Goal: Task Accomplishment & Management: Manage account settings

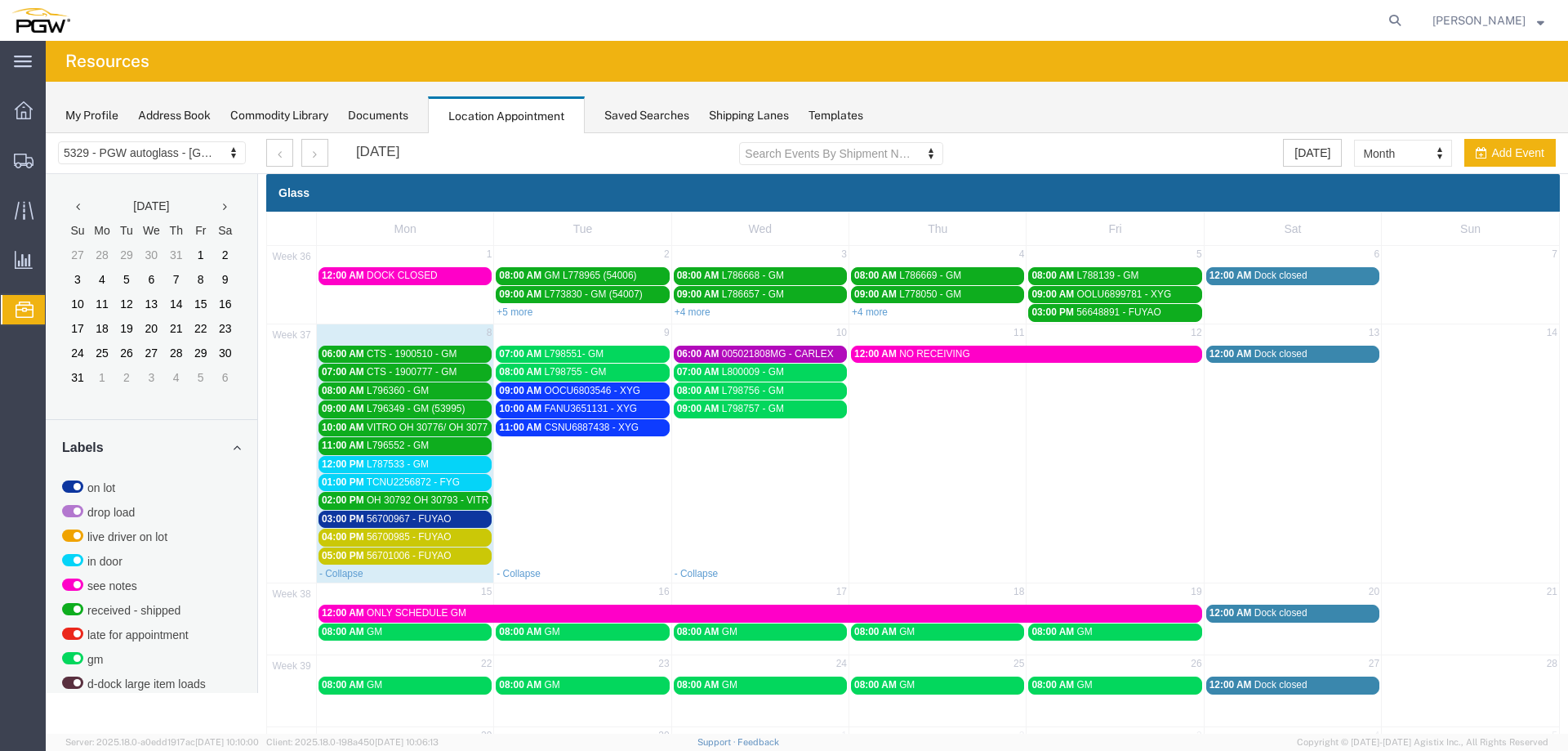
click at [722, 467] on td "09:00 AM L798757 - GM" at bounding box center [759, 482] width 177 height 165
select select "1"
select select
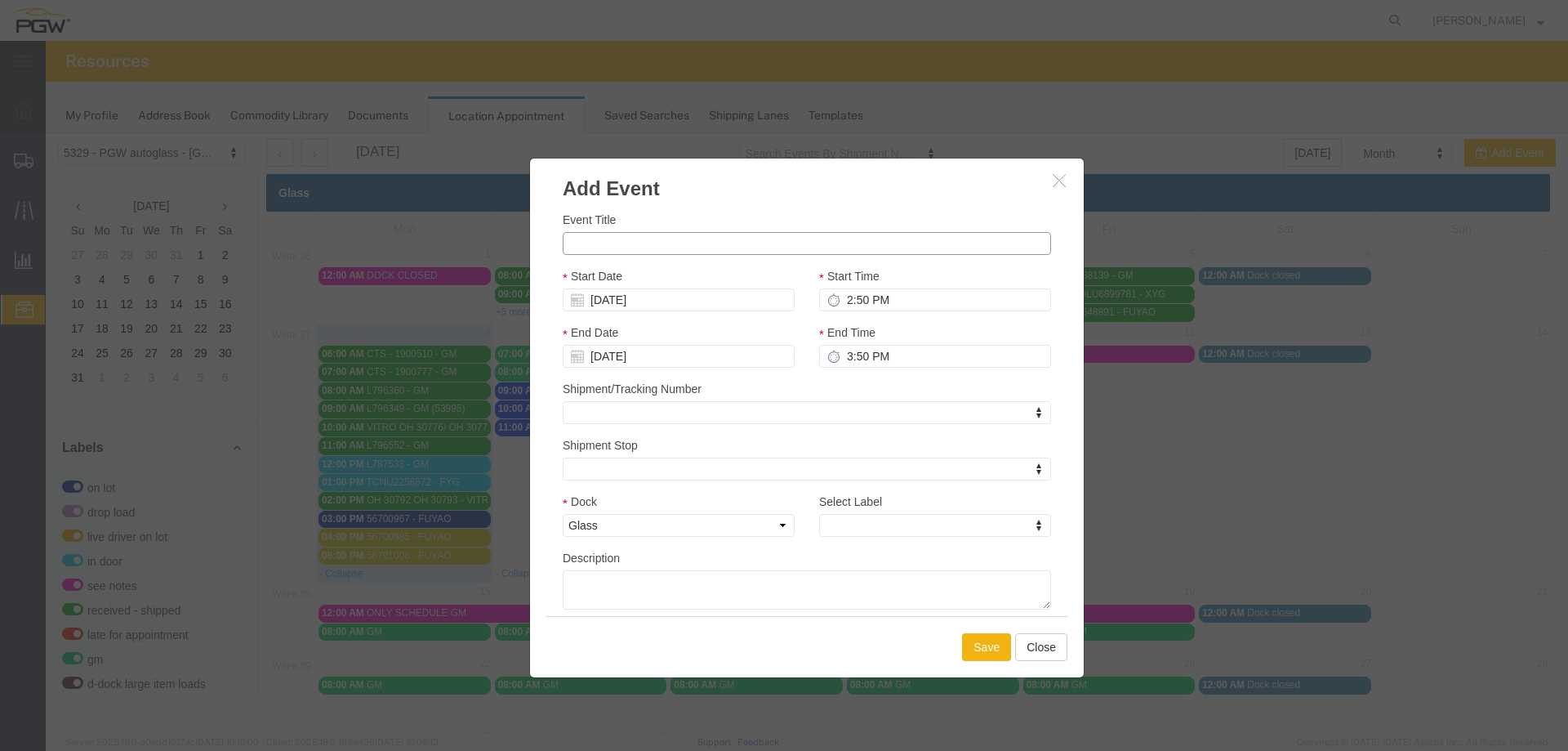
click at [682, 252] on input "Event Title" at bounding box center [806, 243] width 488 height 23
paste input "56747390"
type input "56747390 - FUYAO"
click at [831, 299] on input "2:50 PM" at bounding box center [934, 299] width 232 height 23
type input "4:00 PM"
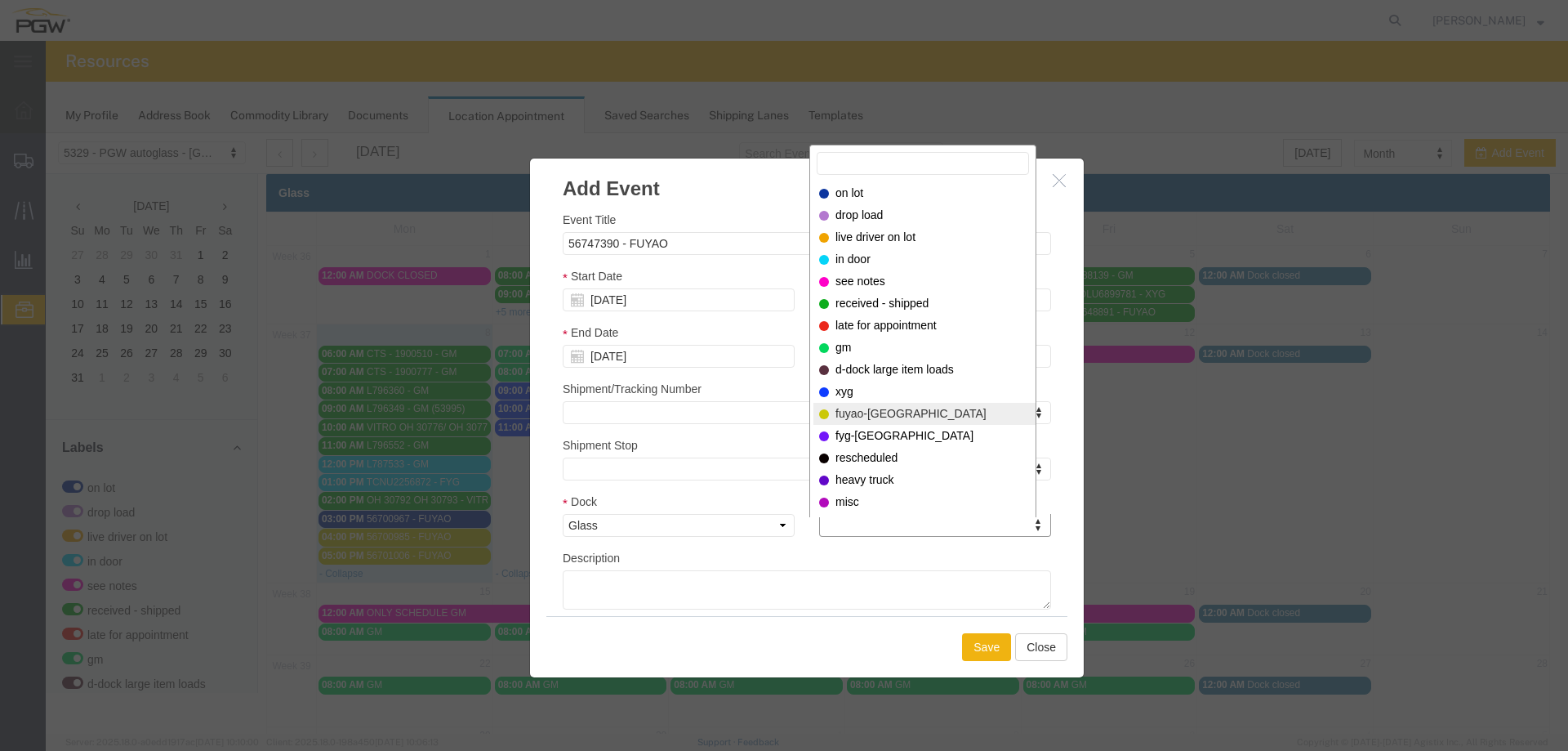
select select "12921"
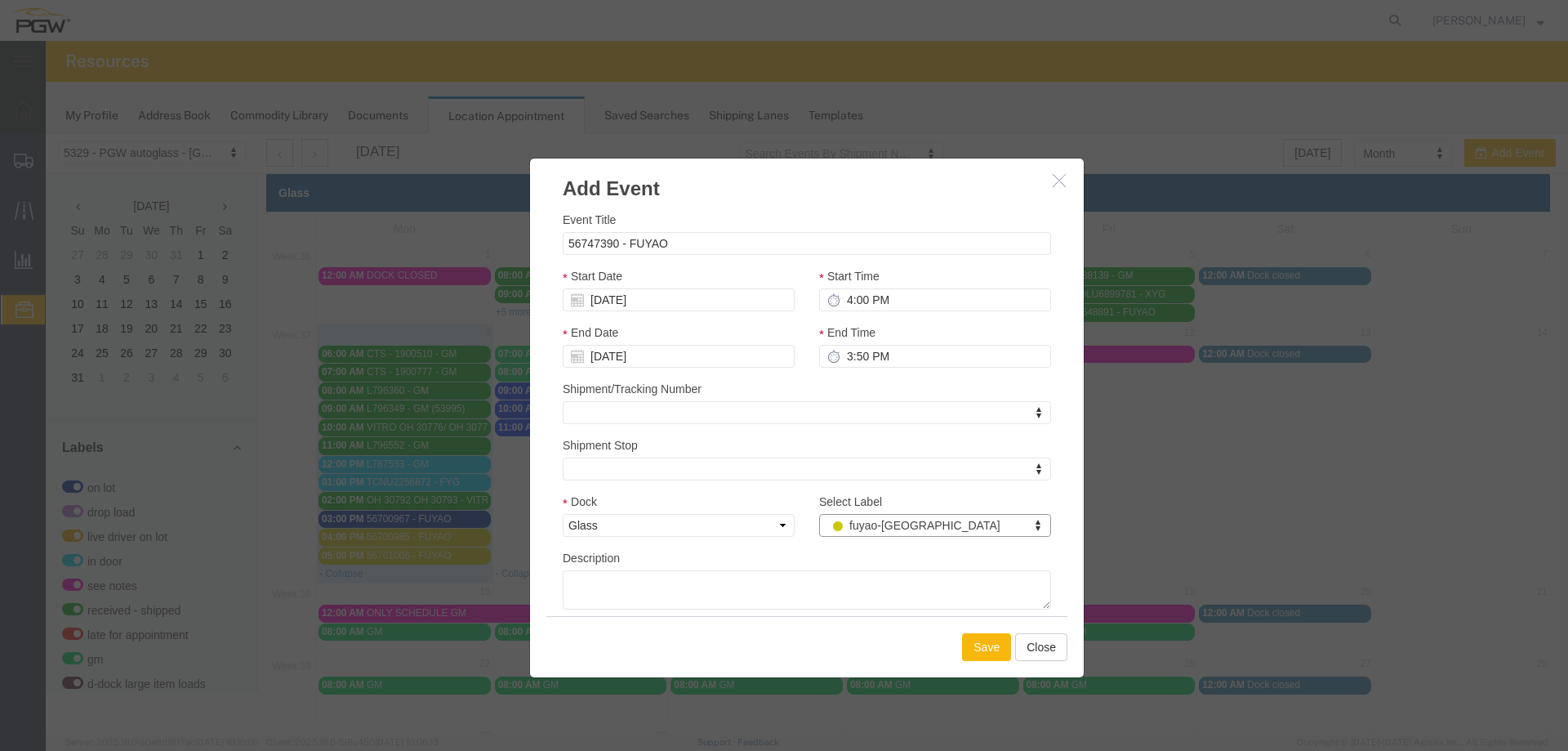
click at [977, 652] on button "Save" at bounding box center [986, 647] width 49 height 27
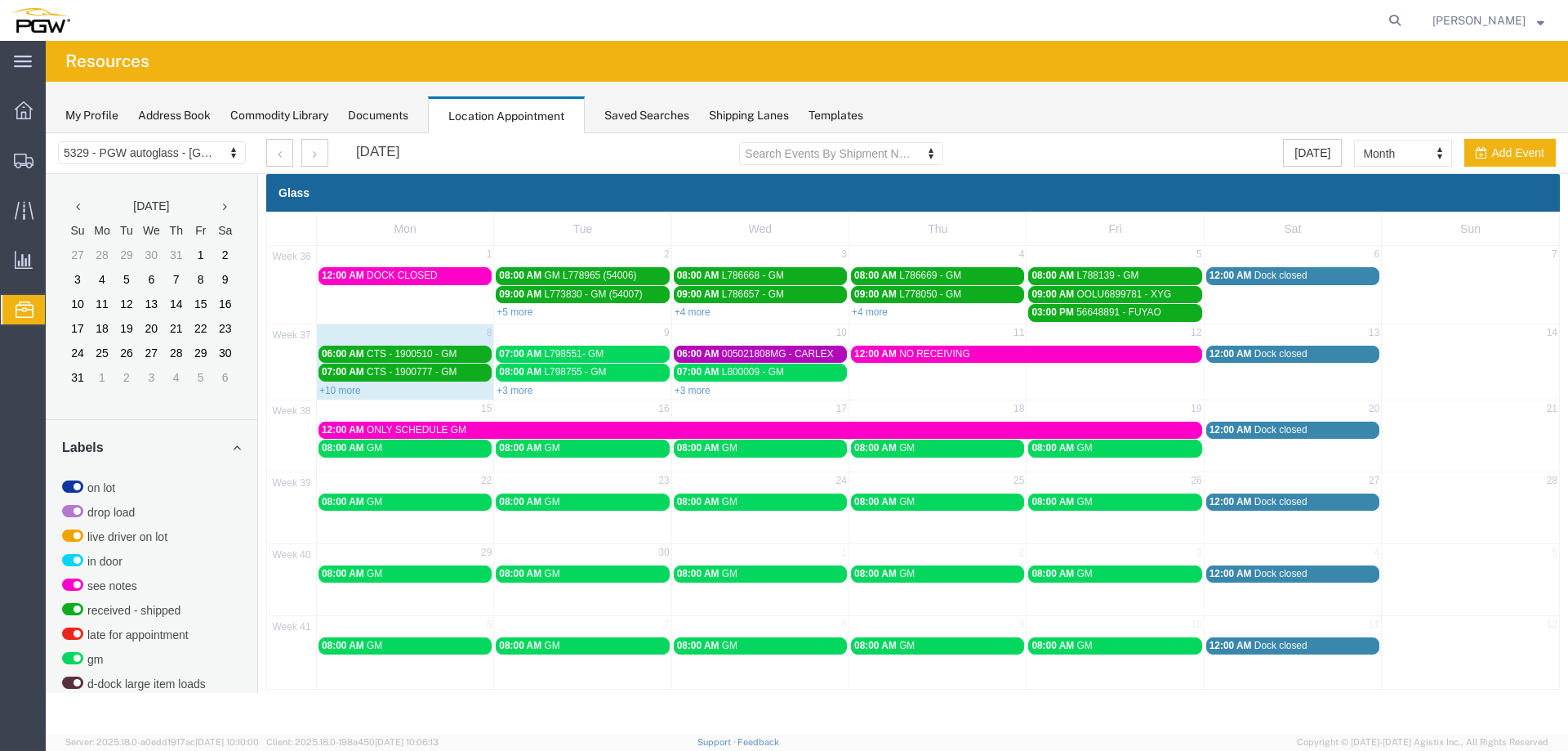
click at [771, 391] on div "+3 more" at bounding box center [760, 389] width 176 height 16
select select "1"
select select
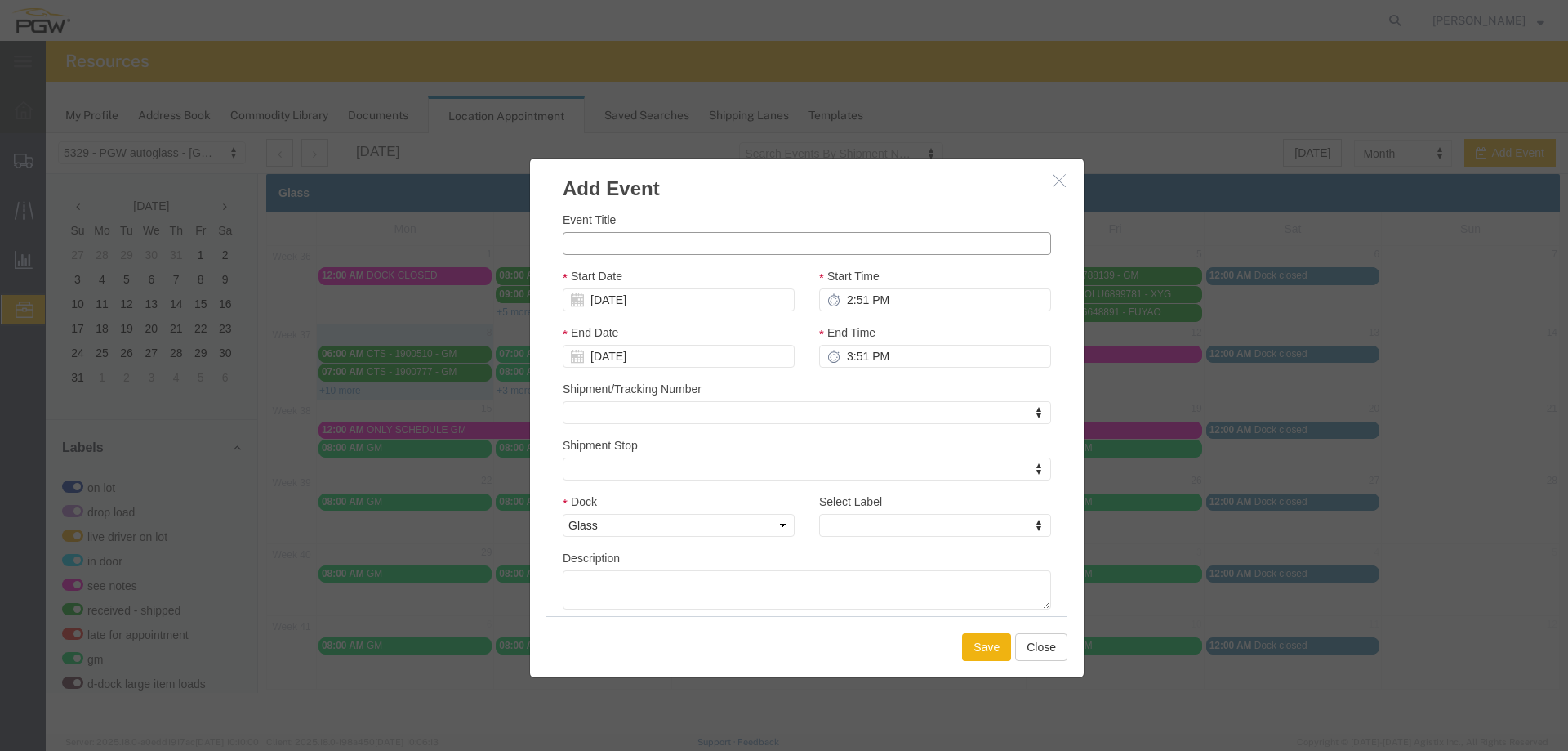
click at [715, 244] on input "Event Title" at bounding box center [806, 243] width 488 height 23
paste input "56747402"
type input "56747402 - FUYAO"
click at [846, 303] on input "2:51 PM" at bounding box center [934, 299] width 232 height 23
type input "5:00 PM"
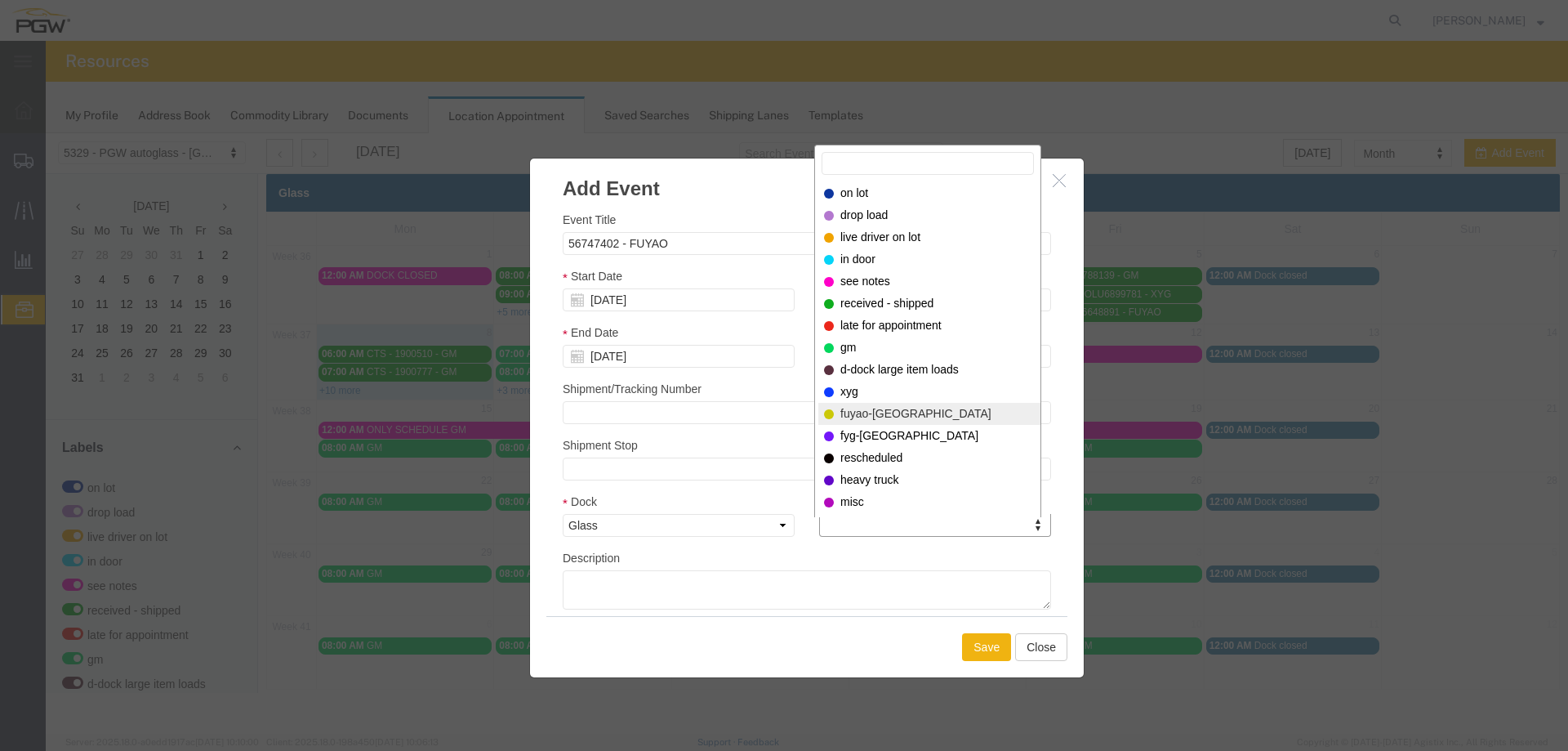
select select "12921"
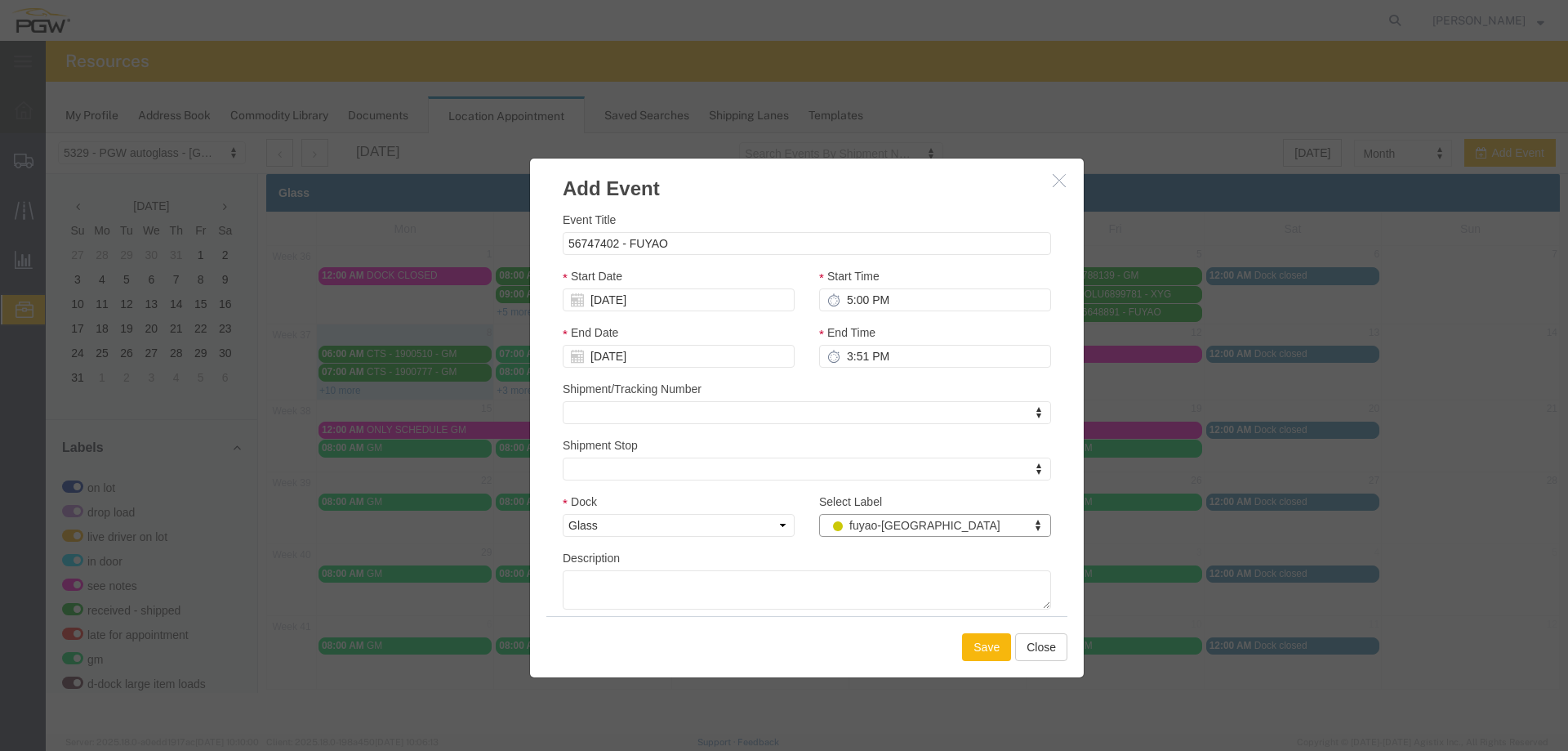
click at [982, 651] on button "Save" at bounding box center [986, 647] width 49 height 27
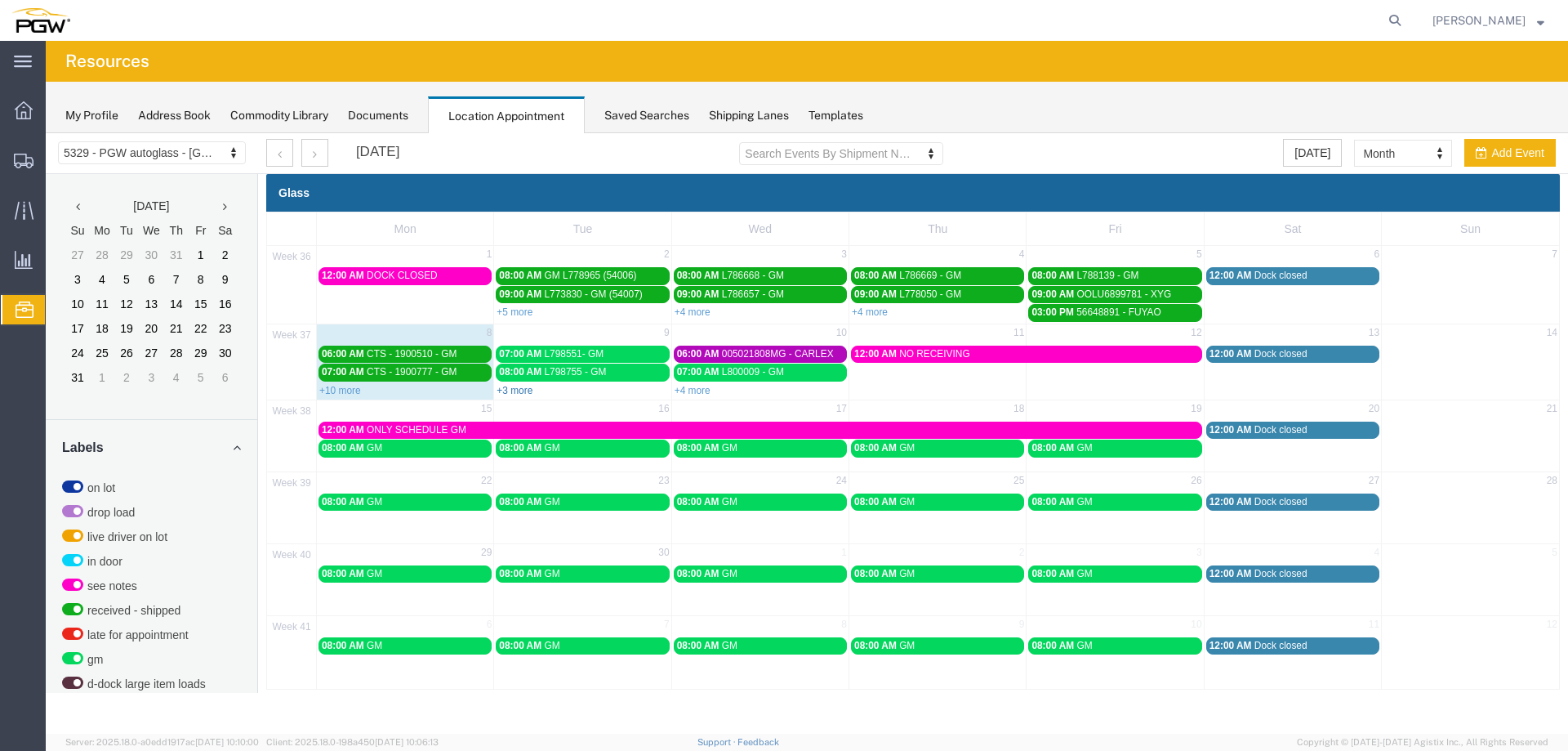
click at [512, 387] on link "+3 more" at bounding box center [515, 390] width 36 height 11
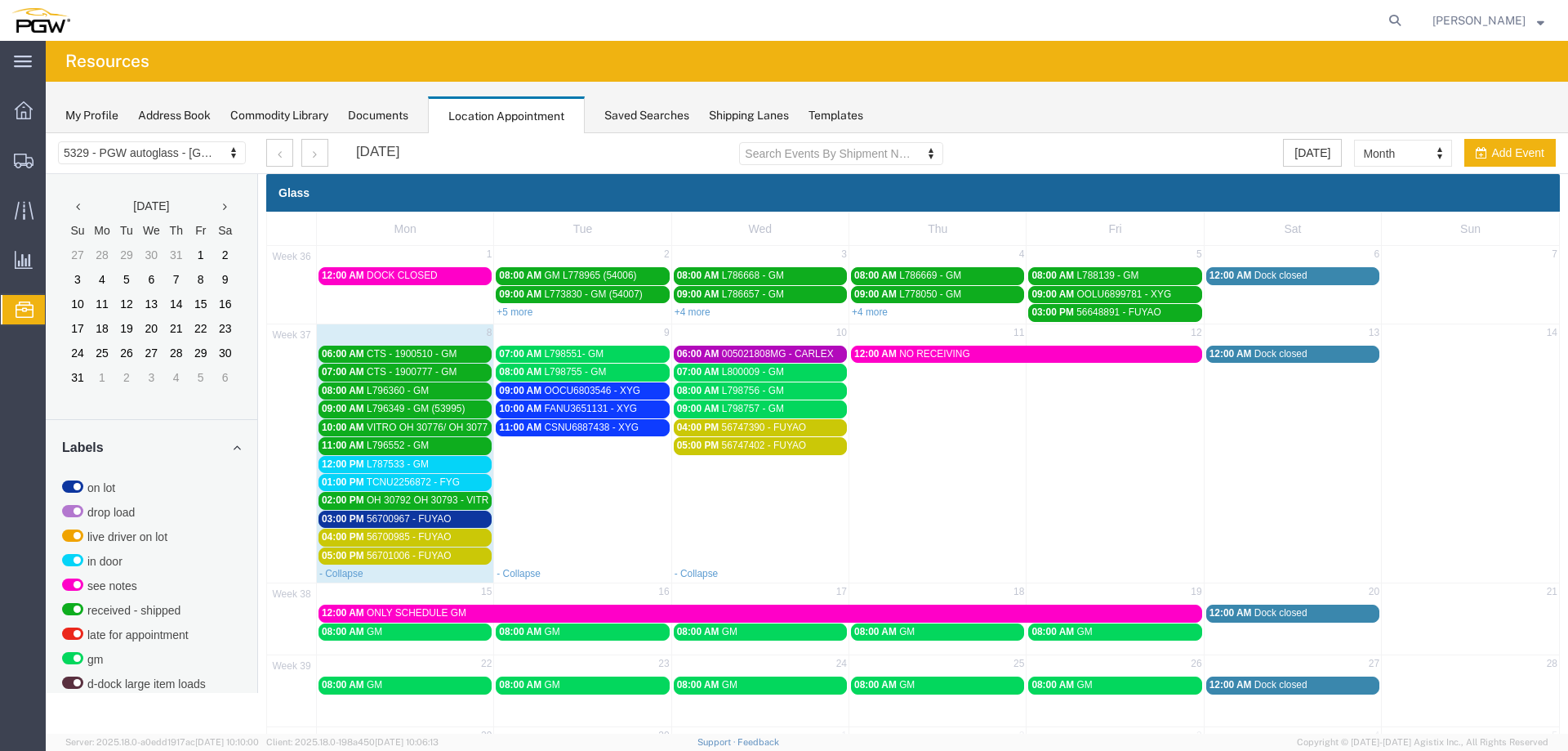
click at [411, 558] on span "56701006 - FUYAO" at bounding box center [409, 555] width 85 height 11
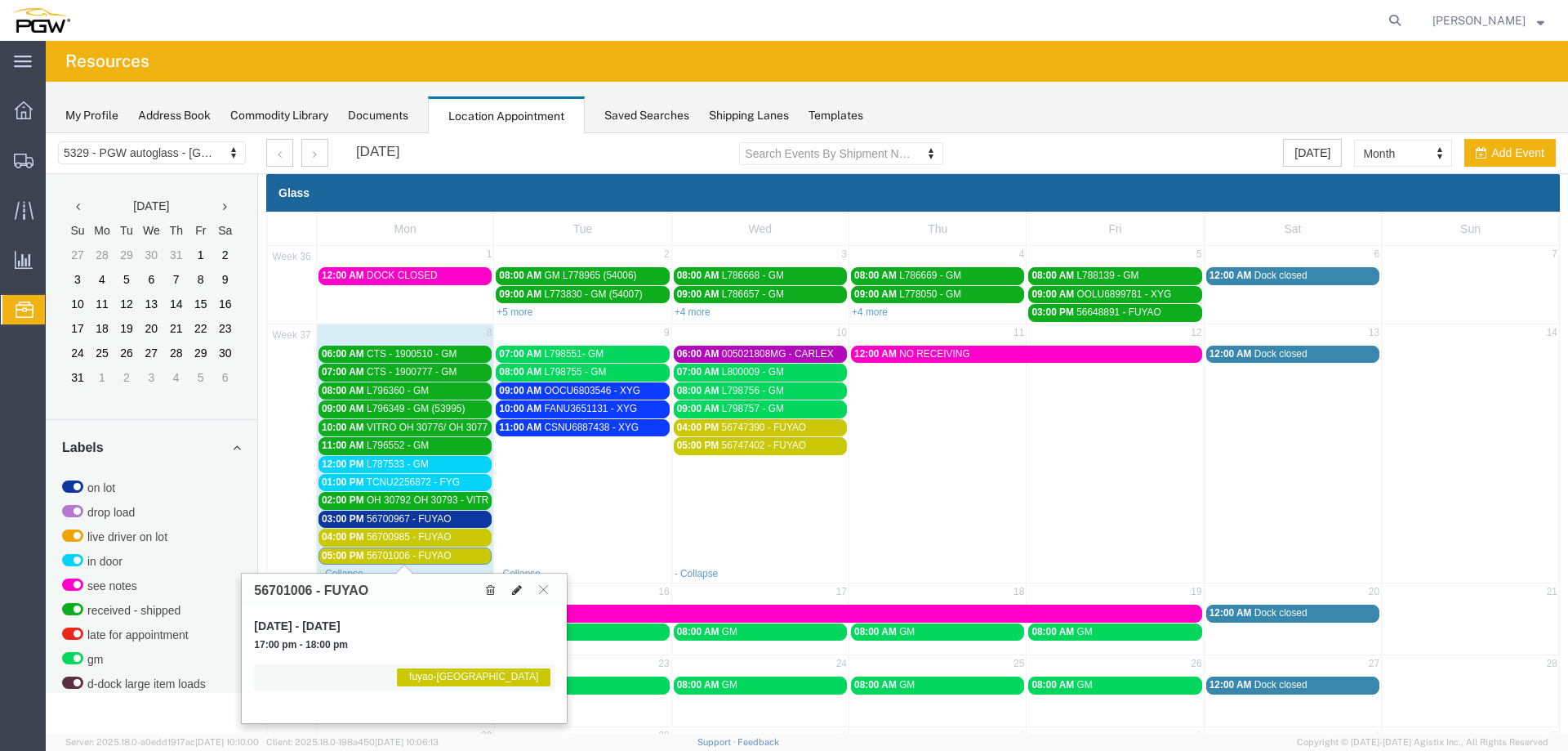
click at [516, 588] on icon at bounding box center [516, 589] width 9 height 11
select select "1"
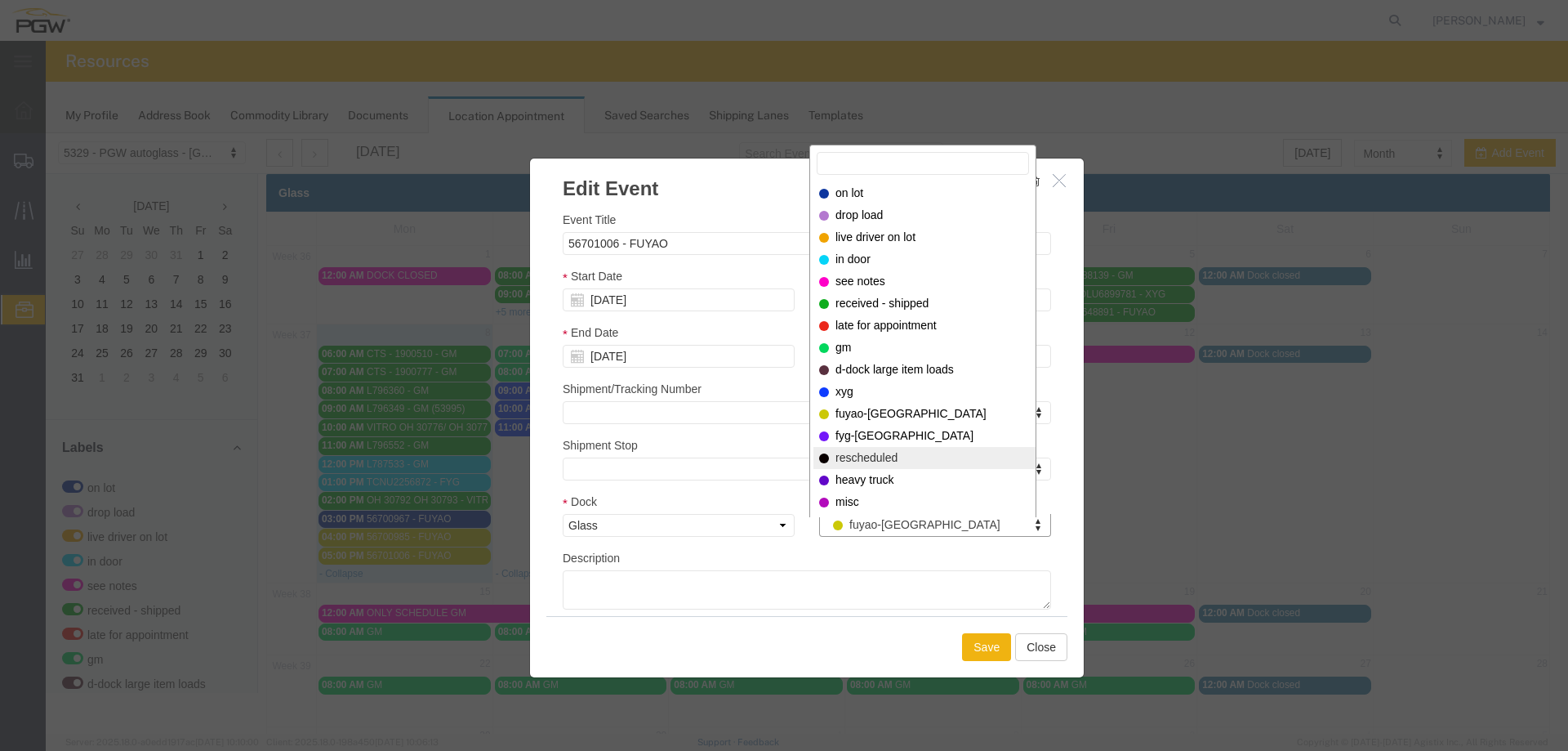
select select "12940"
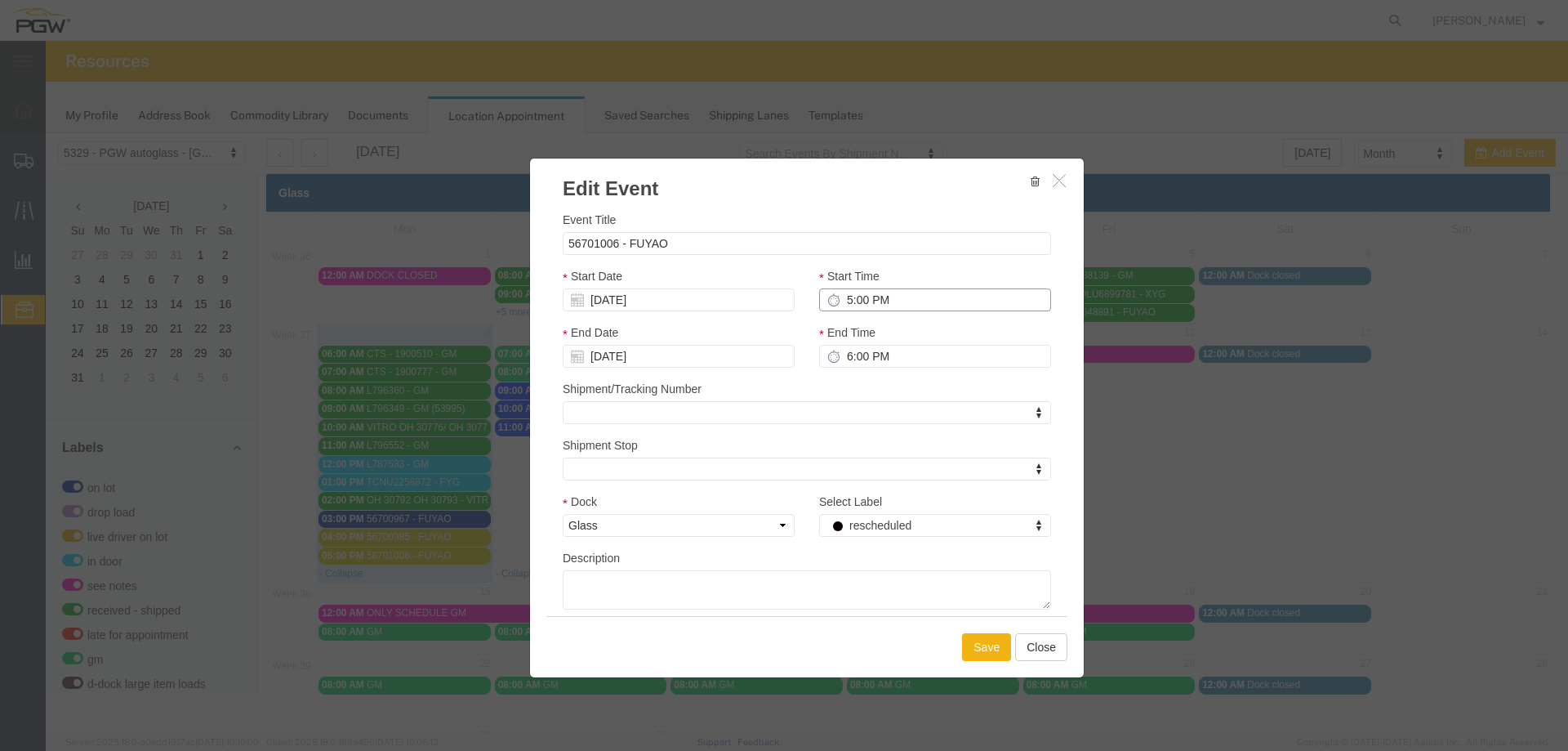
click at [843, 298] on input "5:00 PM" at bounding box center [934, 299] width 232 height 23
type input "12:00 PM"
click at [652, 297] on input "[DATE]" at bounding box center [678, 299] width 232 height 23
click at [626, 393] on td "9" at bounding box center [624, 402] width 25 height 25
click at [972, 644] on button "Save" at bounding box center [986, 647] width 49 height 27
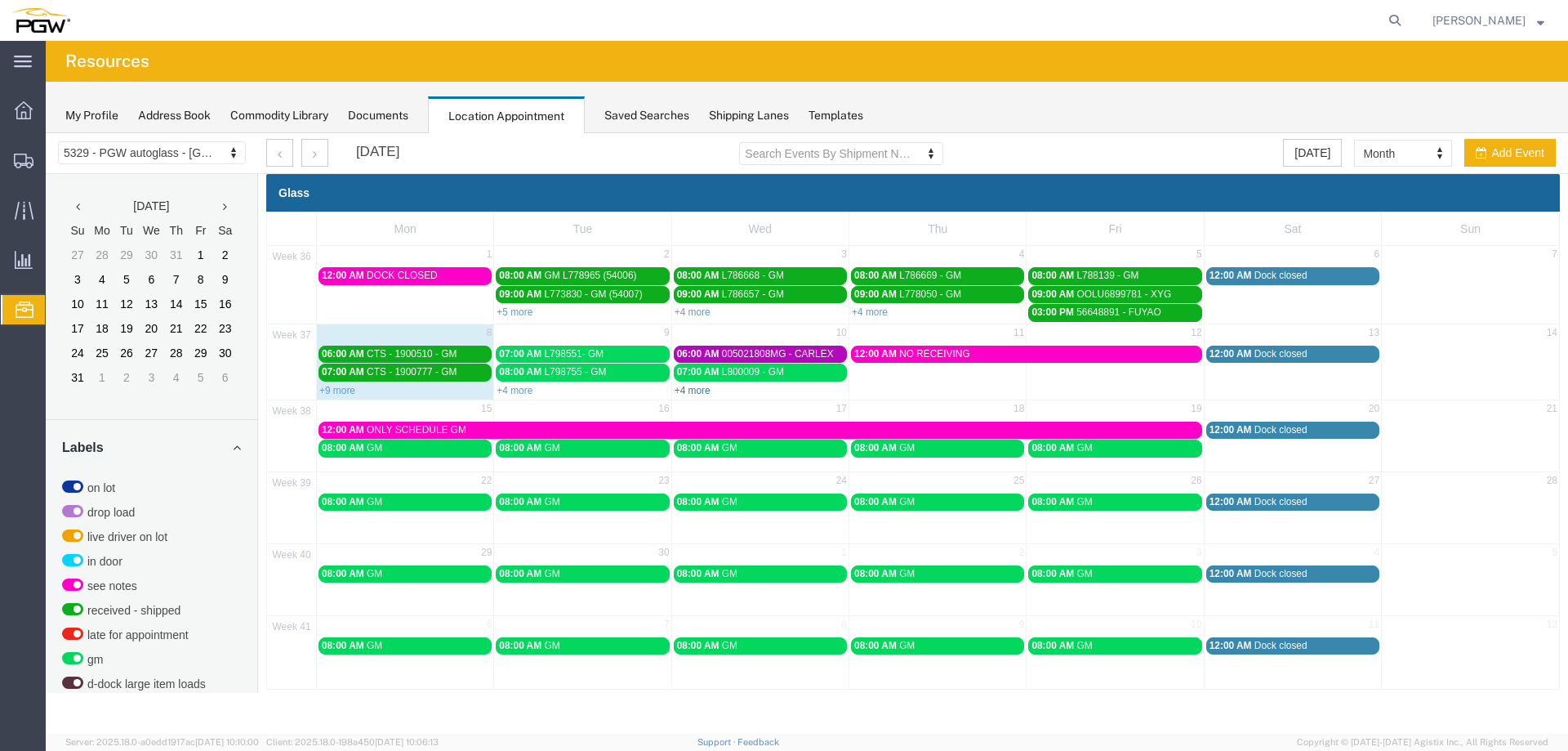
click at [688, 393] on link "+4 more" at bounding box center [693, 390] width 36 height 11
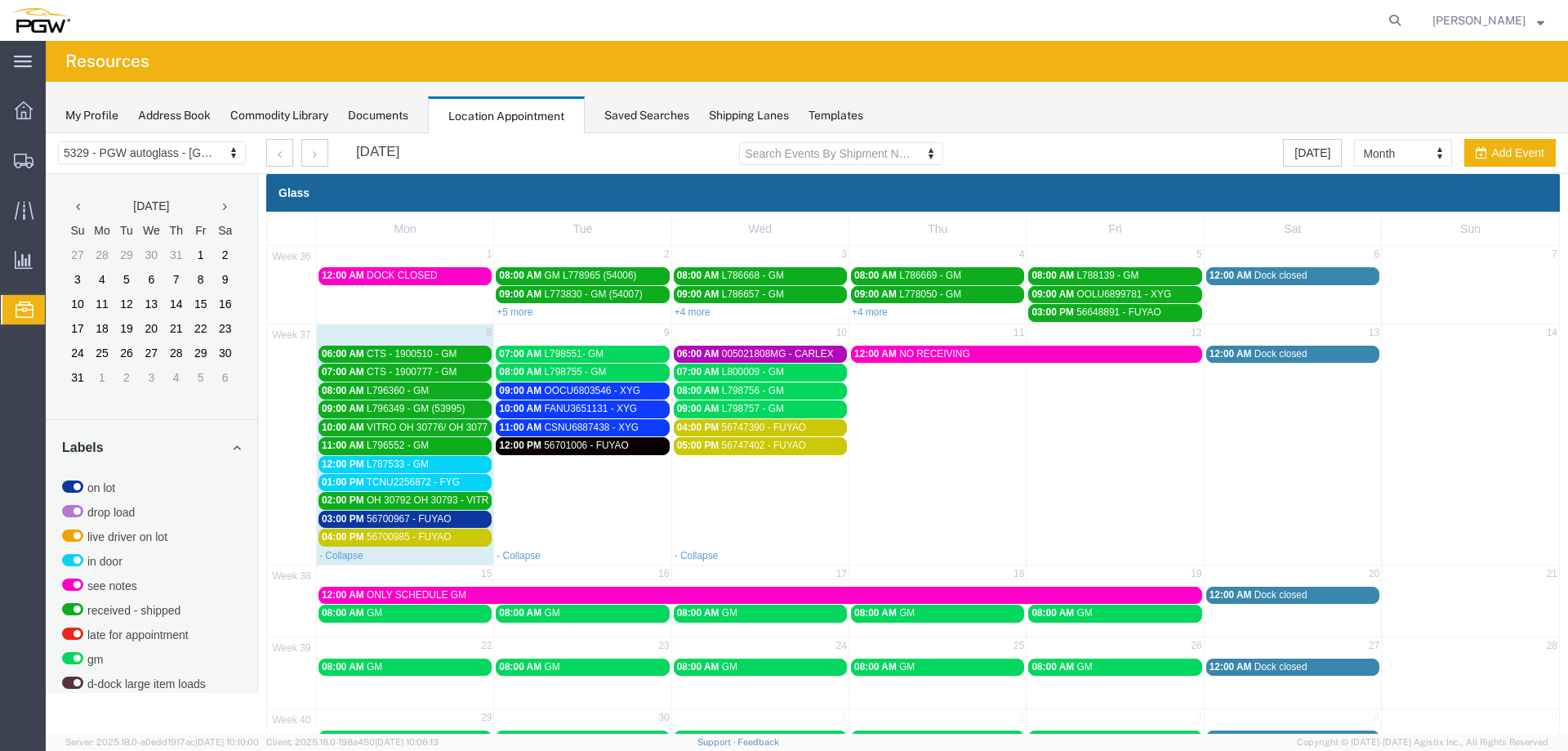
click at [458, 470] on div "12:00 PM L787533 - GM" at bounding box center [404, 464] width 167 height 12
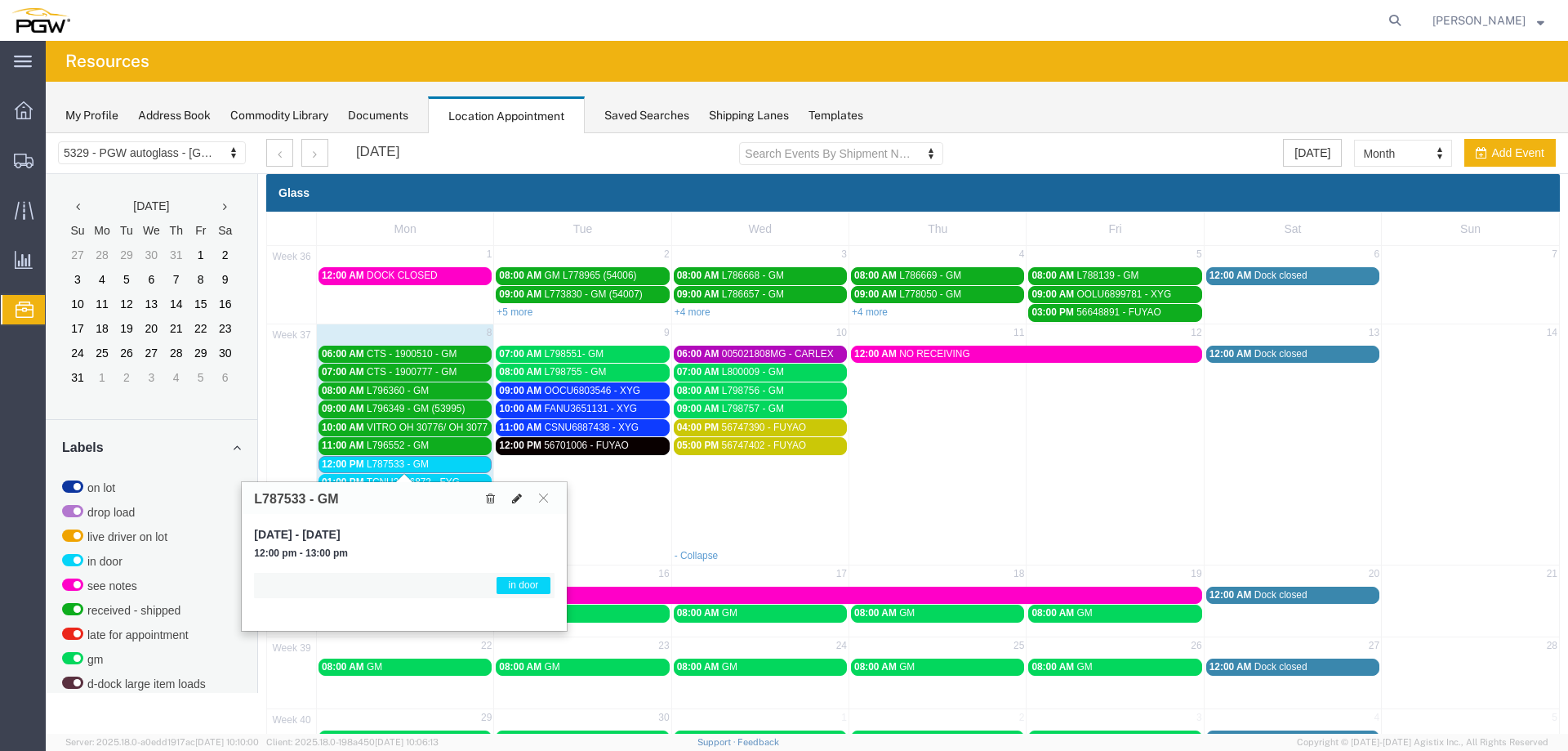
click at [520, 502] on icon at bounding box center [516, 498] width 9 height 11
select select "1"
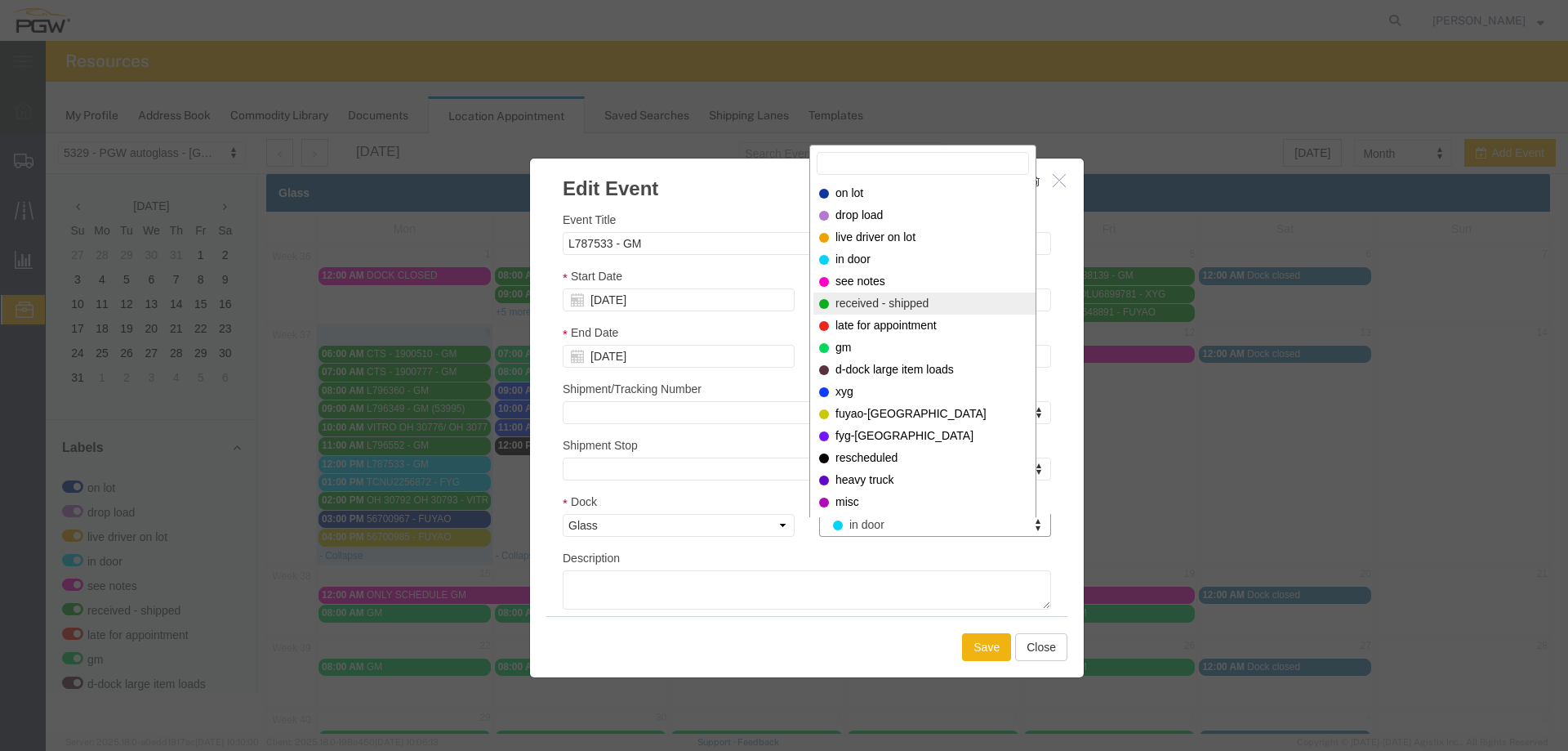
select select "200"
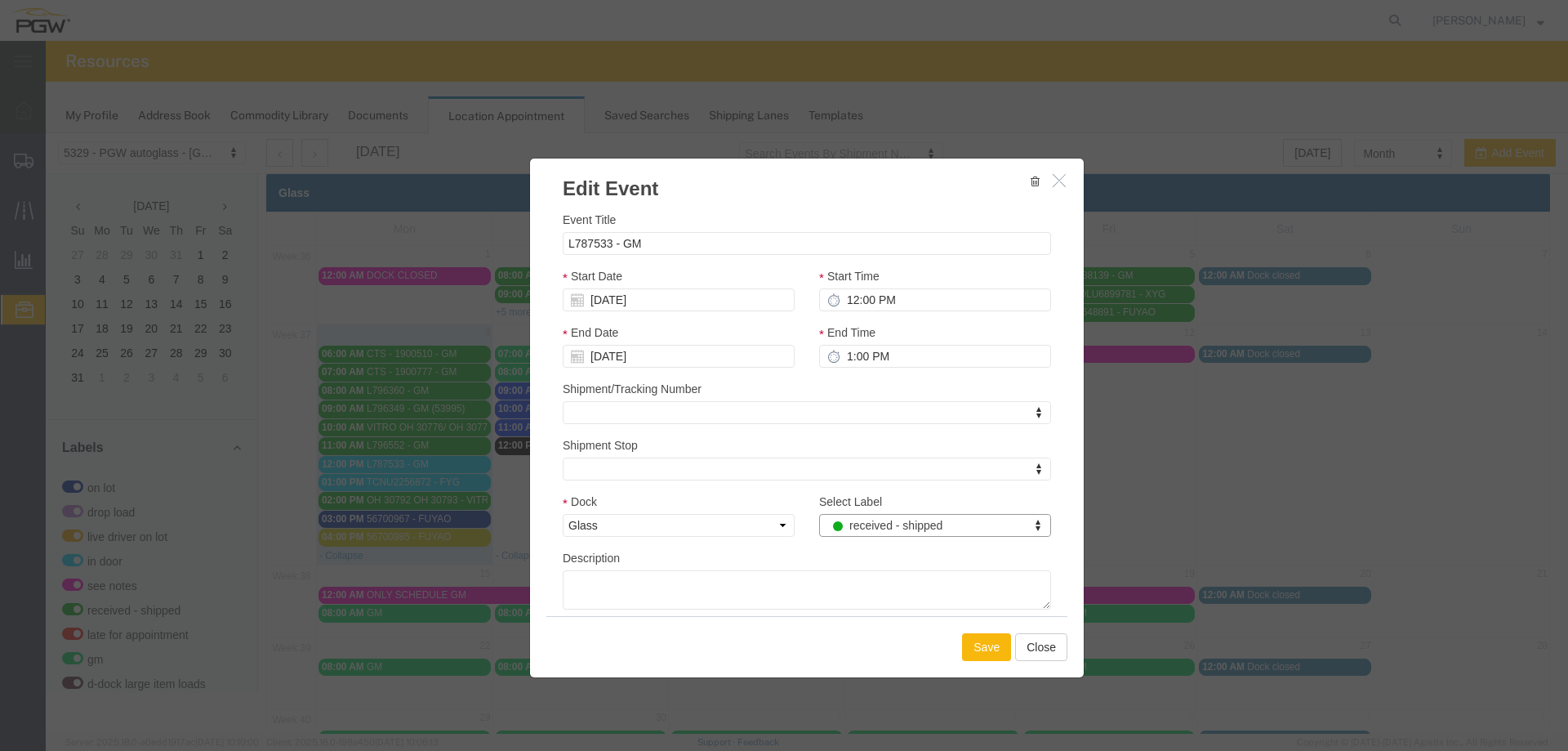
click at [978, 636] on button "Save" at bounding box center [986, 647] width 49 height 27
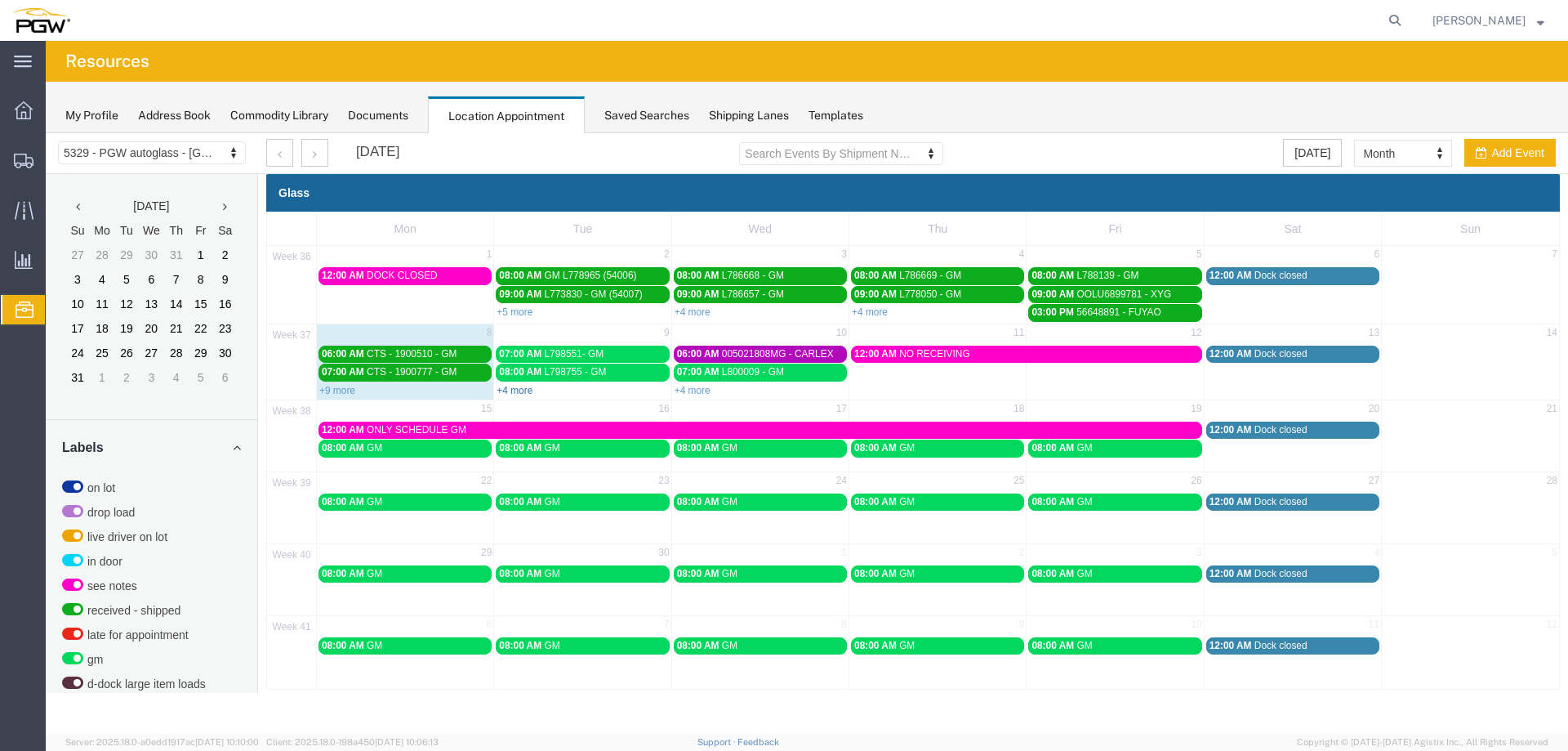
click at [521, 391] on link "+4 more" at bounding box center [515, 390] width 36 height 11
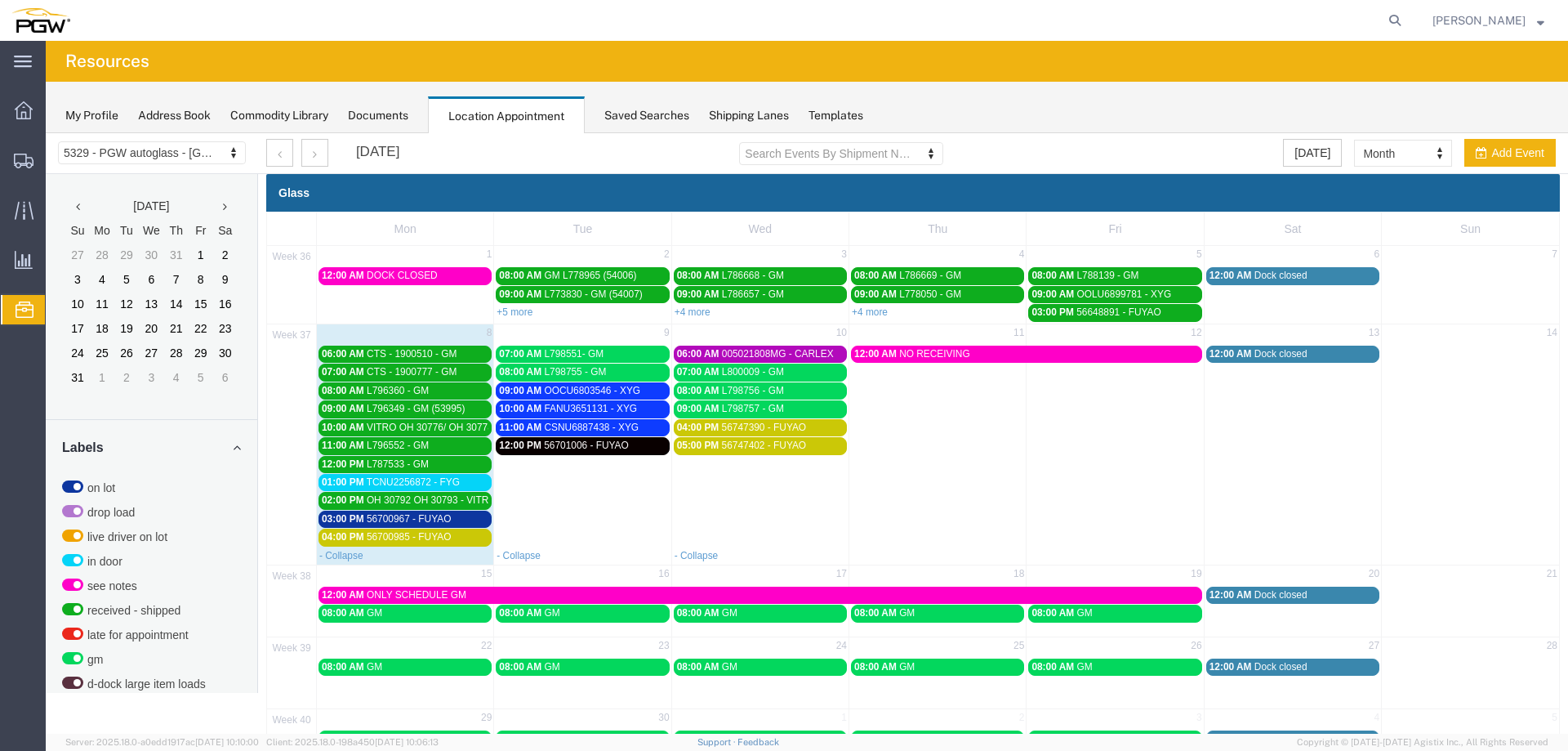
click at [409, 535] on span "56700985 - FUYAO" at bounding box center [409, 536] width 85 height 11
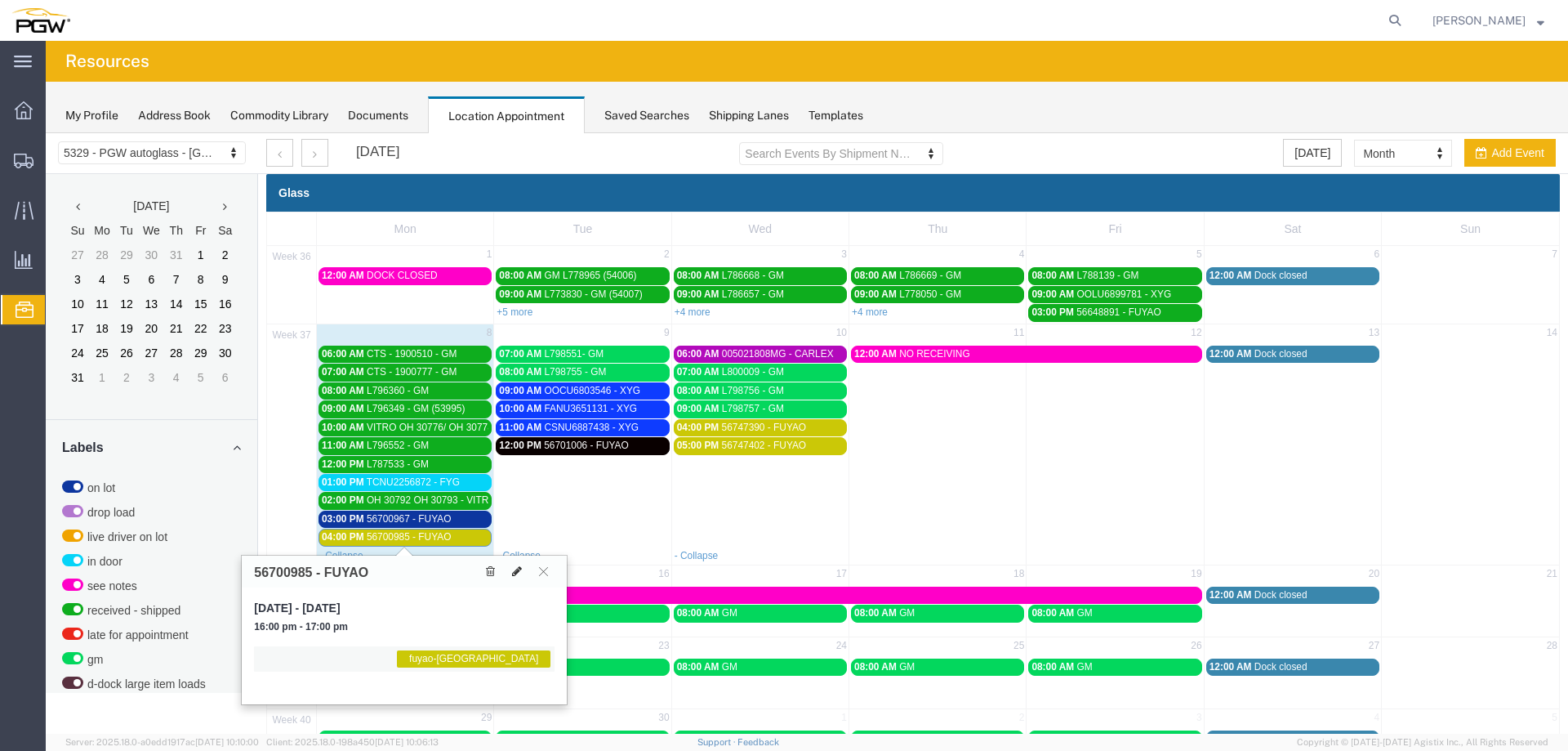
click at [516, 570] on icon at bounding box center [516, 571] width 9 height 11
select select "1"
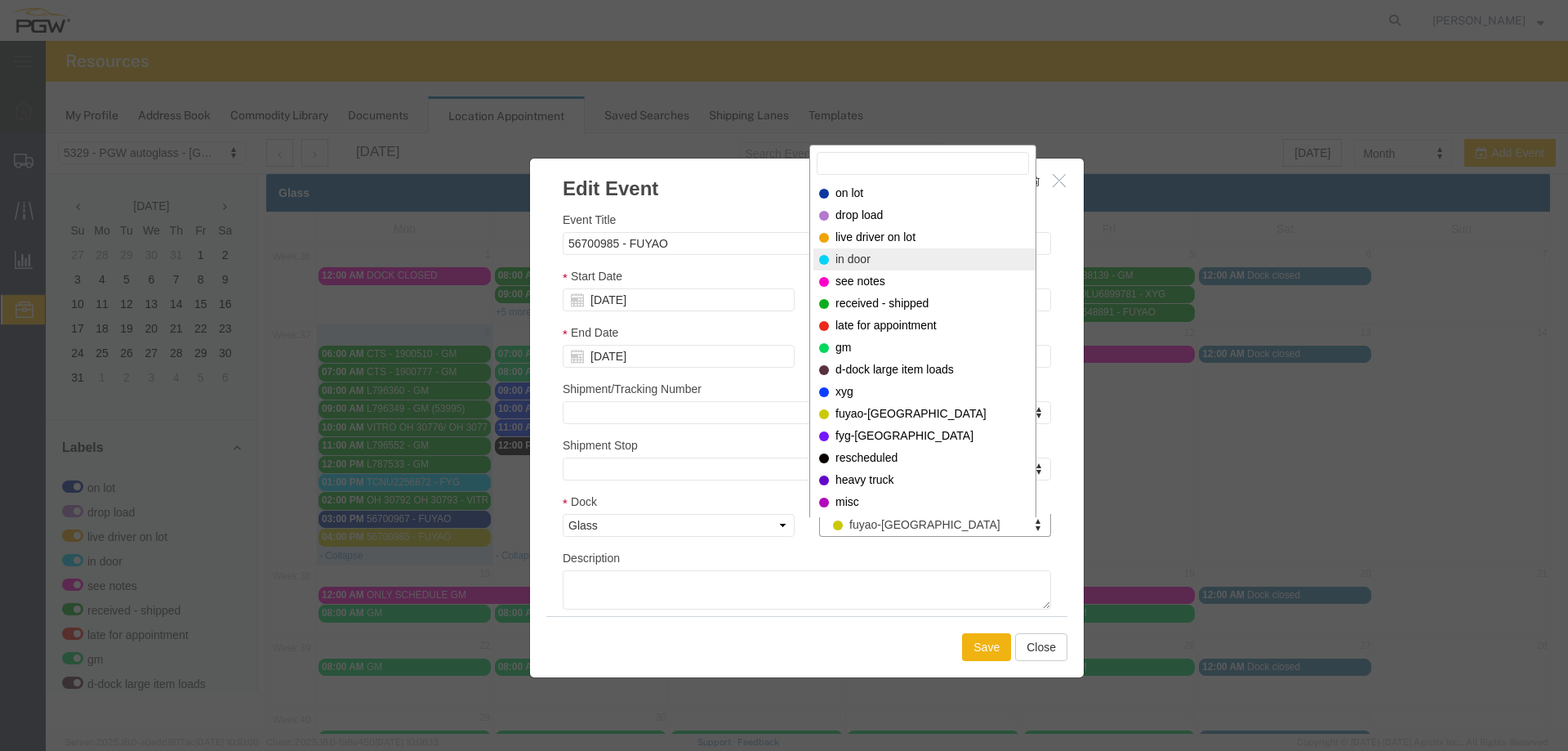
select select "220"
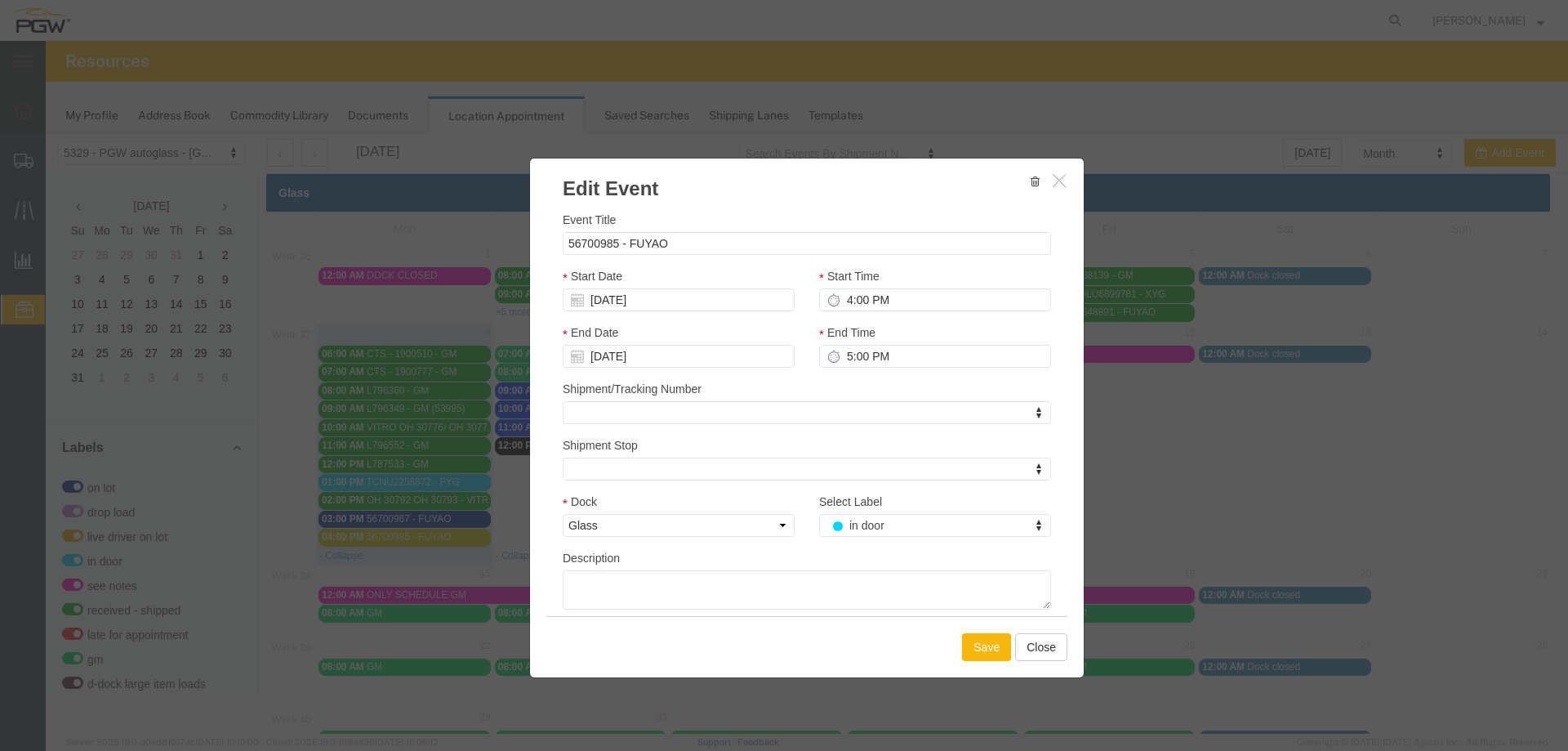
click at [964, 642] on button "Save" at bounding box center [986, 647] width 49 height 27
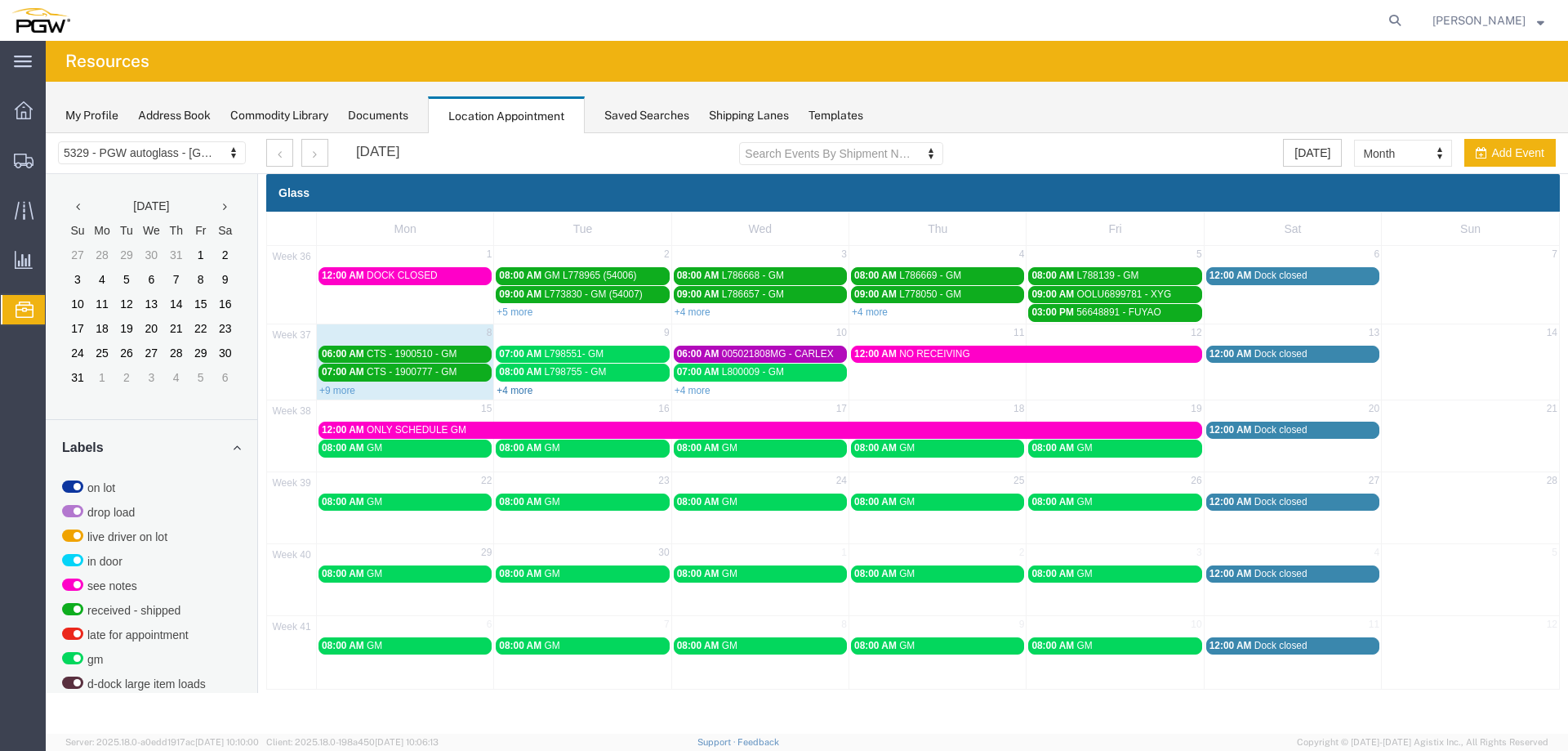
click at [518, 391] on link "+4 more" at bounding box center [515, 390] width 36 height 11
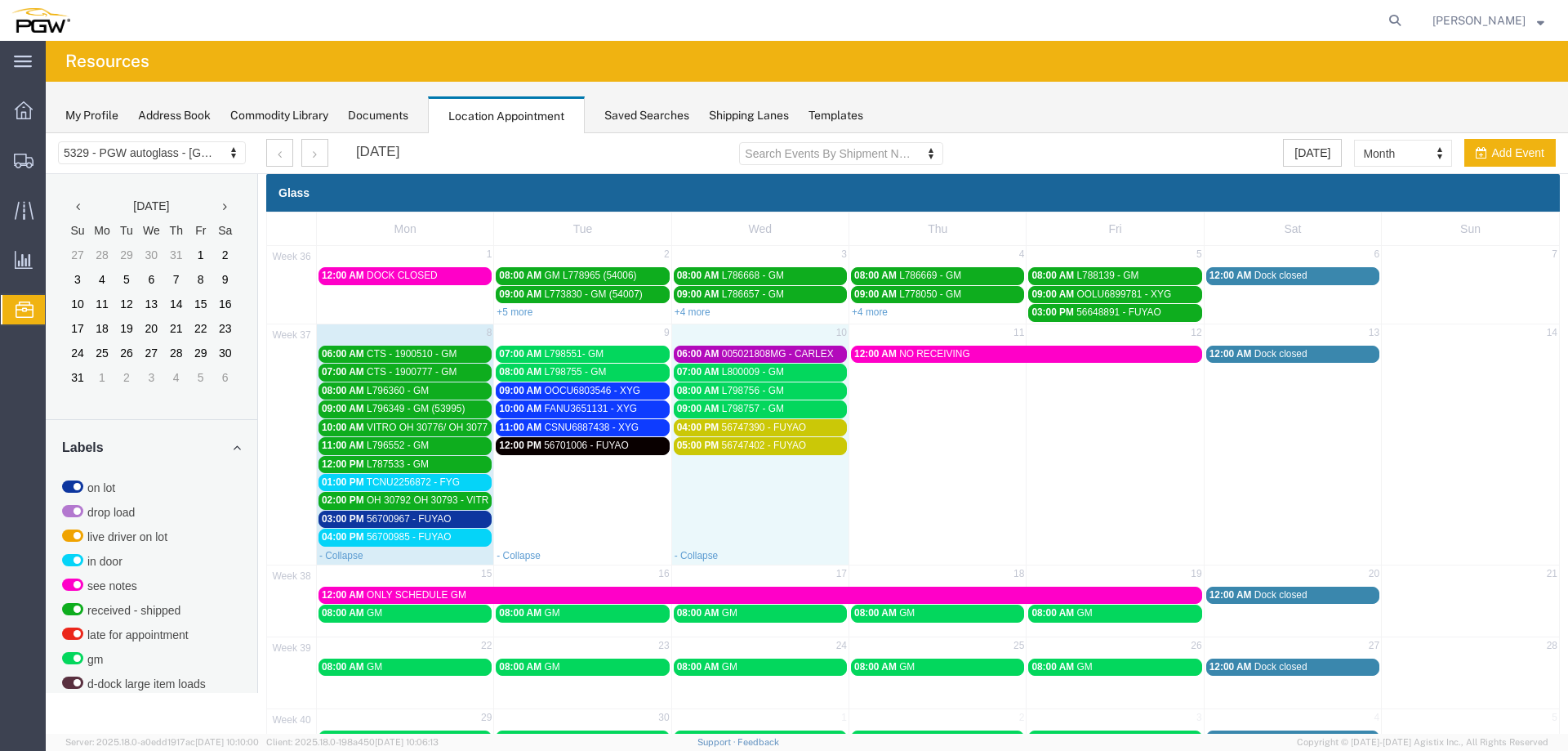
click at [722, 491] on td "05:00 PM 56747402 - FUYAO" at bounding box center [759, 491] width 177 height 110
select select "1"
select select
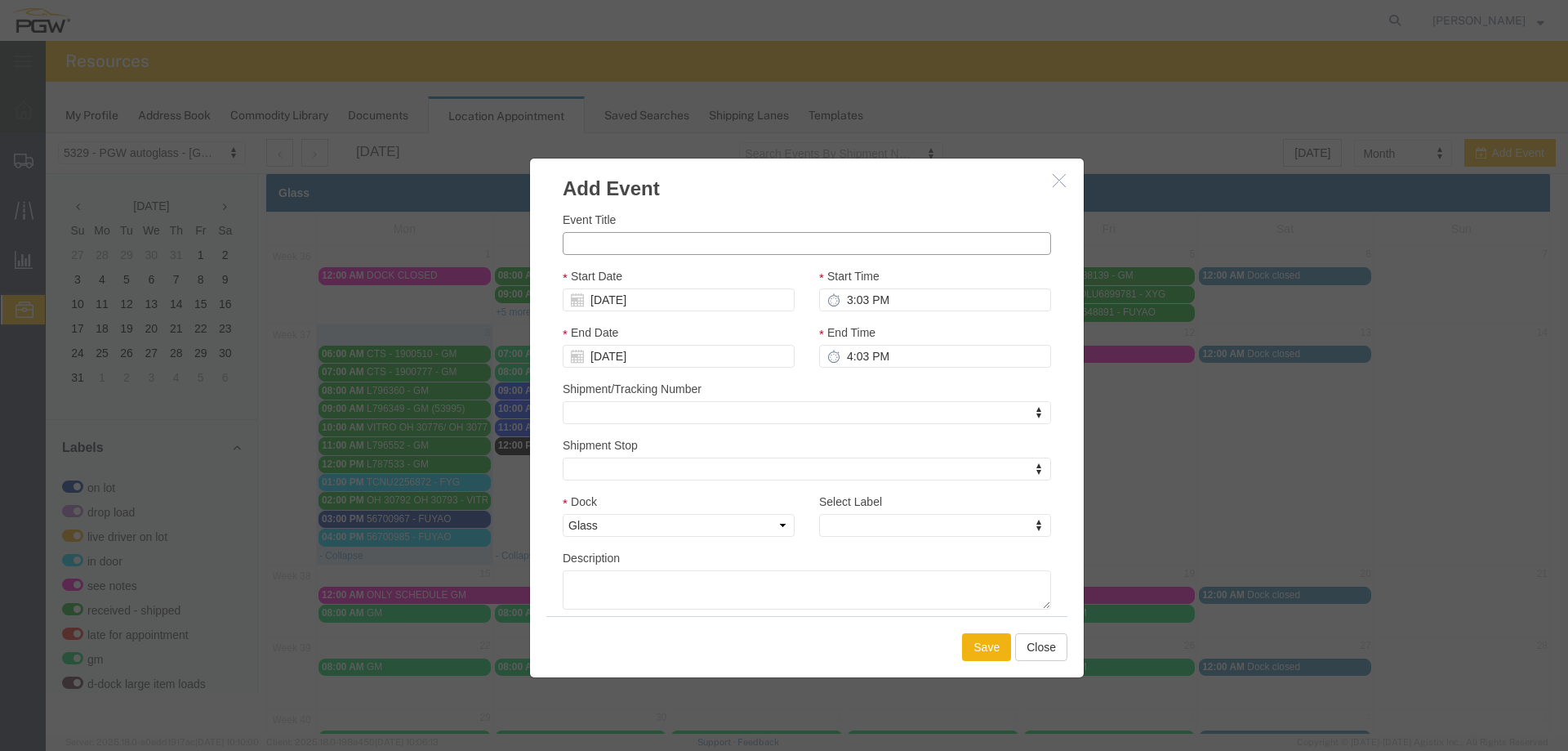
click at [649, 246] on input "Event Title" at bounding box center [806, 243] width 488 height 23
paste input "L750529"
type input "L750529 - GM"
click at [834, 298] on input "3:03 PM" at bounding box center [934, 299] width 232 height 23
type input "5:00 PM"
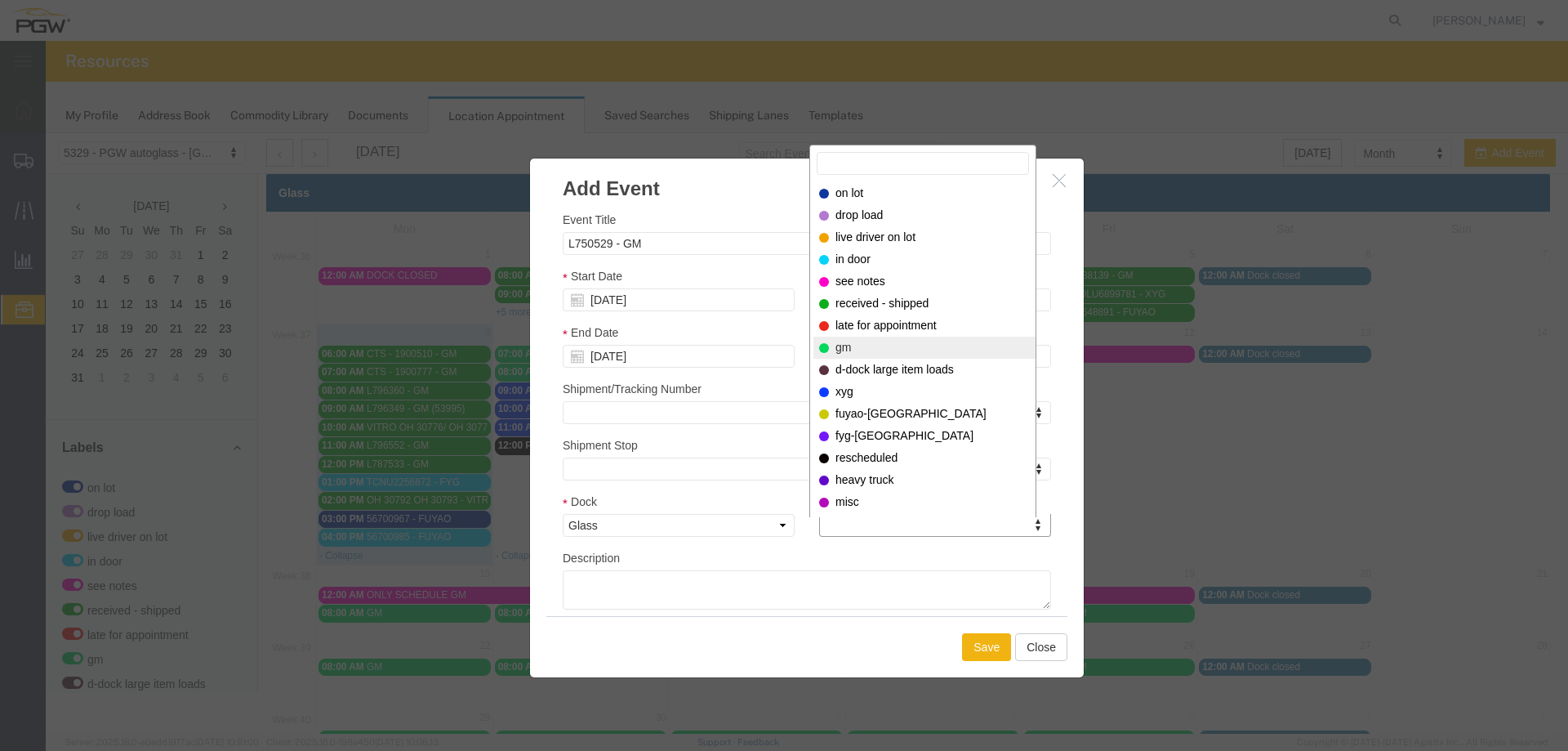
select select "340"
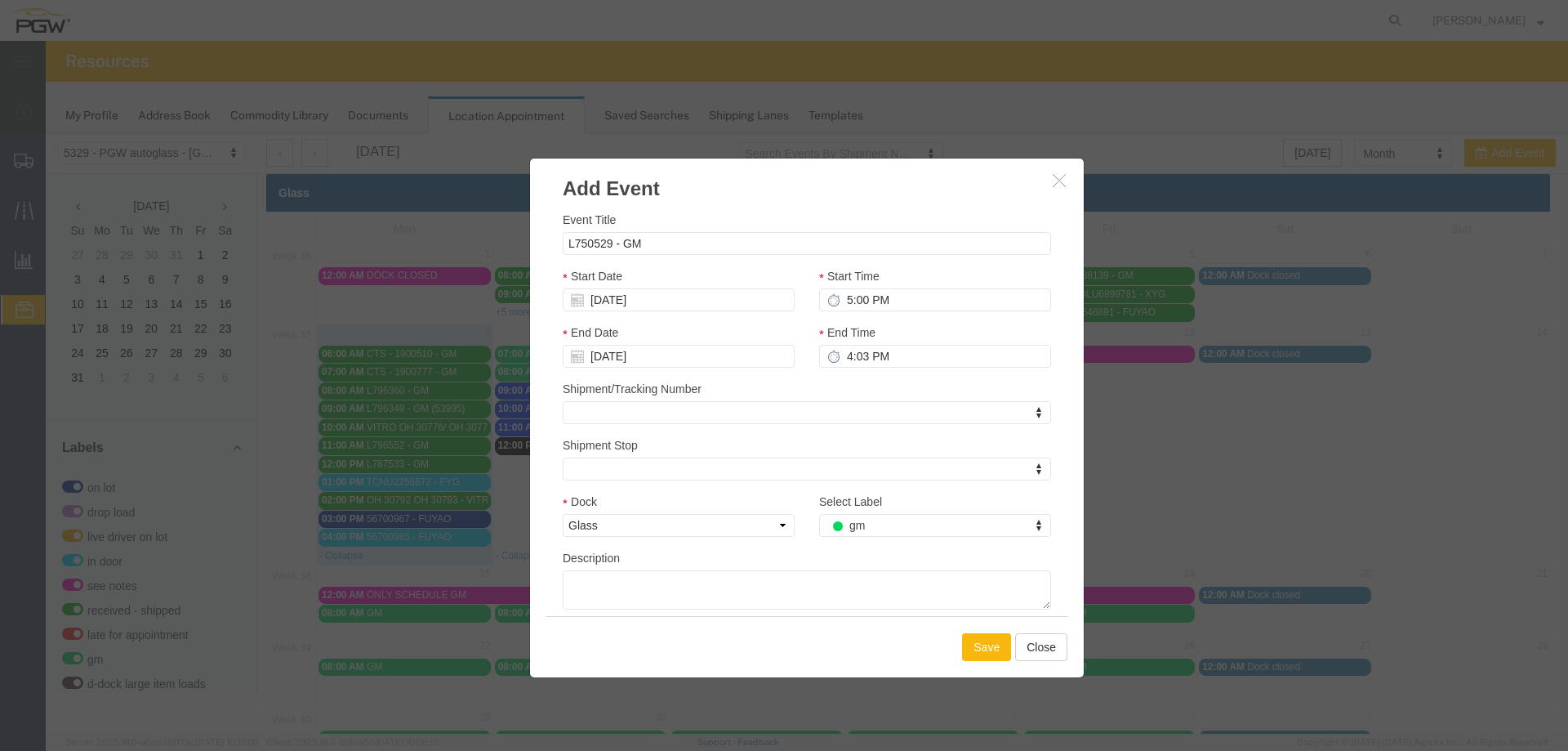
click at [978, 638] on button "Save" at bounding box center [986, 647] width 49 height 27
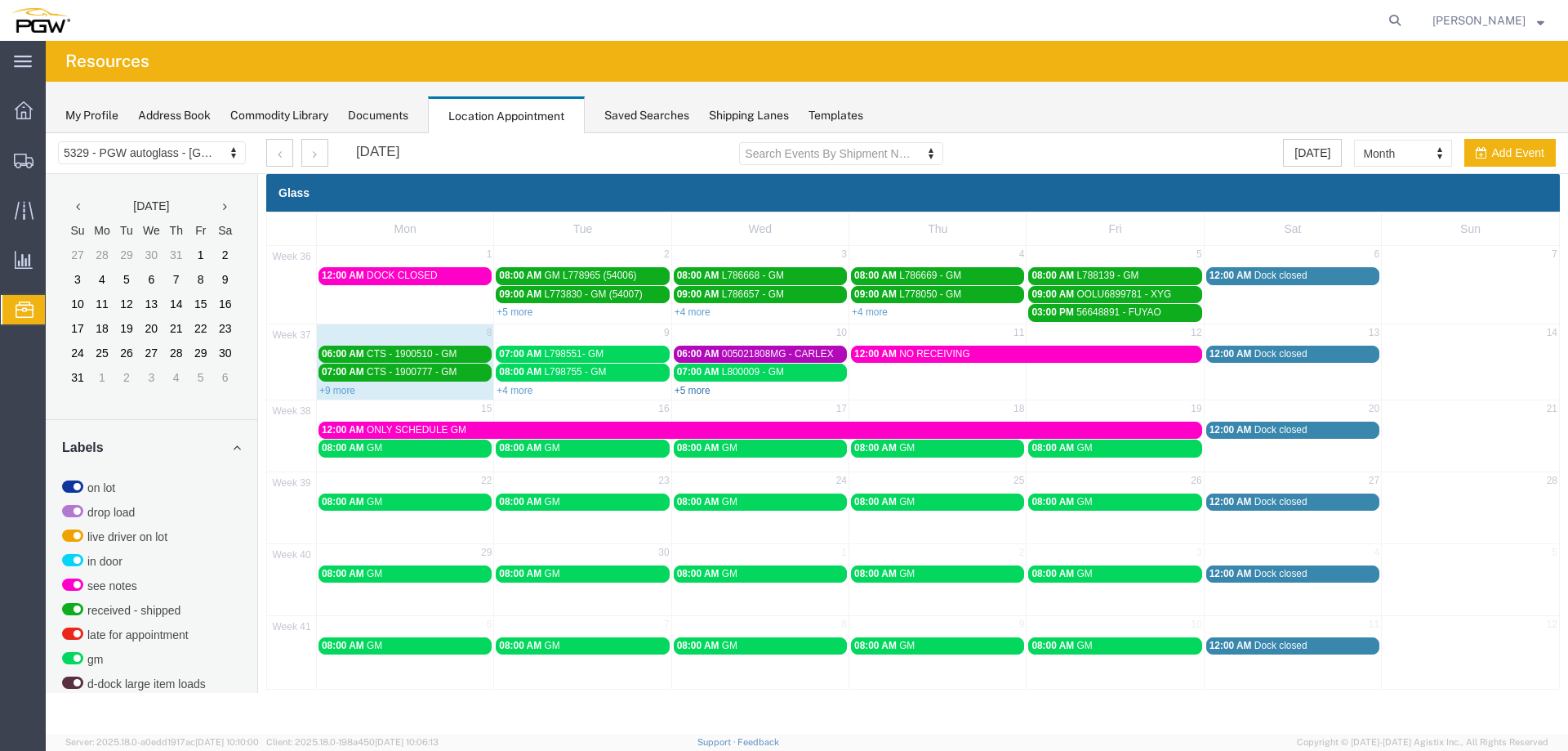
click at [692, 389] on link "+5 more" at bounding box center [693, 390] width 36 height 11
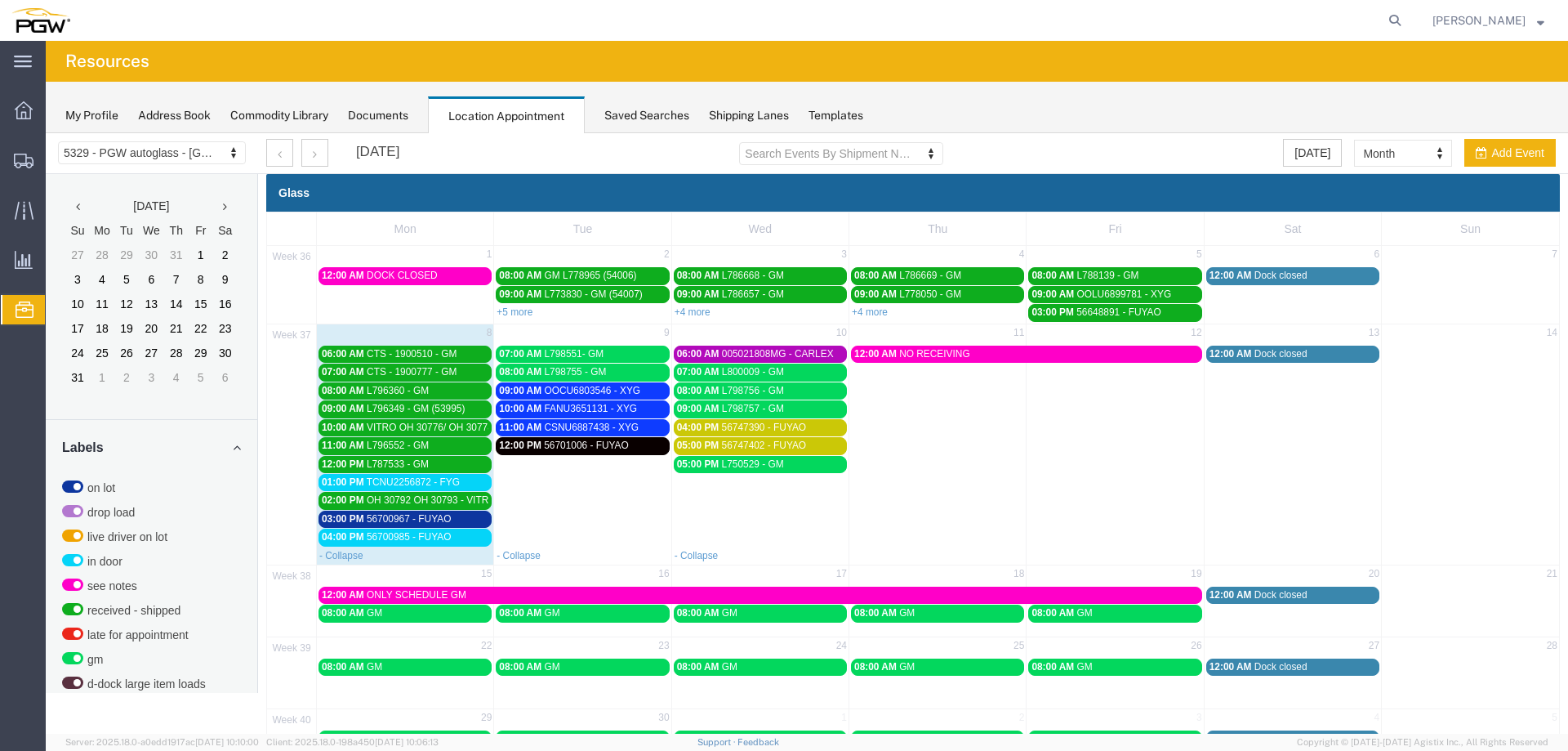
click at [460, 484] on span "TCNU2256872 - FYG" at bounding box center [413, 482] width 93 height 11
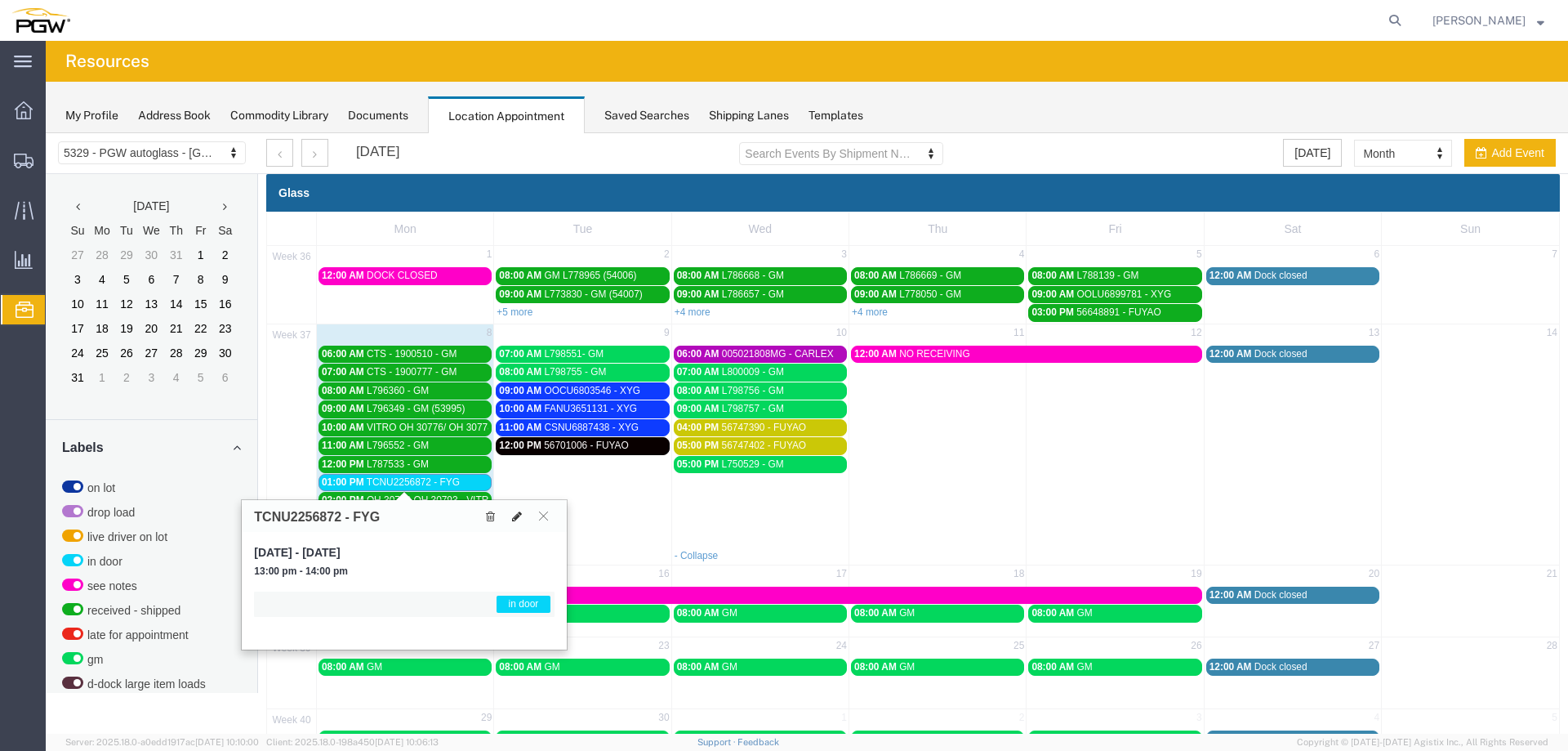
click at [512, 516] on icon at bounding box center [516, 516] width 9 height 11
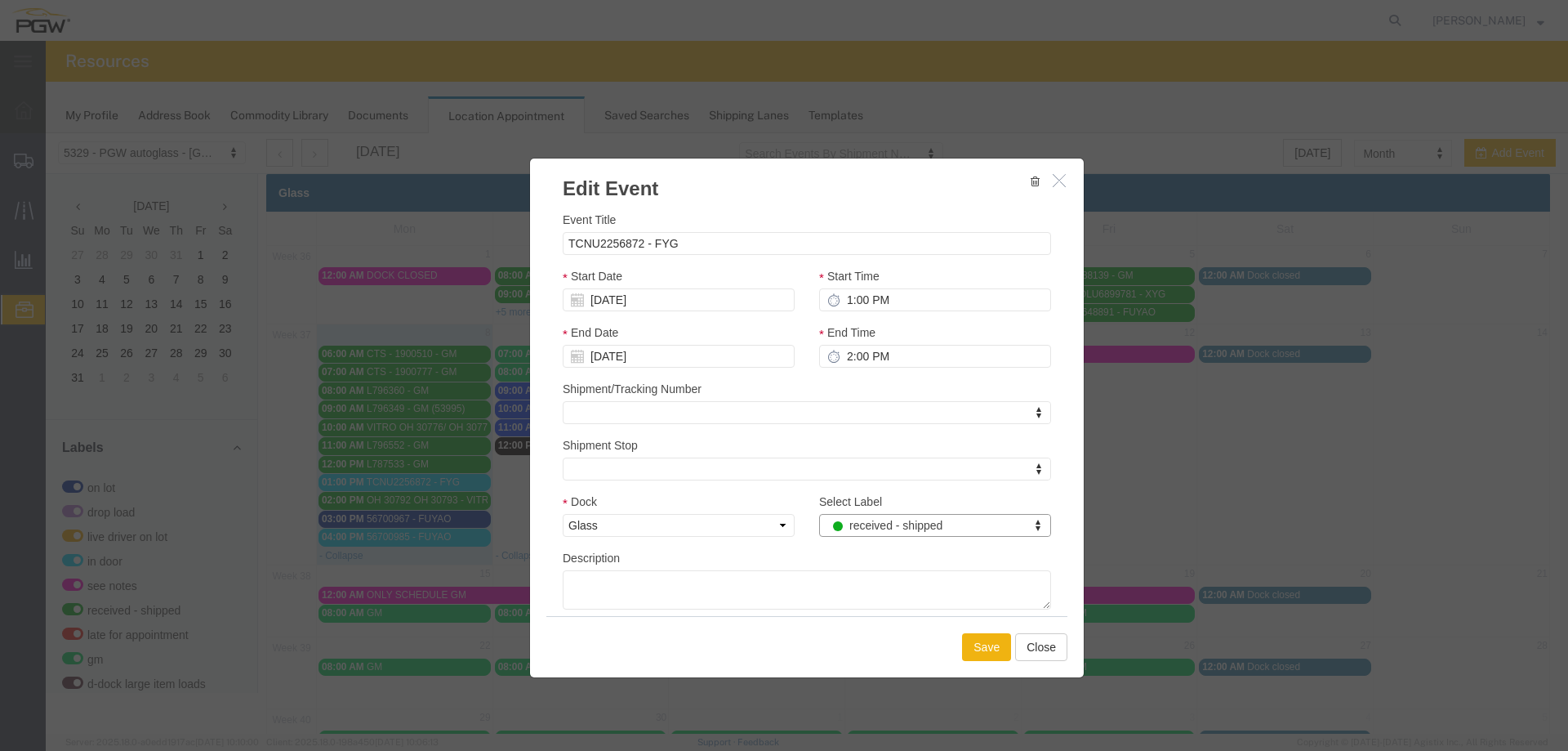
select select "200"
click at [970, 655] on button "Save" at bounding box center [986, 647] width 49 height 27
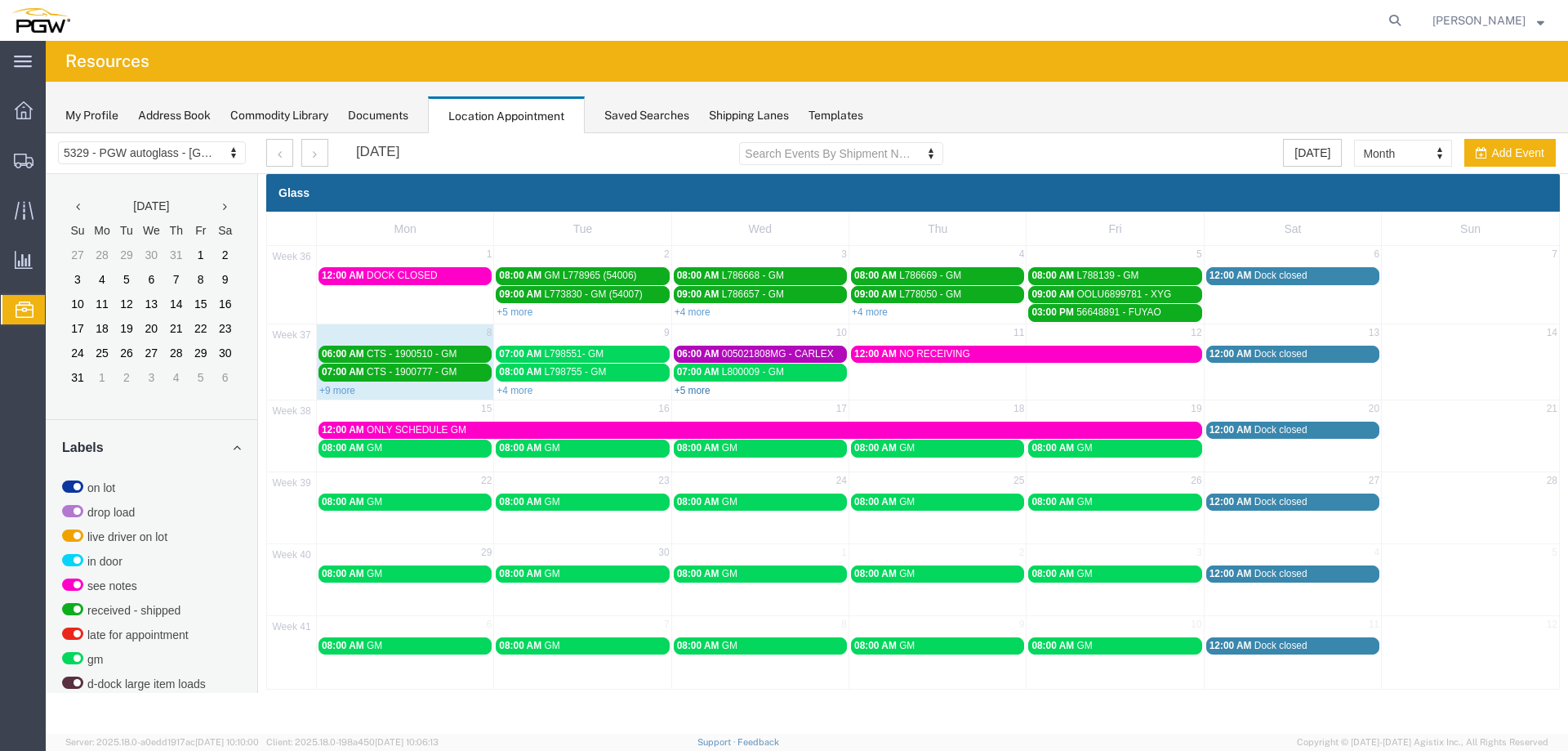
click at [700, 391] on link "+5 more" at bounding box center [693, 390] width 36 height 11
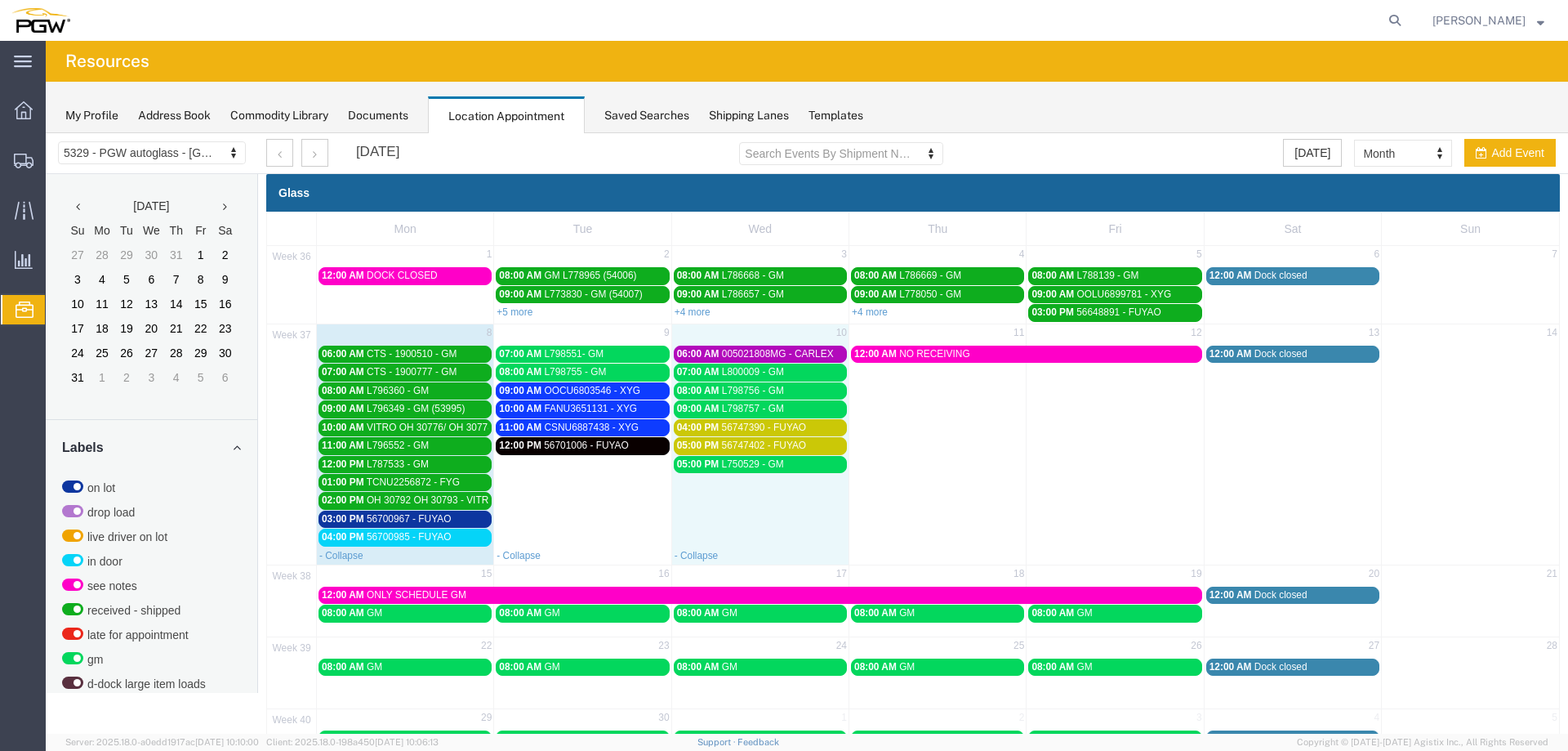
click at [734, 517] on td "05:00 PM L750529 - GM" at bounding box center [759, 500] width 177 height 92
select select "1"
select select
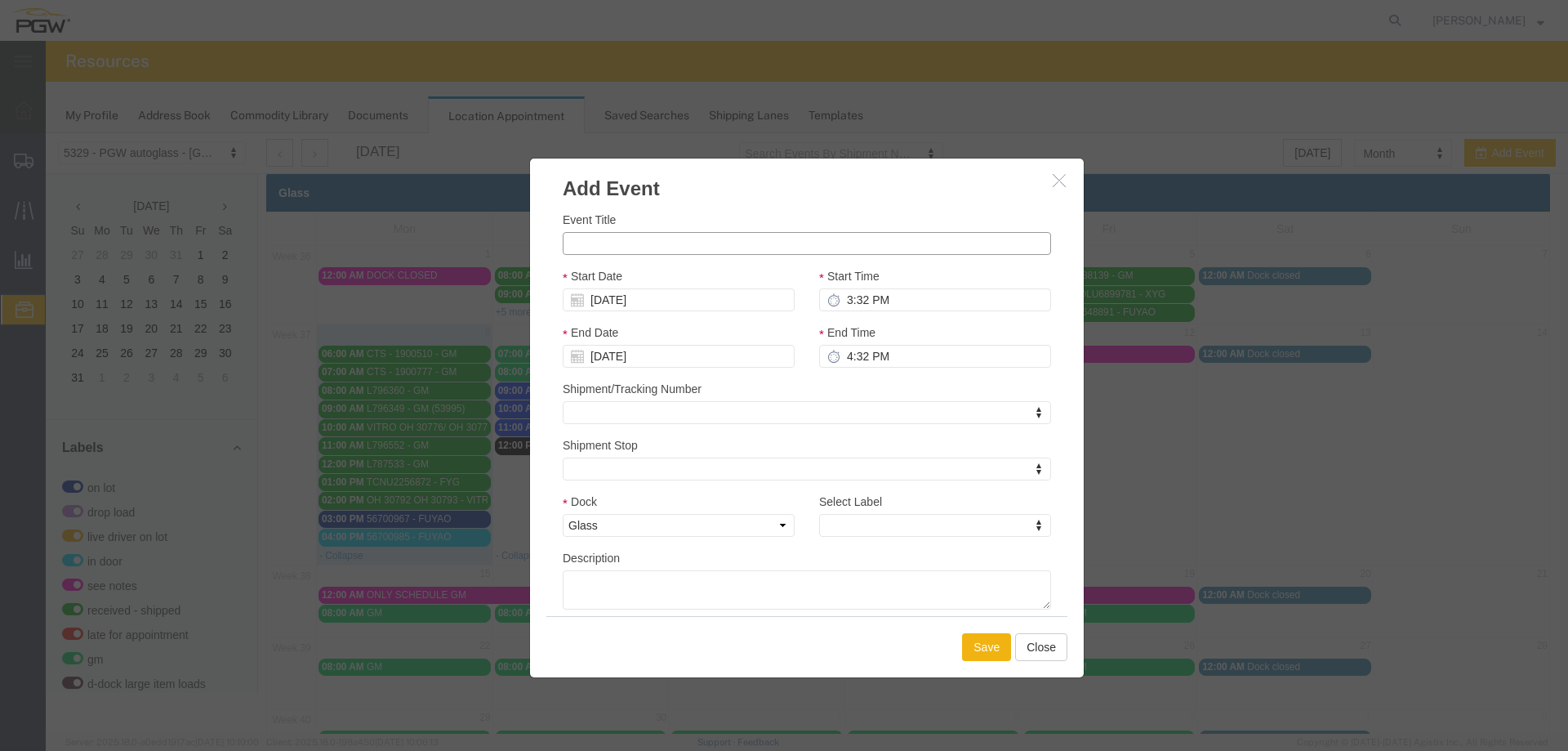
click at [629, 251] on input "Event Title" at bounding box center [806, 243] width 488 height 23
paste input "L800022"
type input "L800022 - GM"
click at [835, 298] on input "3:32 PM" at bounding box center [934, 299] width 232 height 23
type input "3:00 PM"
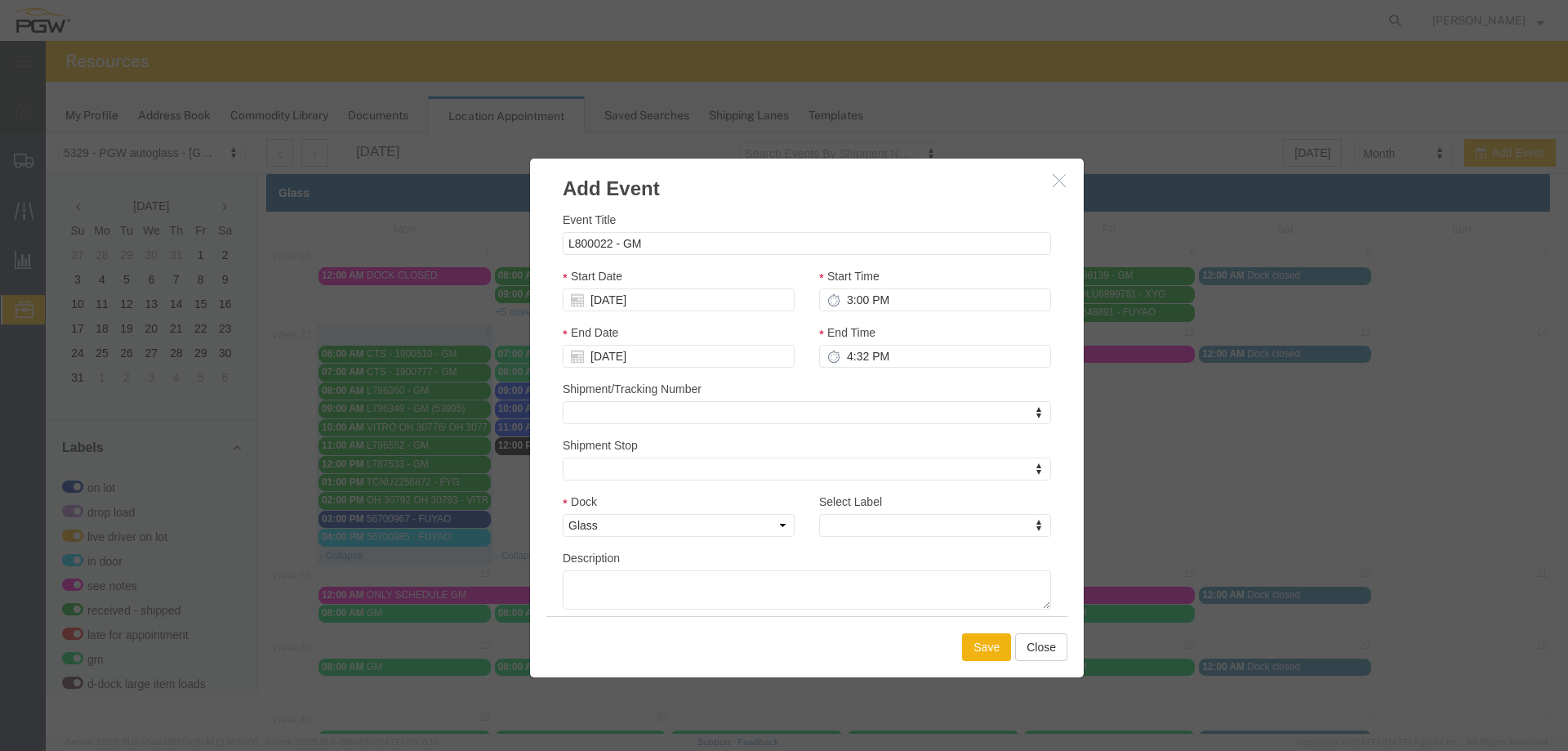
click at [856, 511] on div "Select Label Select Label Select Label on lot drop load live driver on lot in d…" at bounding box center [934, 515] width 232 height 44
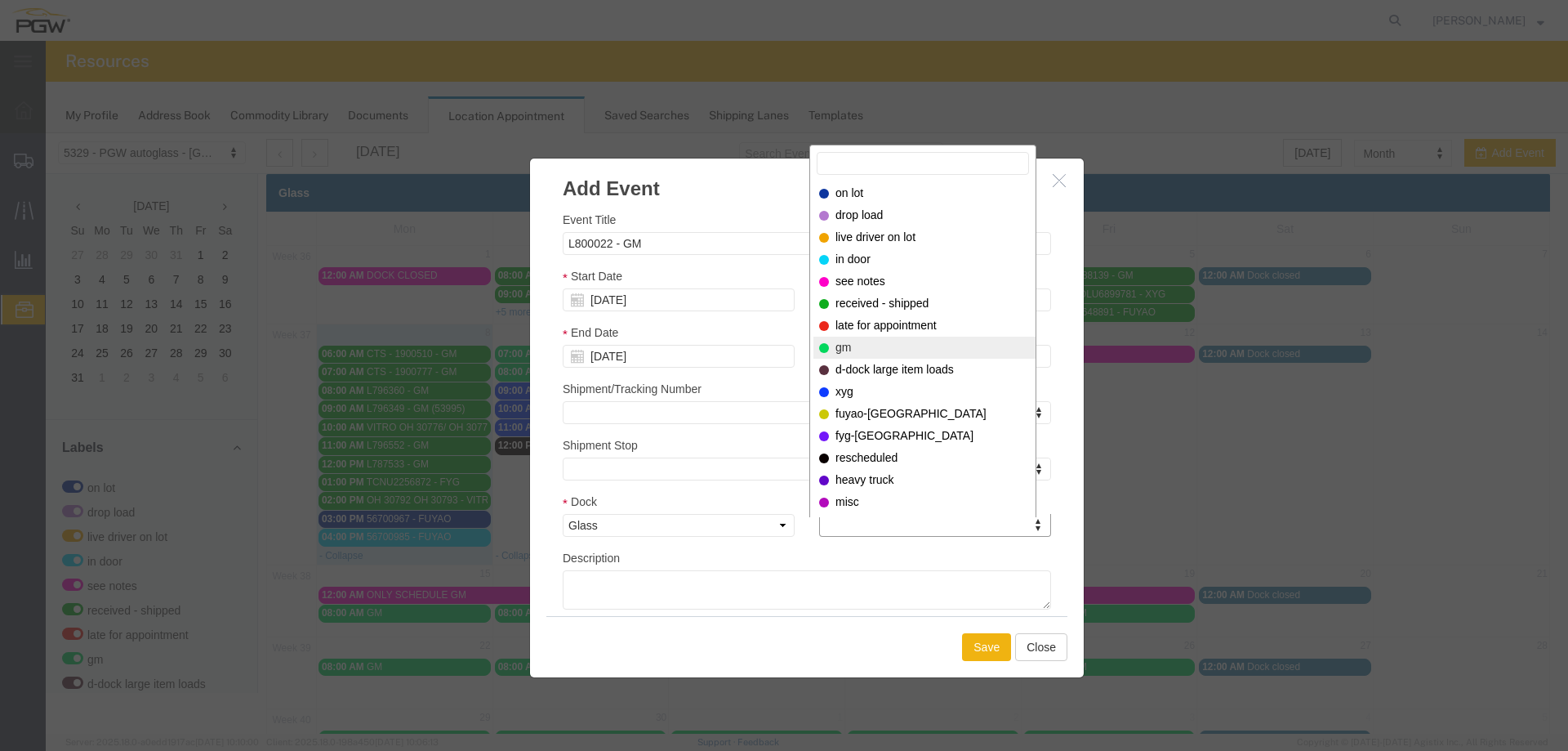
select select "340"
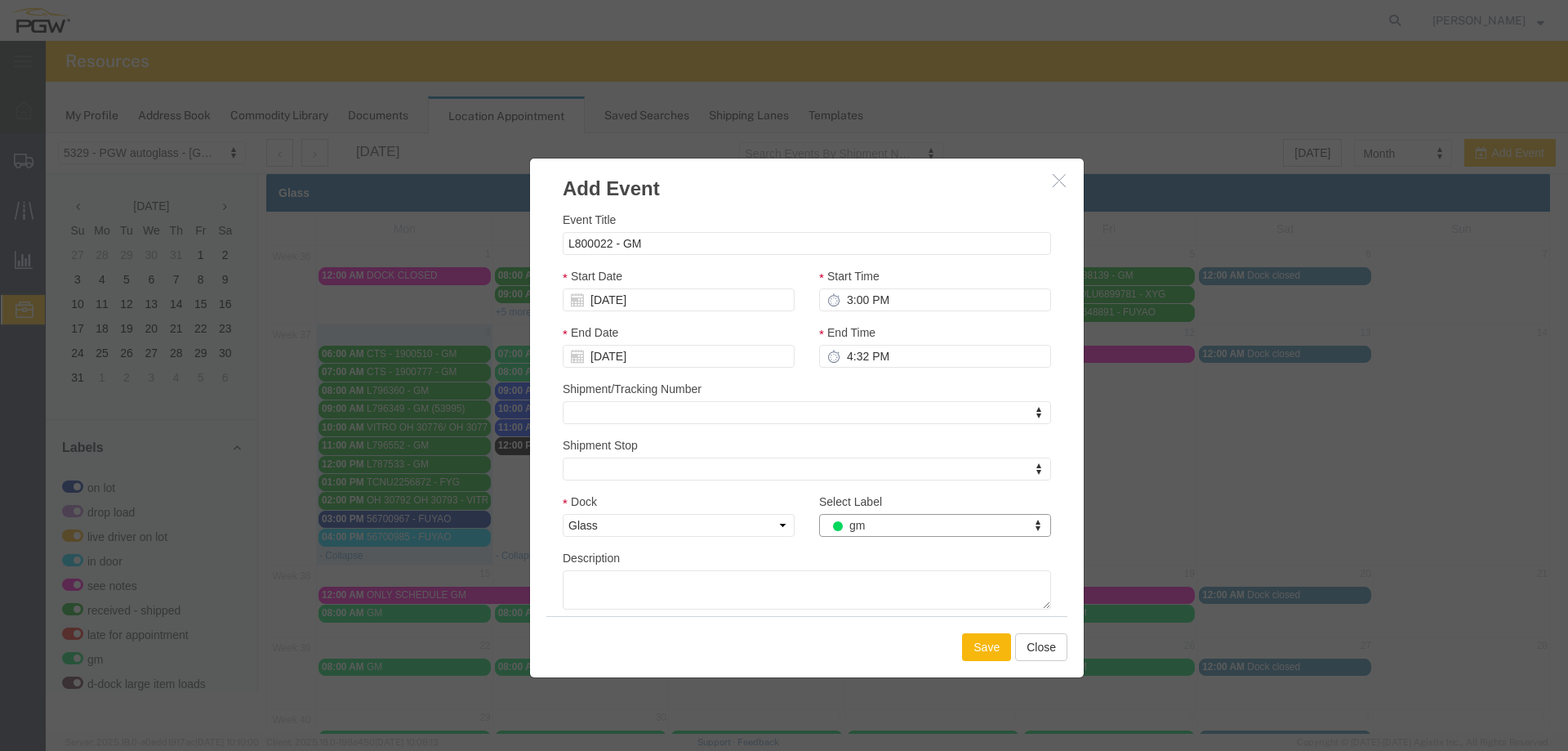
click at [976, 650] on button "Save" at bounding box center [986, 647] width 49 height 27
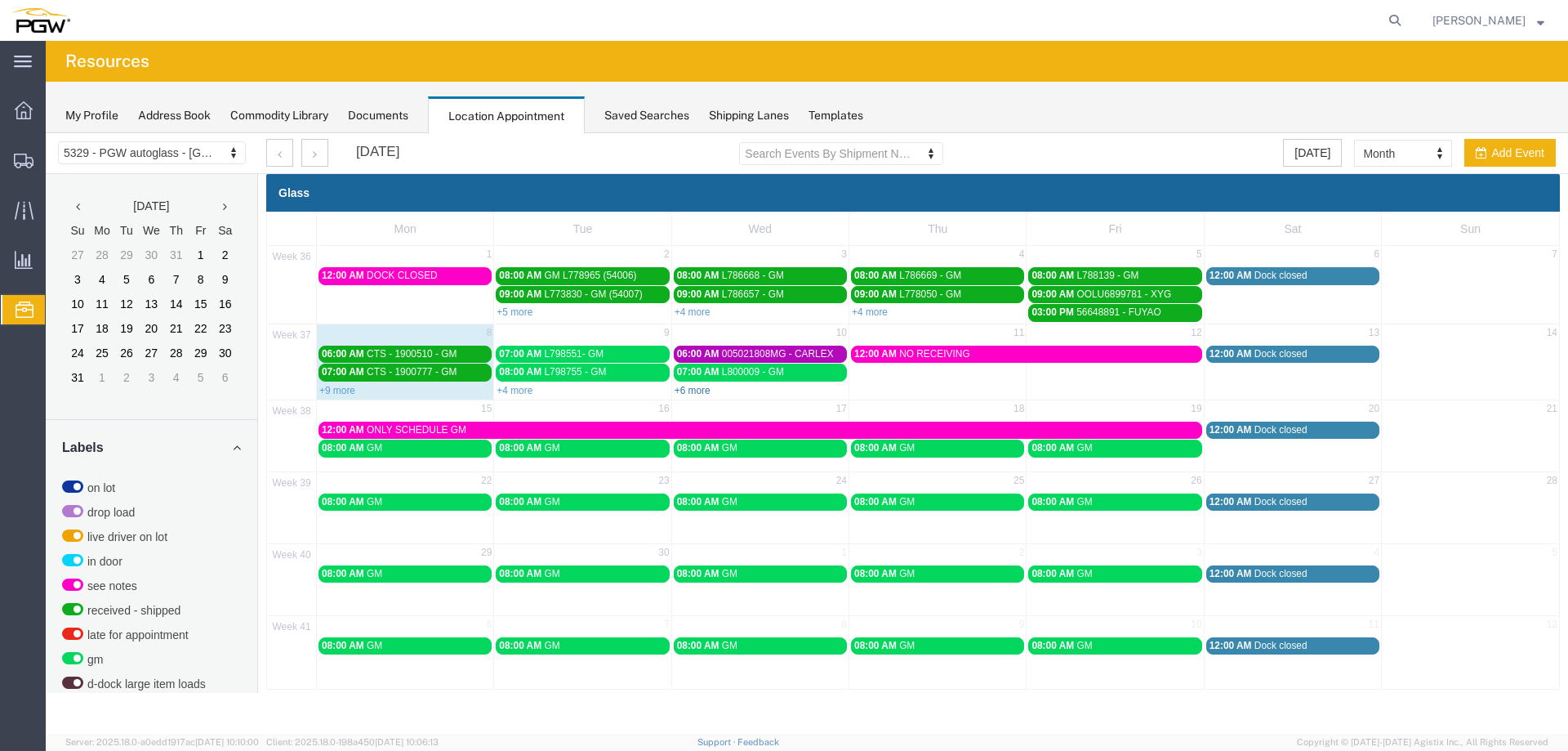
click at [704, 390] on link "+6 more" at bounding box center [693, 390] width 36 height 11
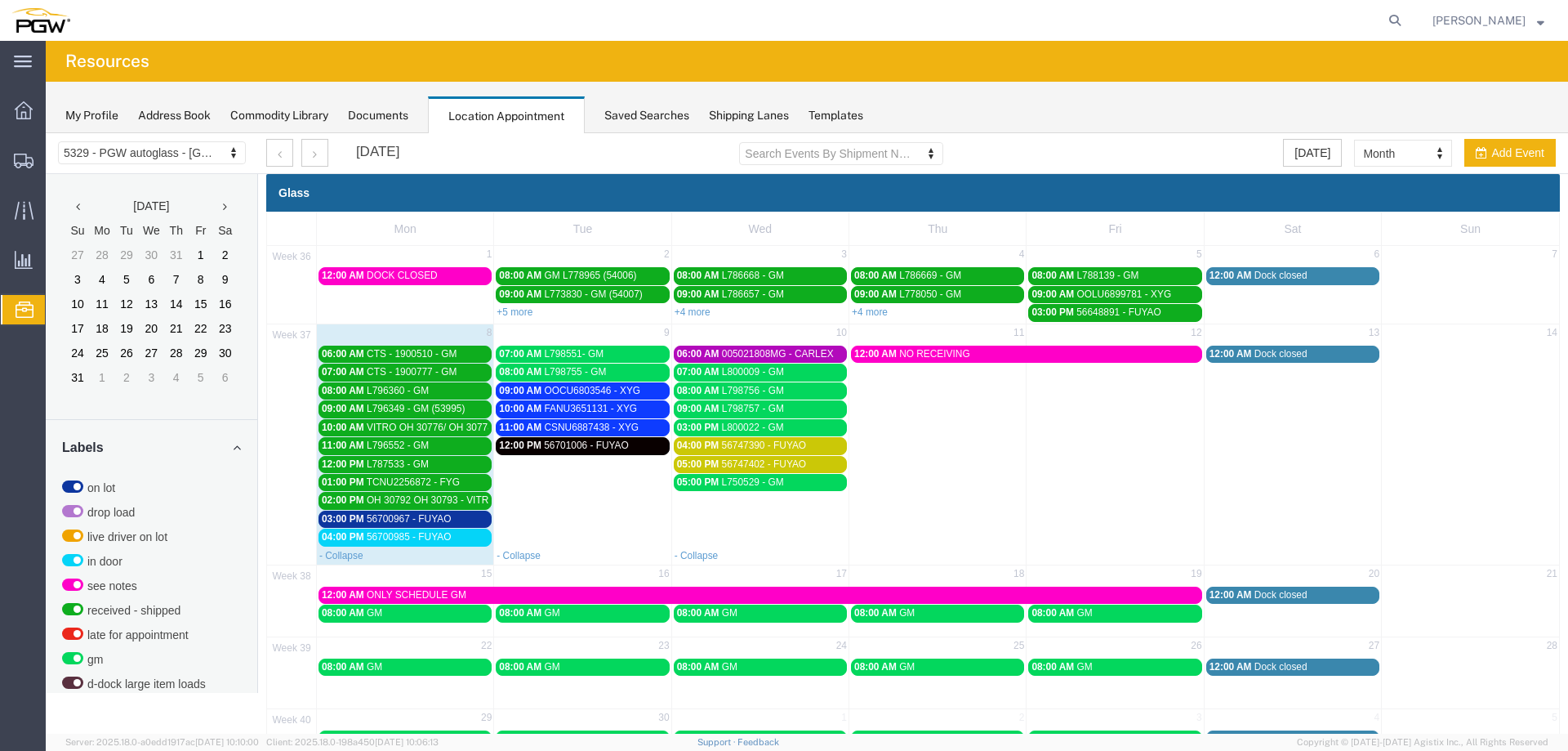
click at [419, 514] on span "56700967 - FUYAO" at bounding box center [409, 518] width 85 height 11
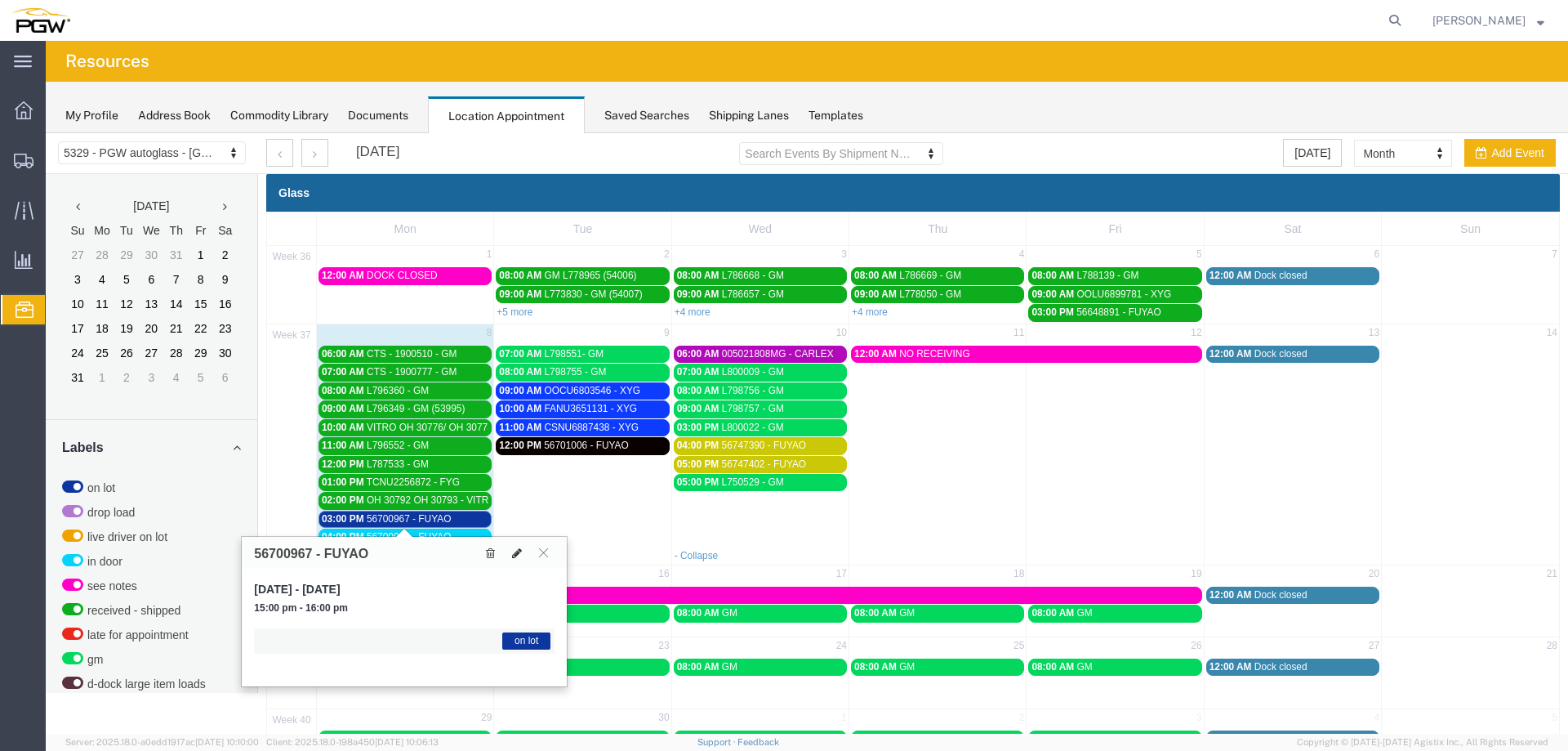
click at [511, 551] on button at bounding box center [516, 553] width 23 height 17
select select "1"
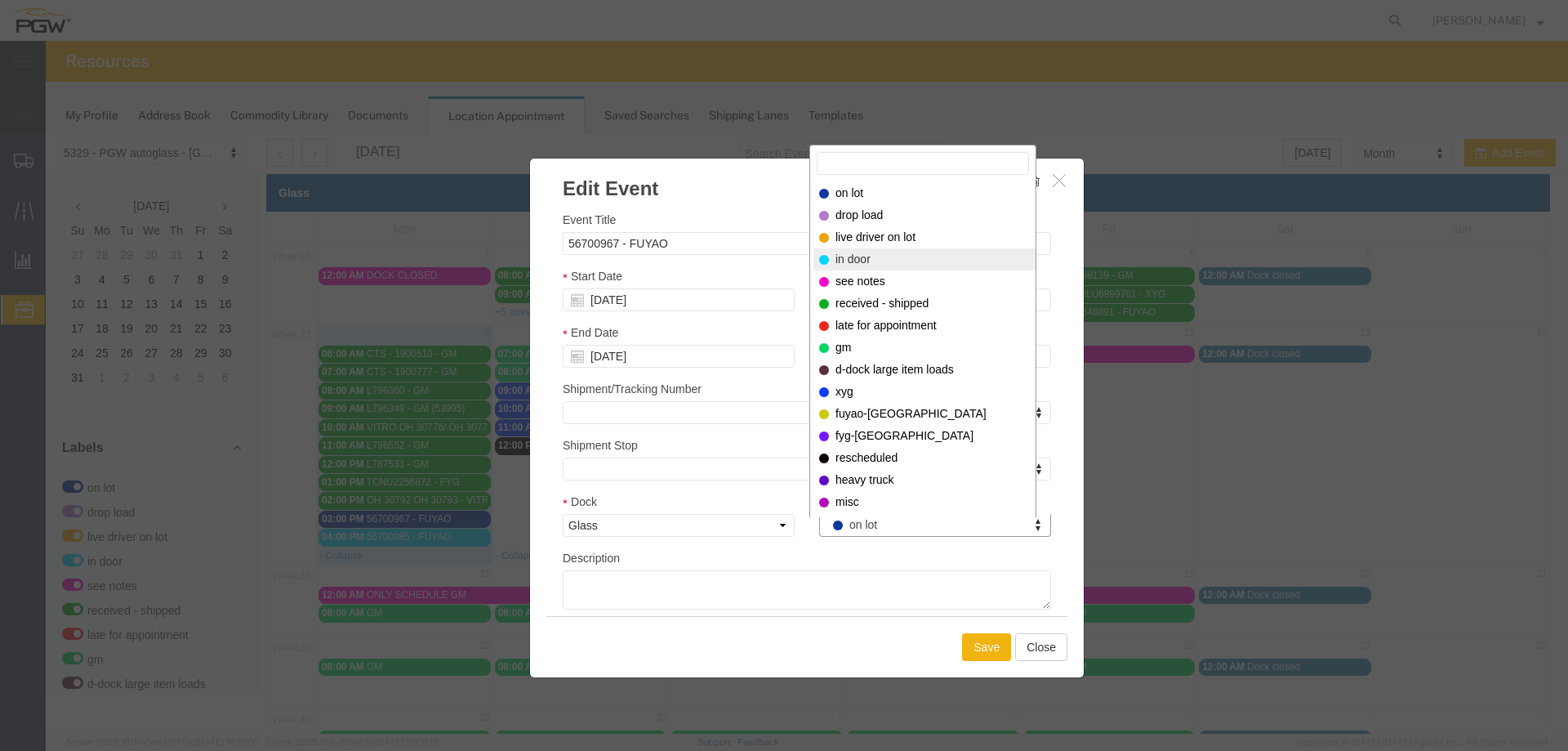
select select "220"
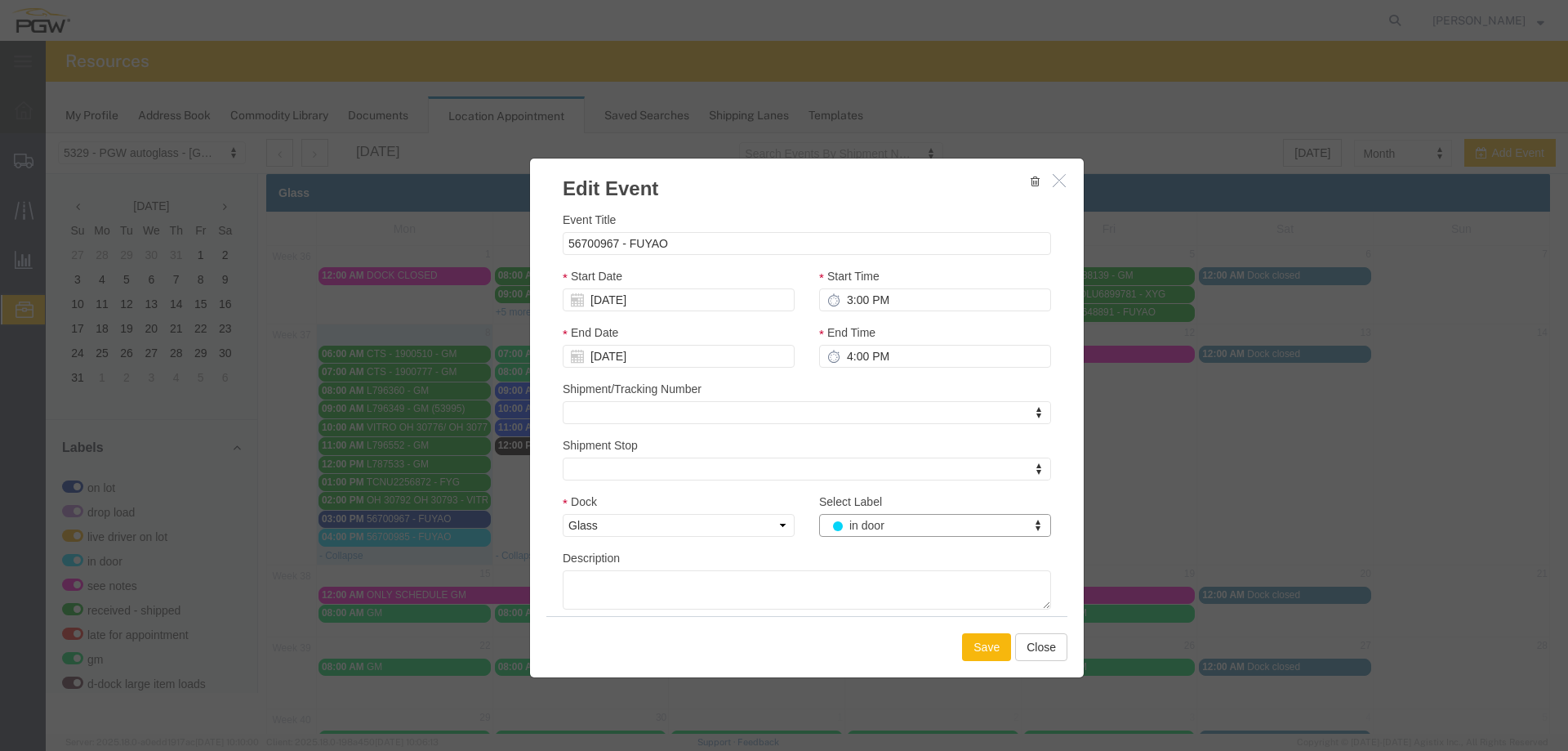
click at [981, 655] on button "Save" at bounding box center [986, 647] width 49 height 27
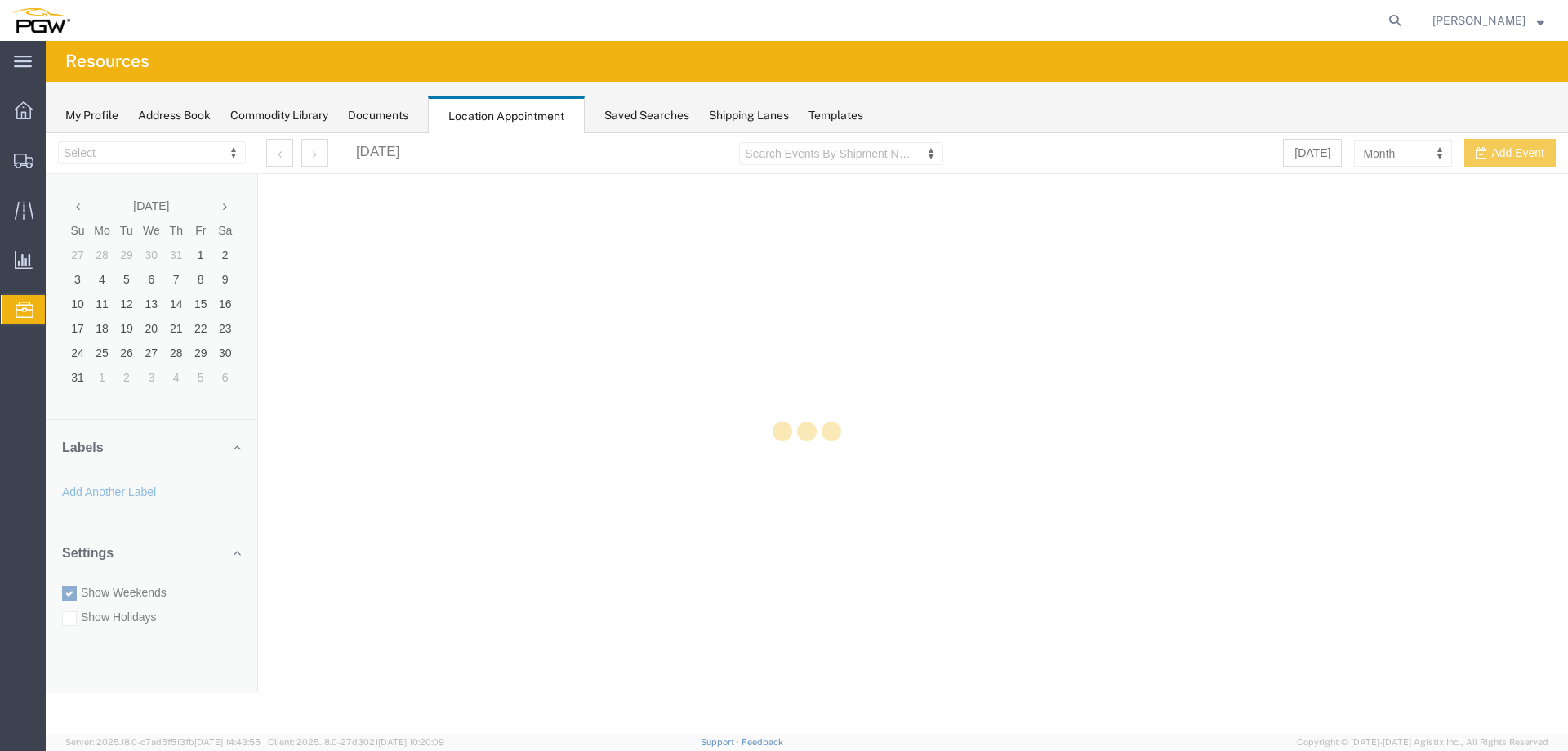
select select "28253"
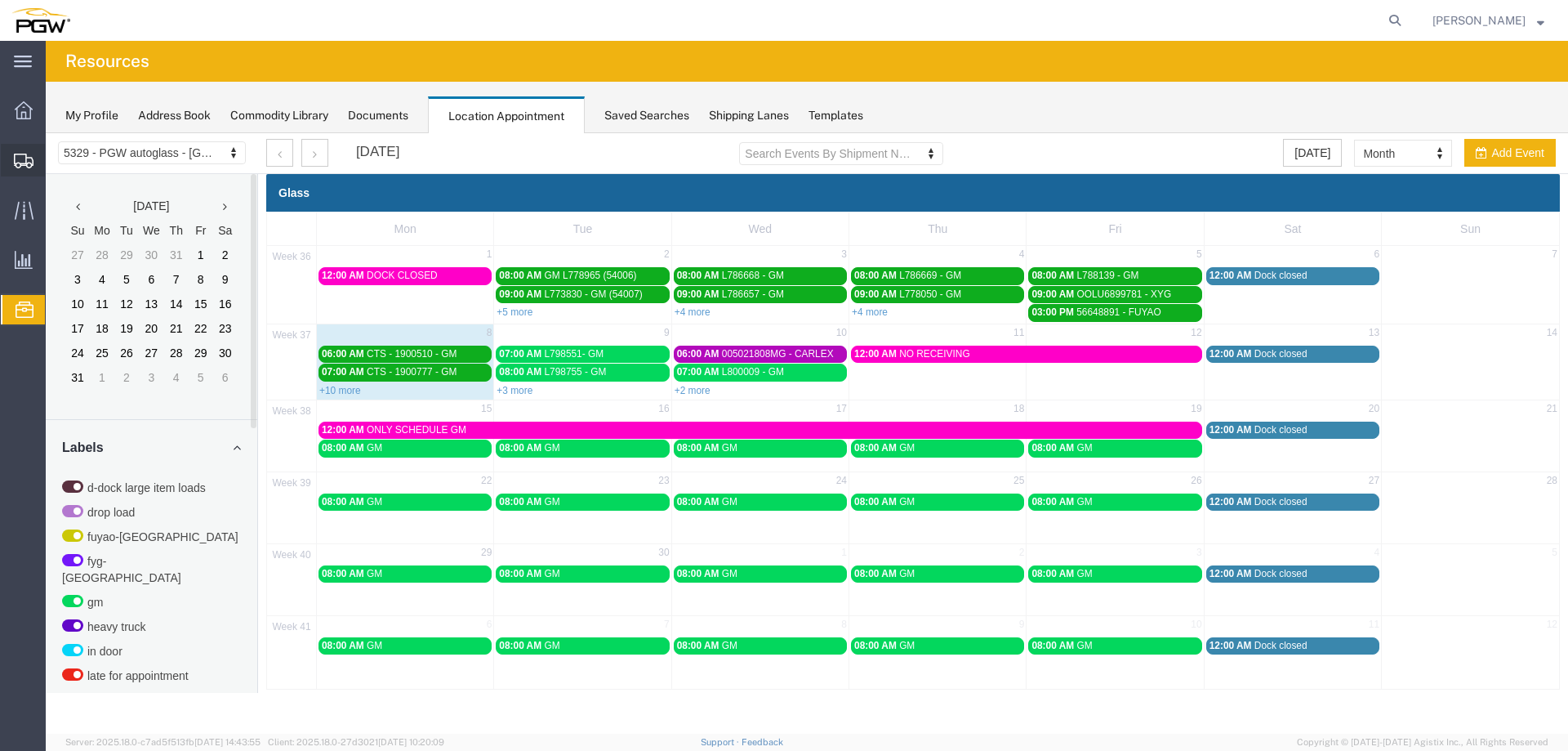
click at [19, 163] on icon at bounding box center [23, 161] width 20 height 15
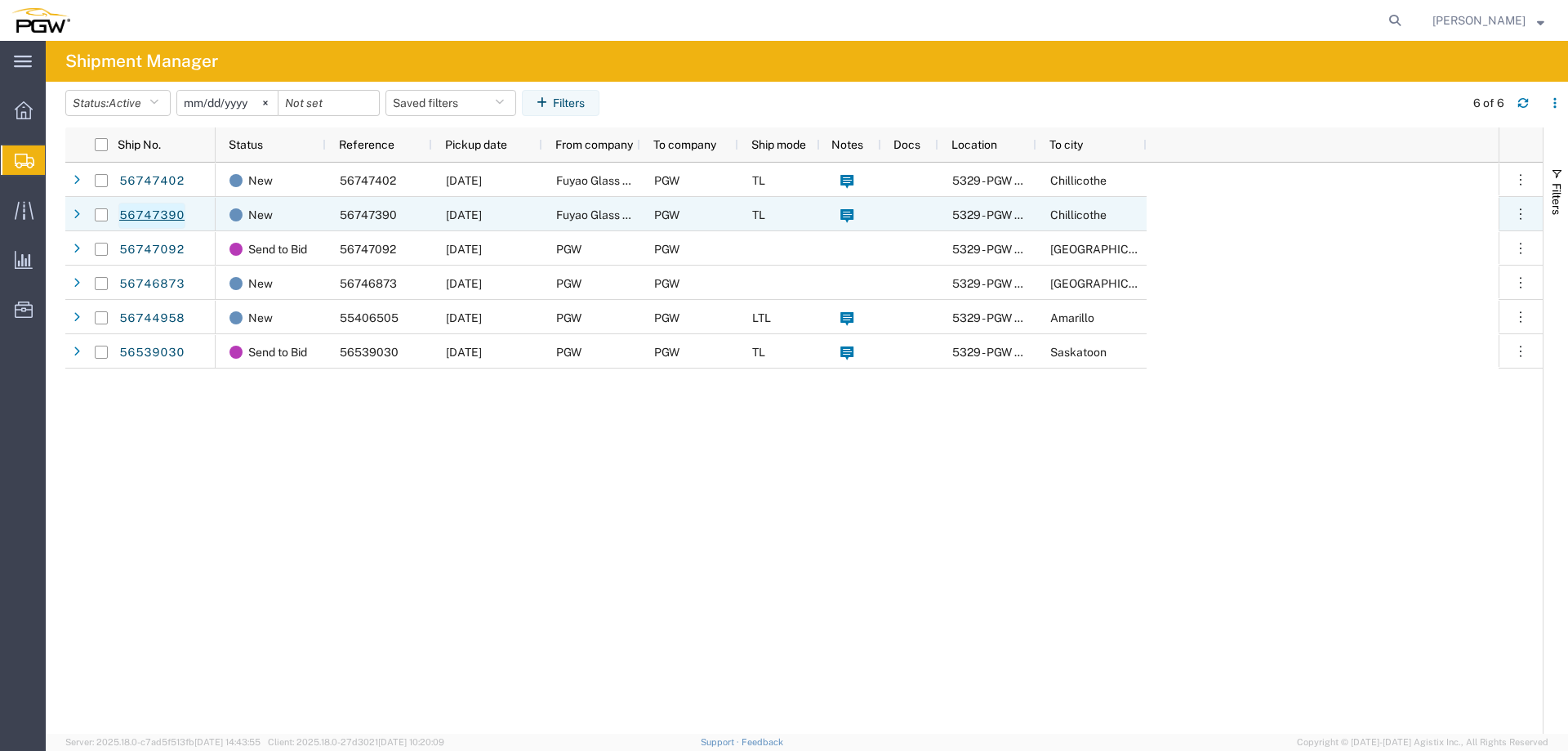
click at [153, 213] on link "56747390" at bounding box center [152, 216] width 67 height 27
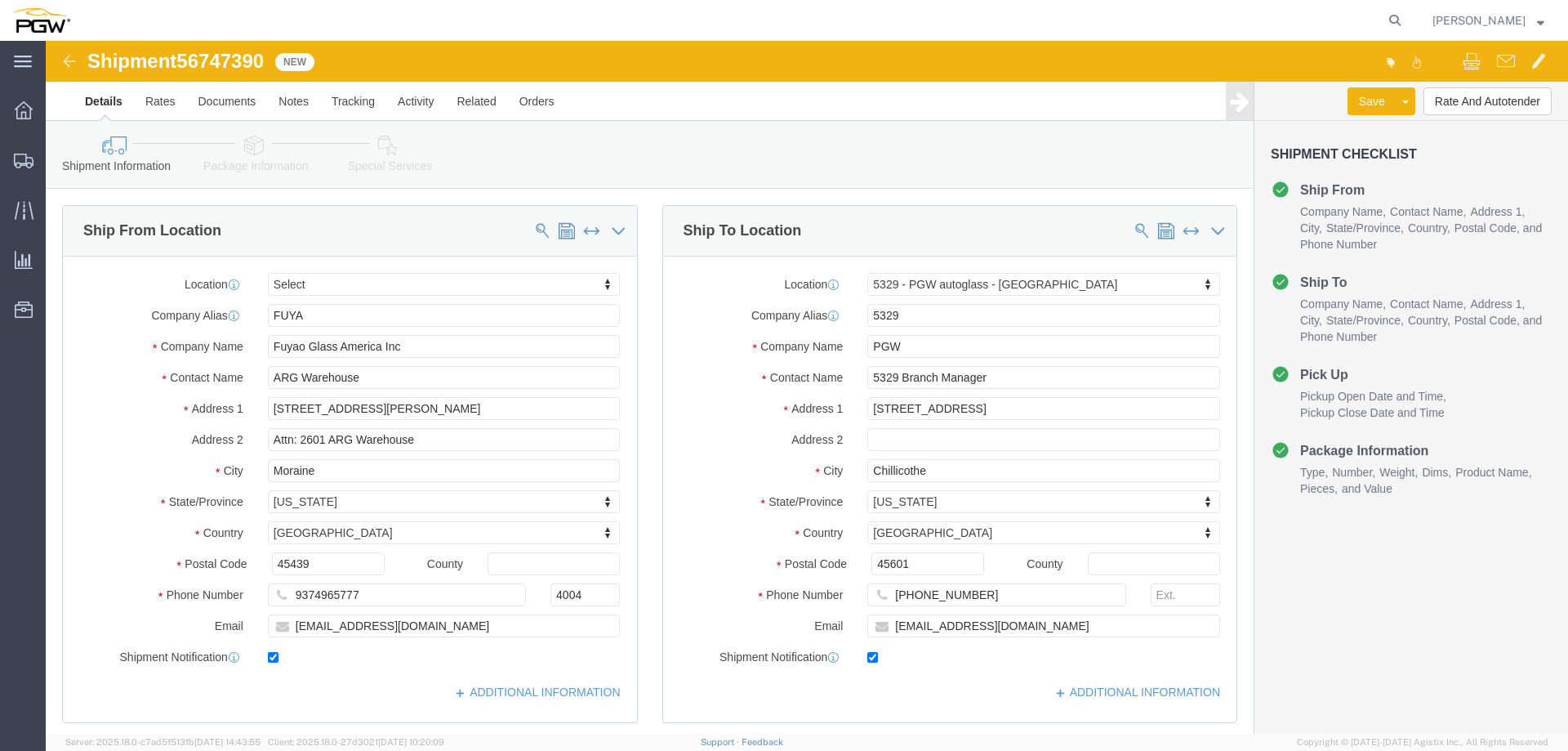
select select
select select "28253"
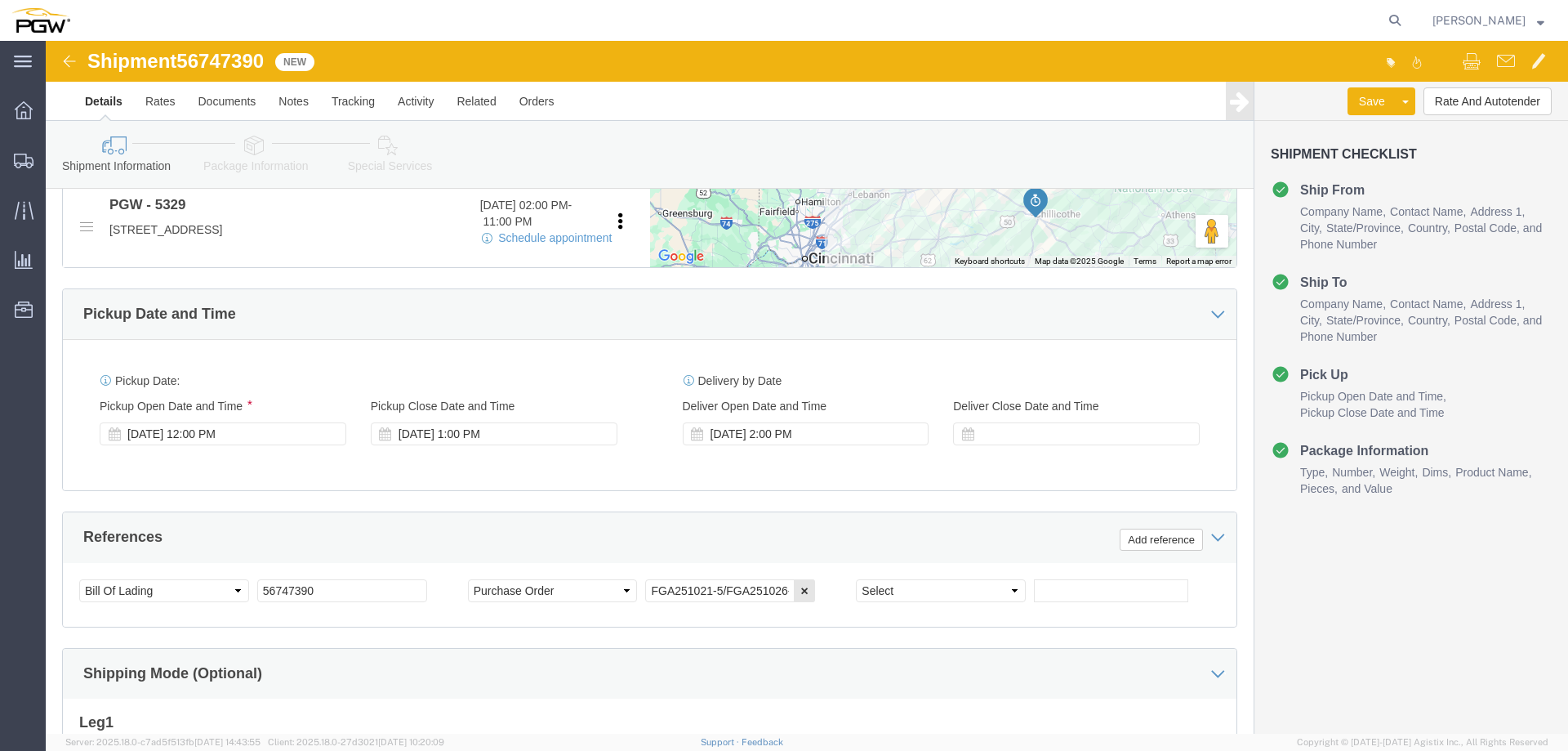
scroll to position [736, 0]
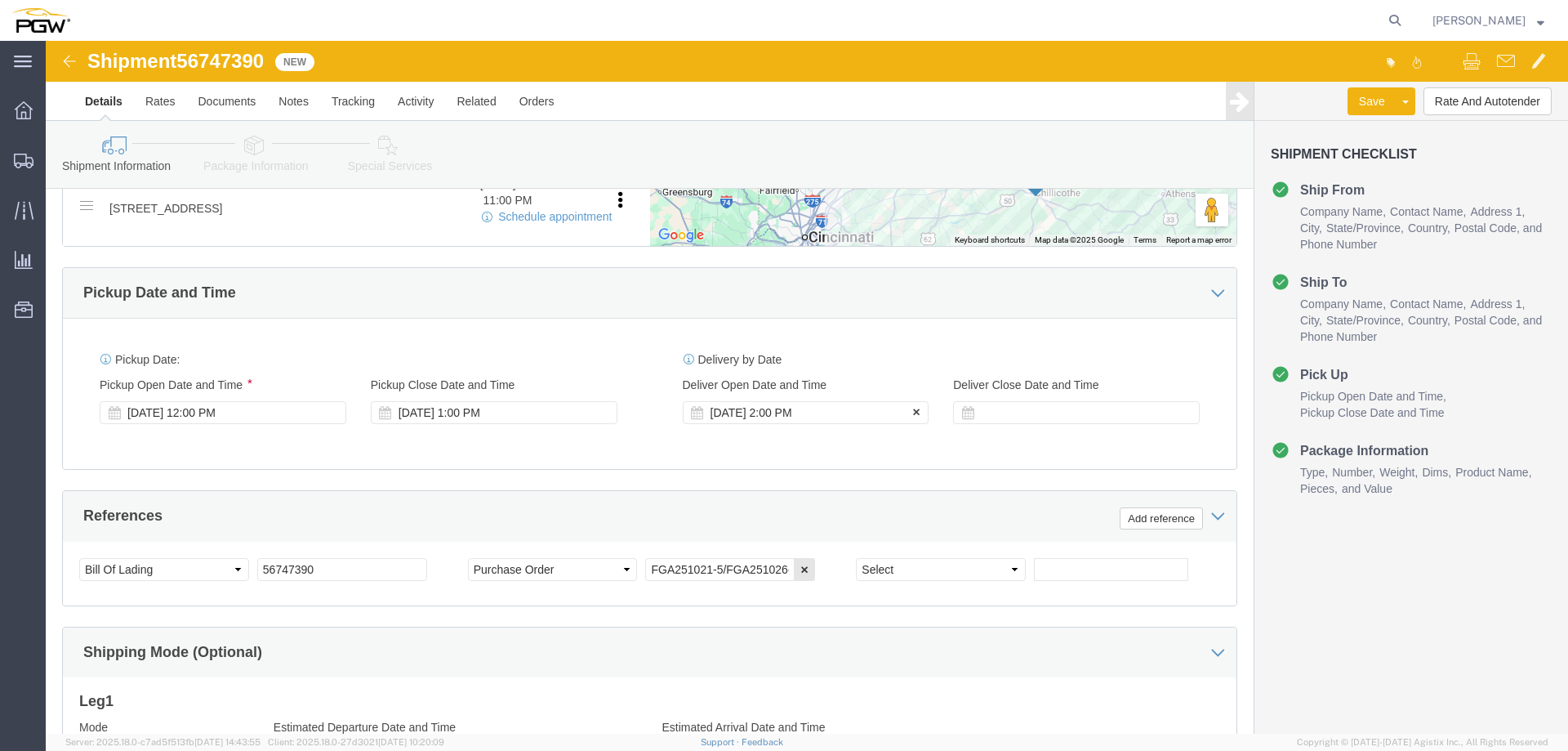
click div "[DATE] 2:00 PM"
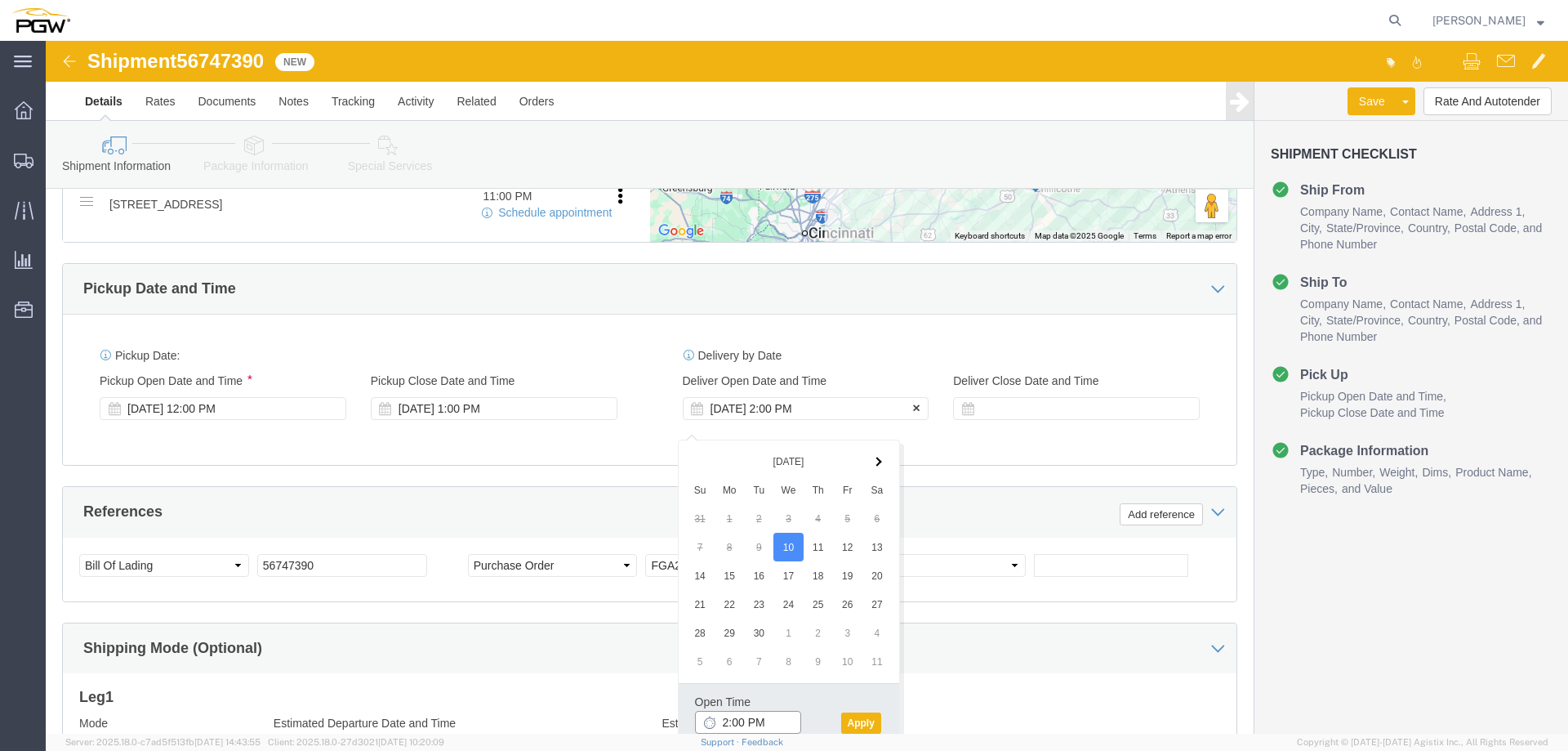
type input "4:00 PM"
click button "Apply"
click span "56747390"
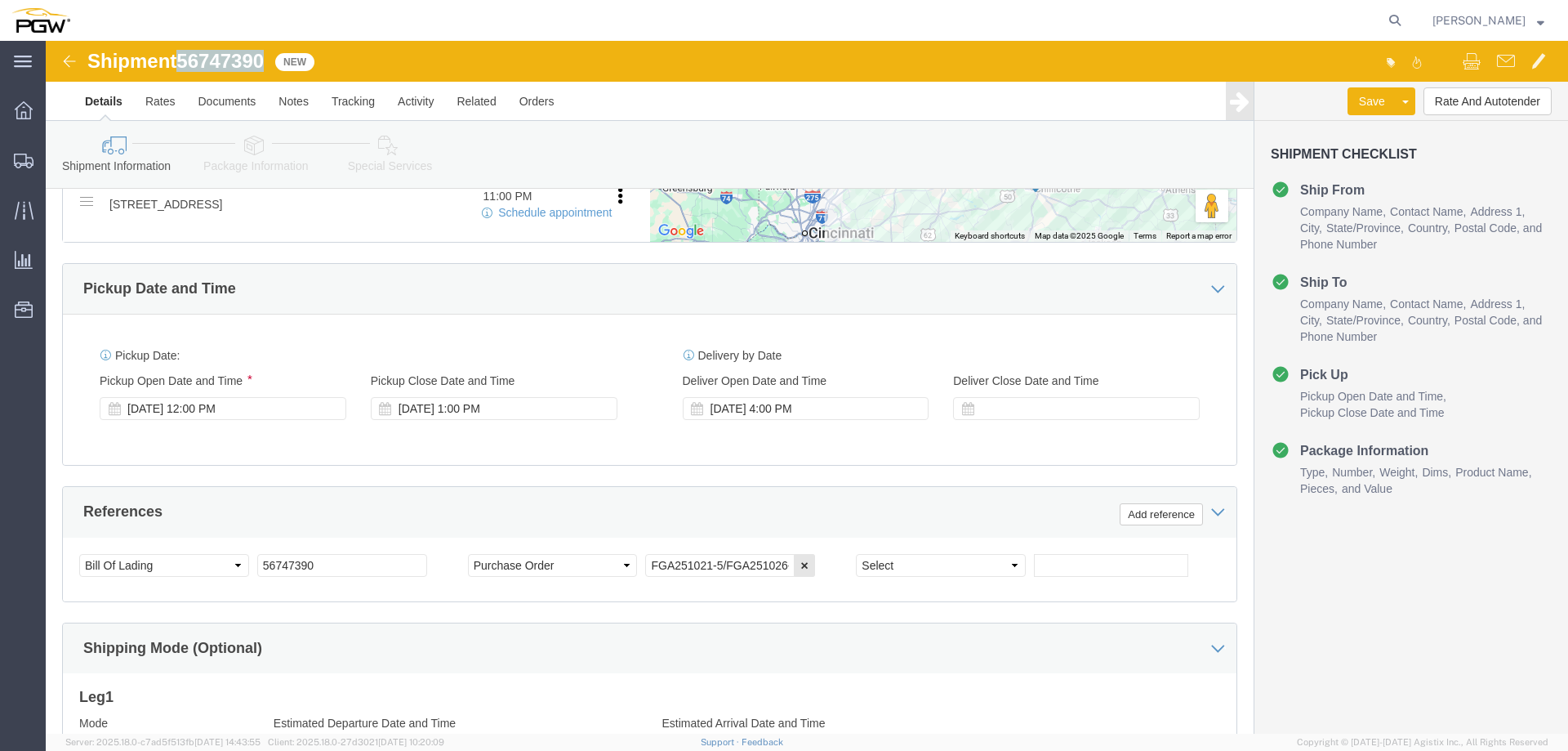
click span "56747390"
copy span "56747390"
drag, startPoint x: 1398, startPoint y: 55, endPoint x: 1035, endPoint y: 215, distance: 396.7
click button "Rate And Autotender"
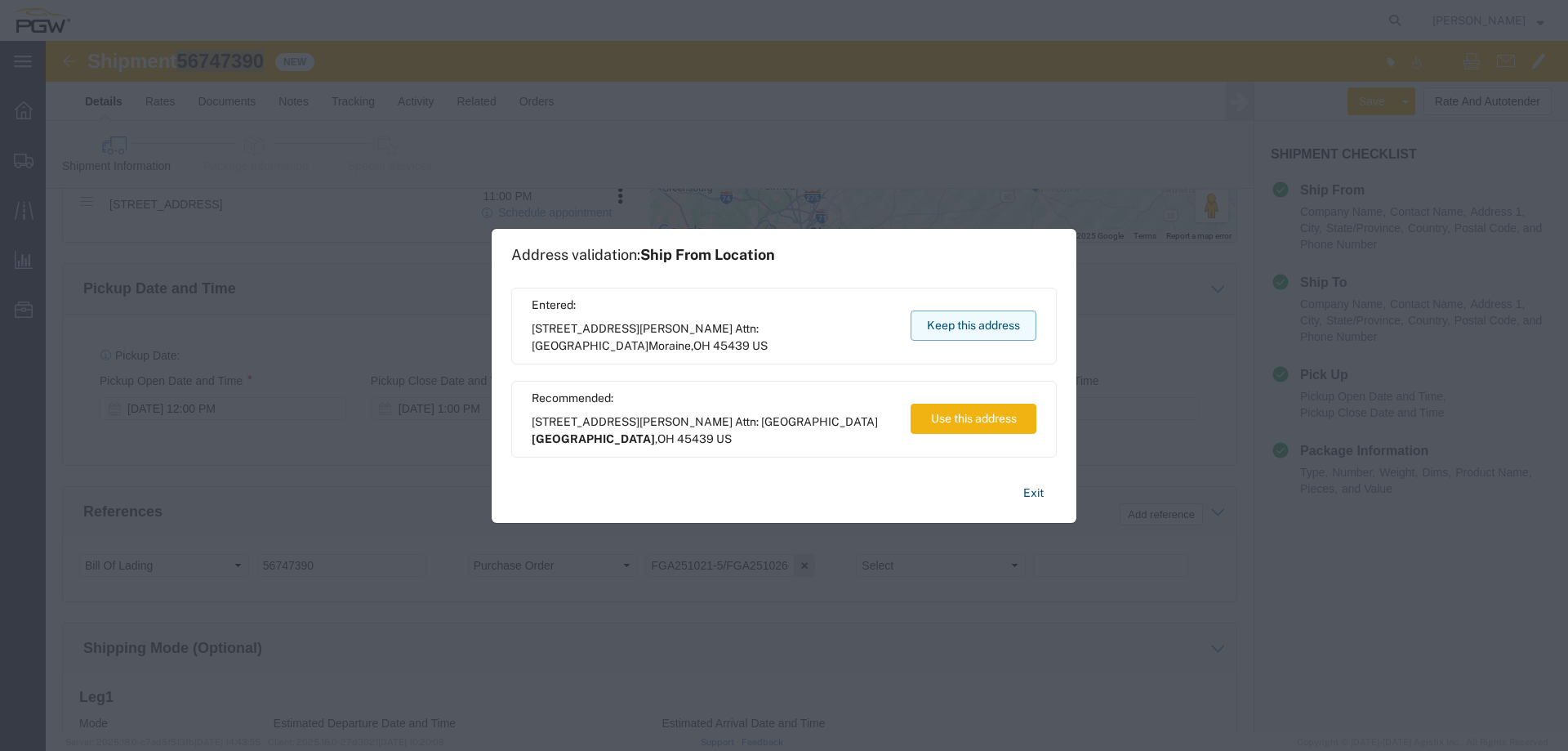
click at [947, 322] on button "Keep this address" at bounding box center [973, 325] width 126 height 30
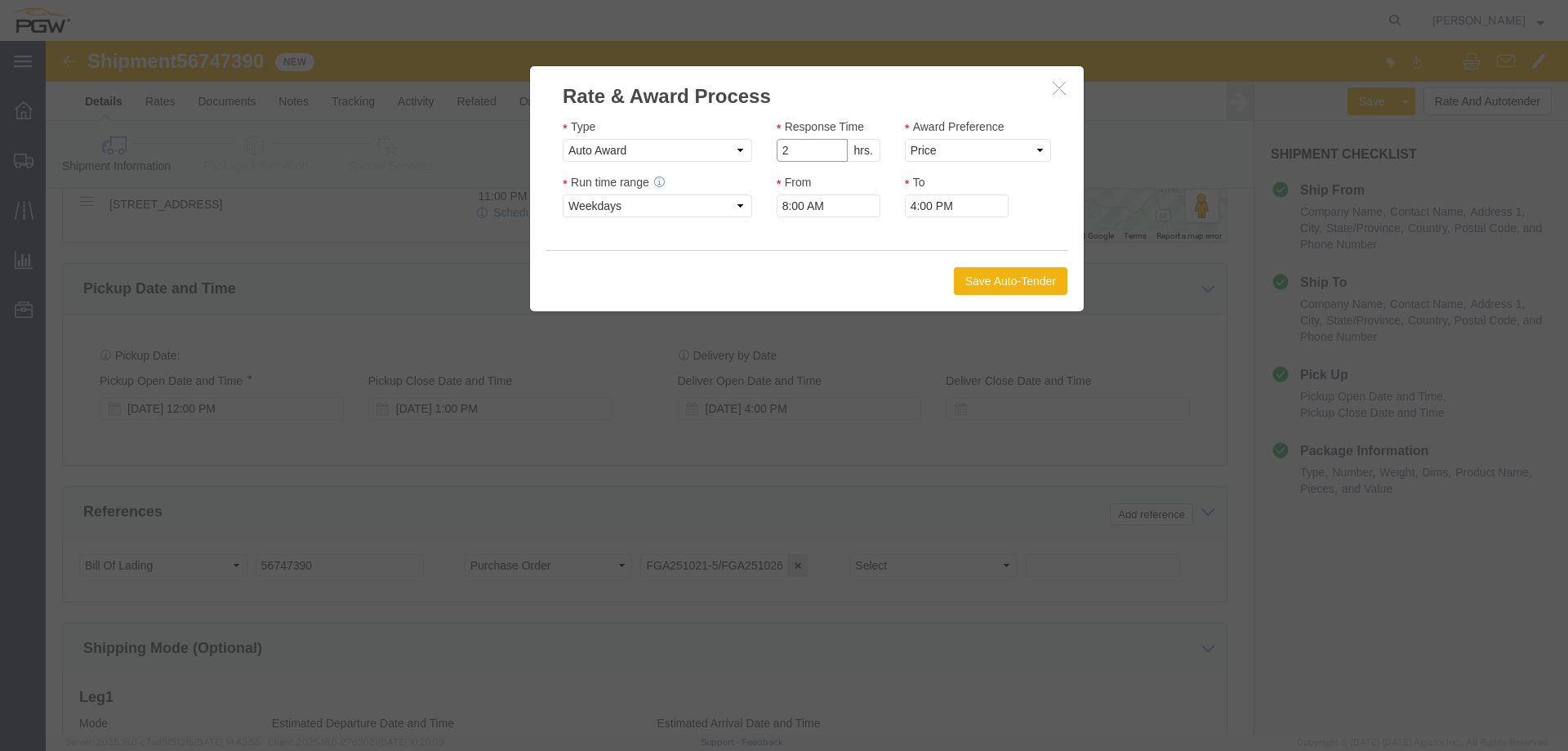
type input "2"
click input "2"
click select "Price Carrier Rank"
select select "LANE_RANK"
click select "Price Carrier Rank"
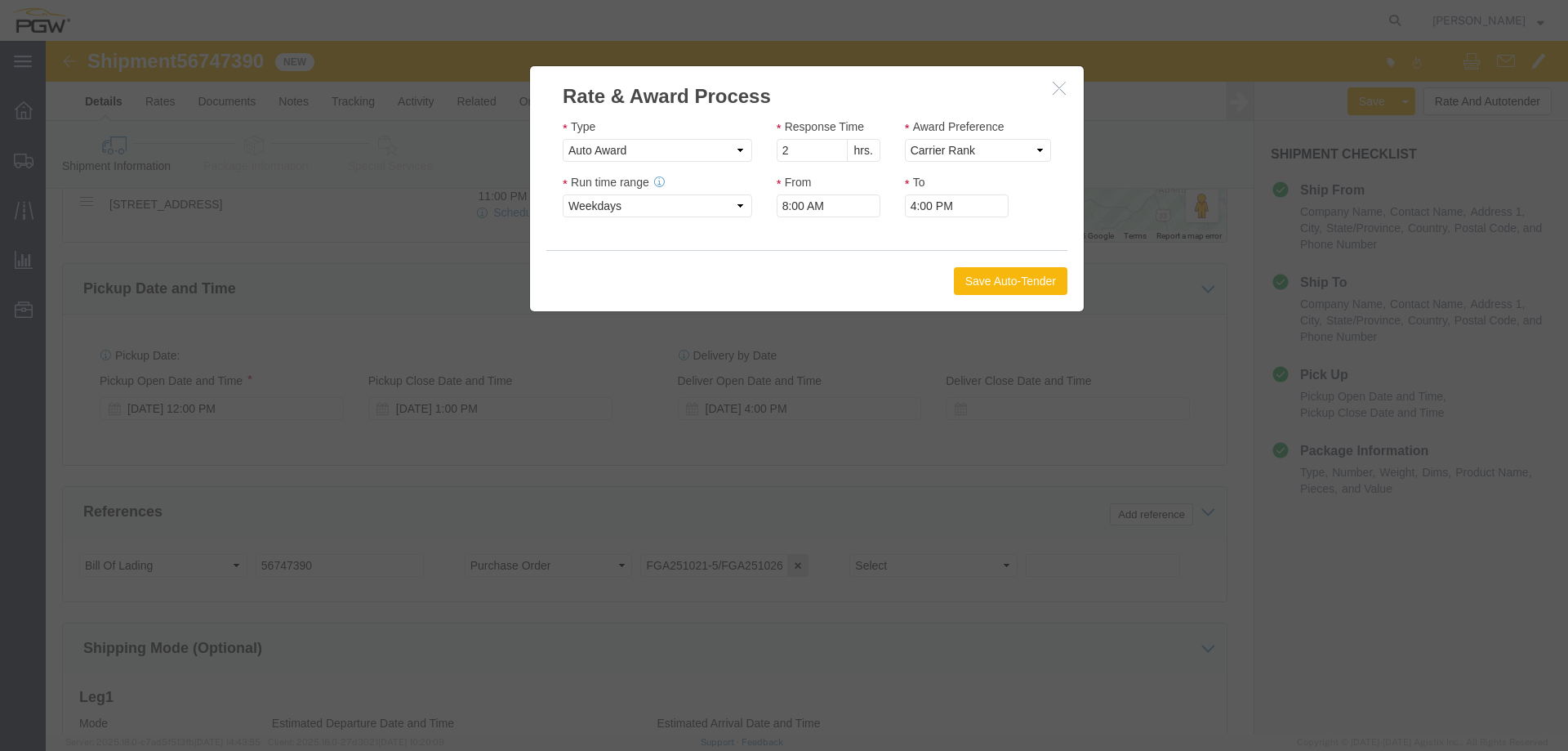
click button "Save Auto-Tender"
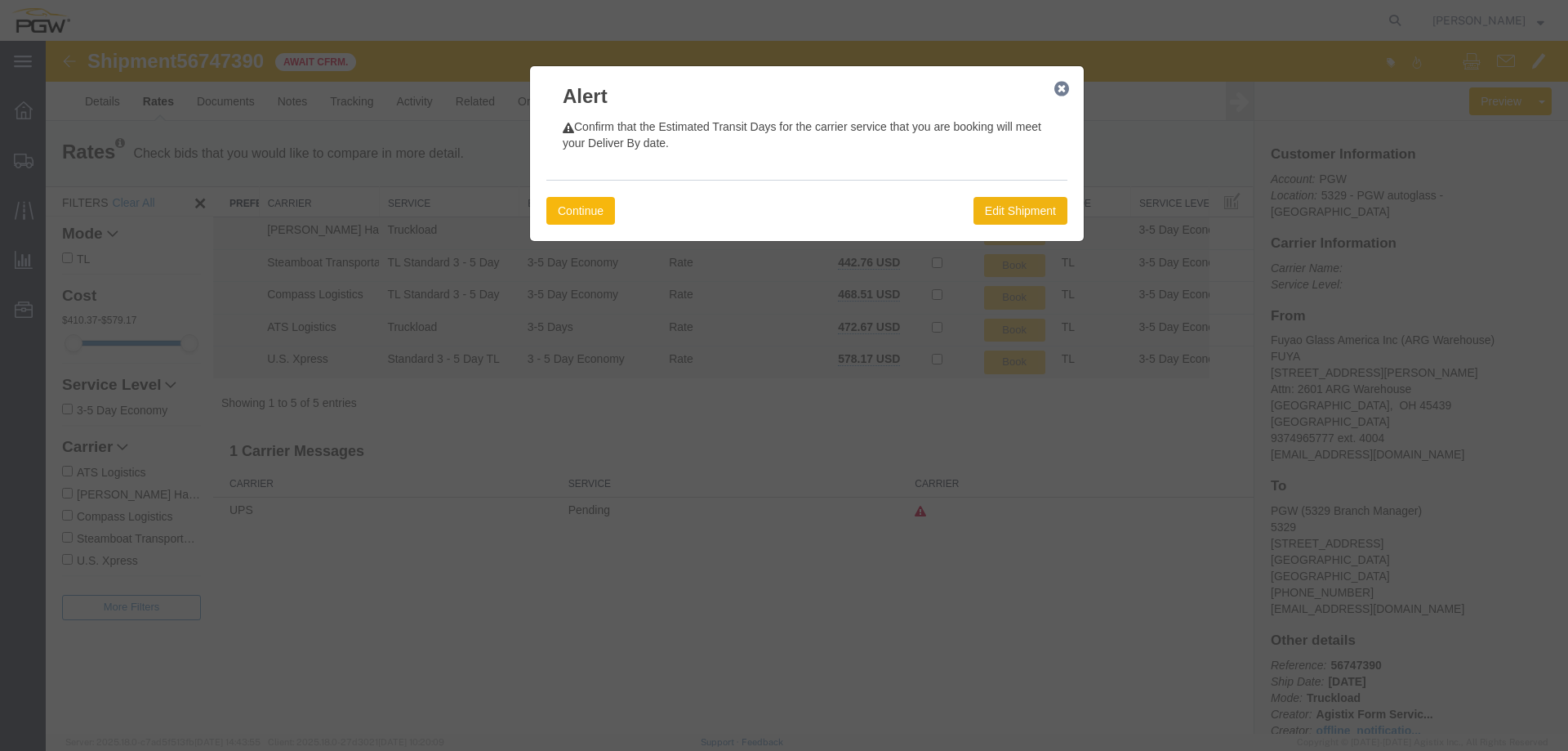
click at [610, 217] on button "Continue" at bounding box center [581, 210] width 68 height 27
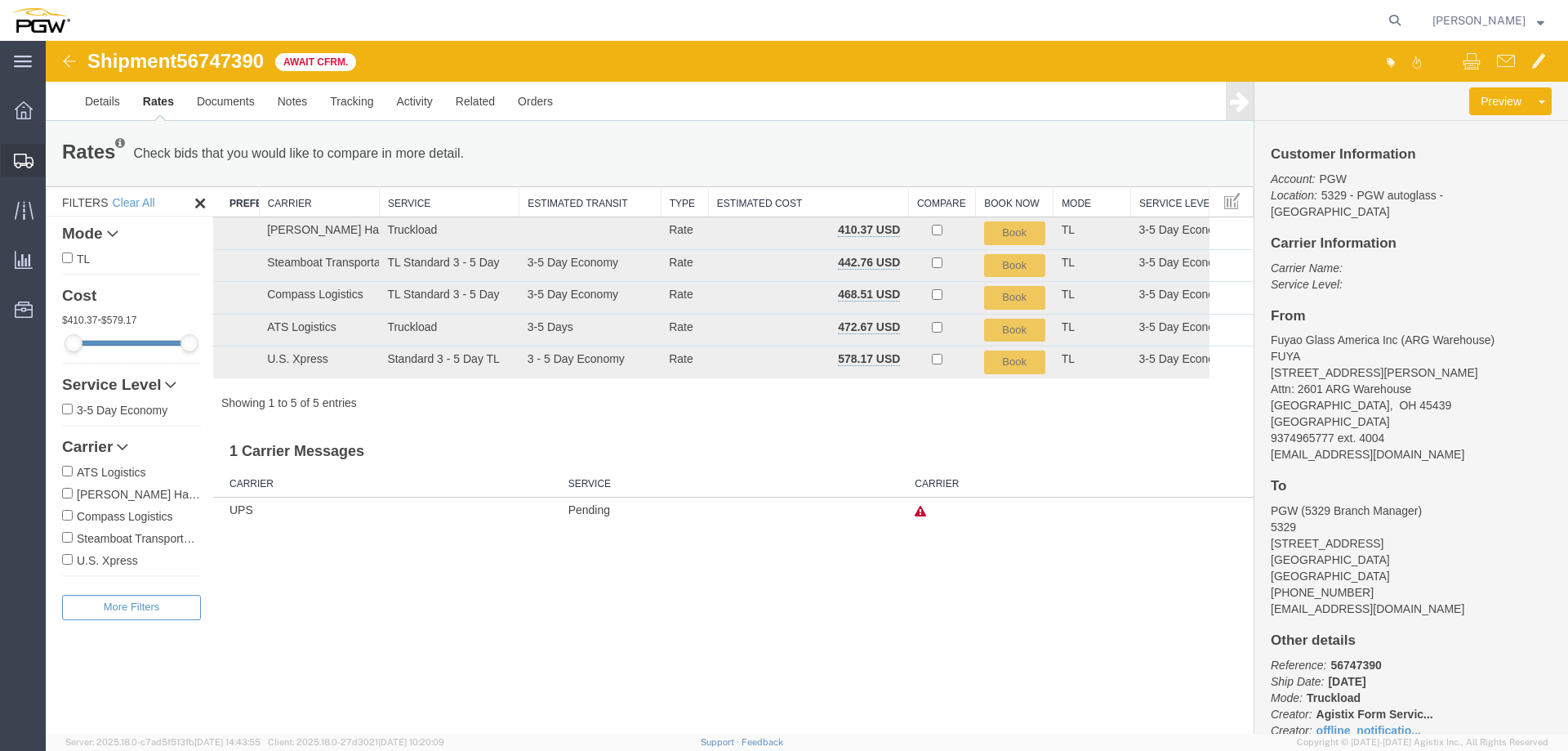
click at [0, 0] on span "Shipment Manager" at bounding box center [0, 0] width 0 height 0
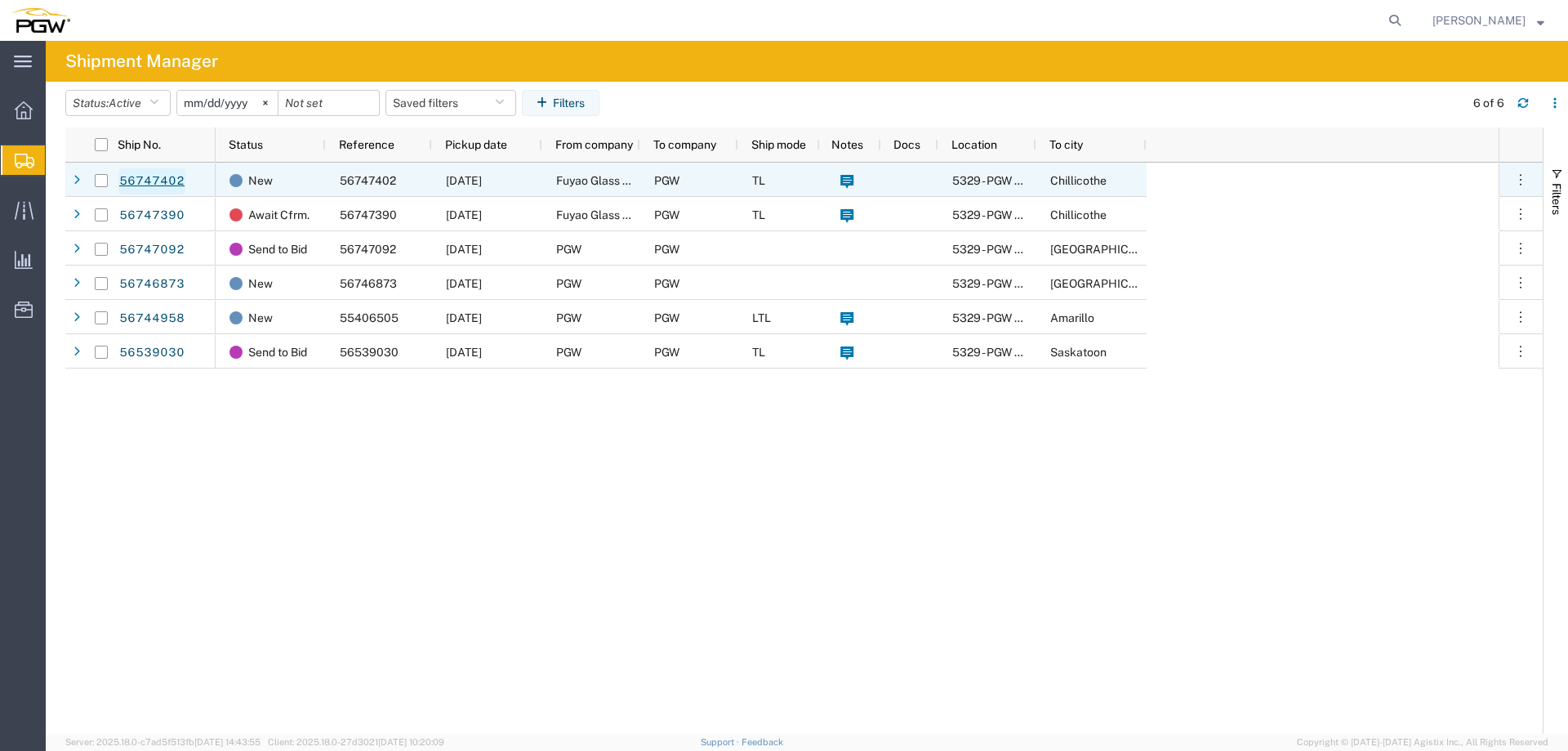
click at [174, 176] on link "56747402" at bounding box center [152, 181] width 67 height 27
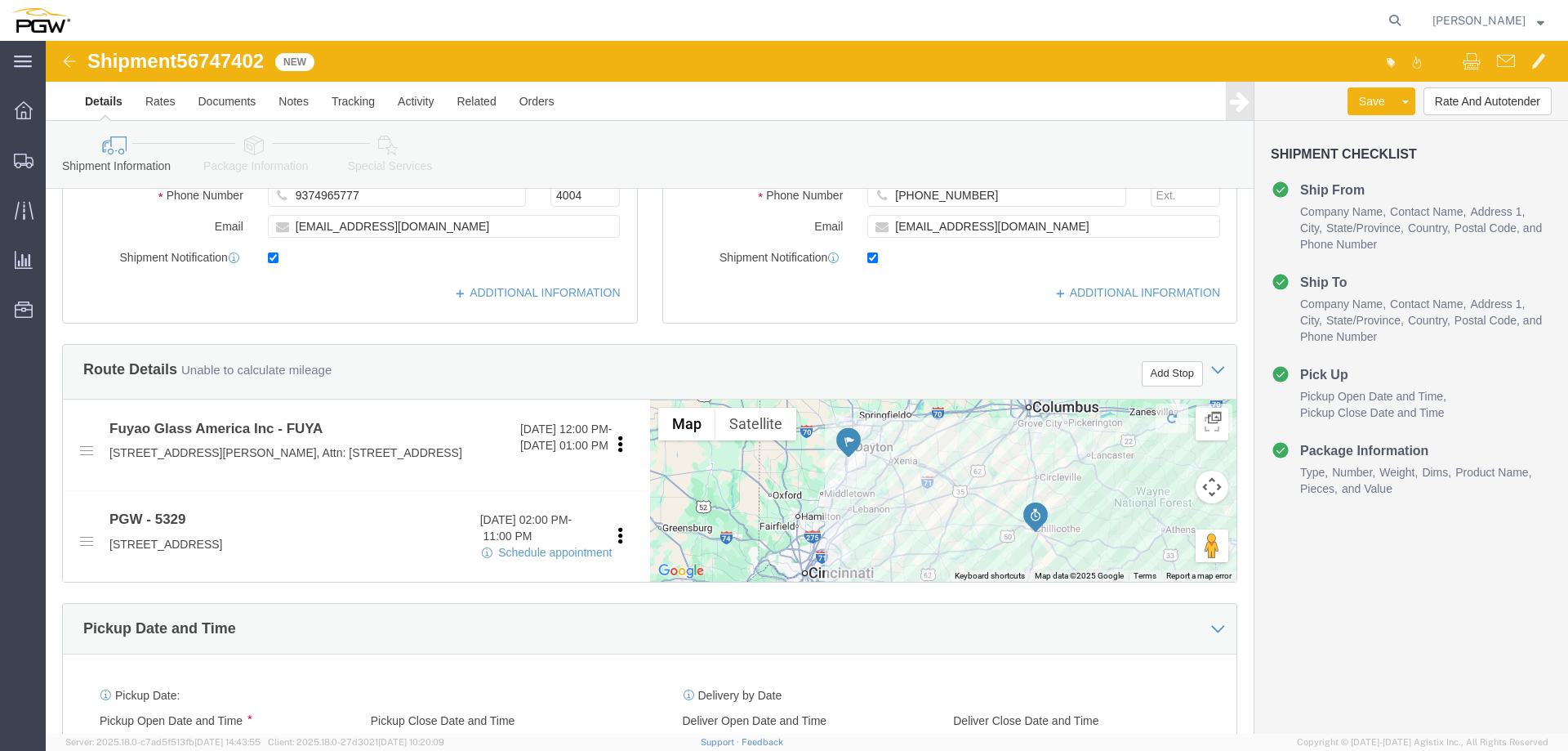
select select
select select "28253"
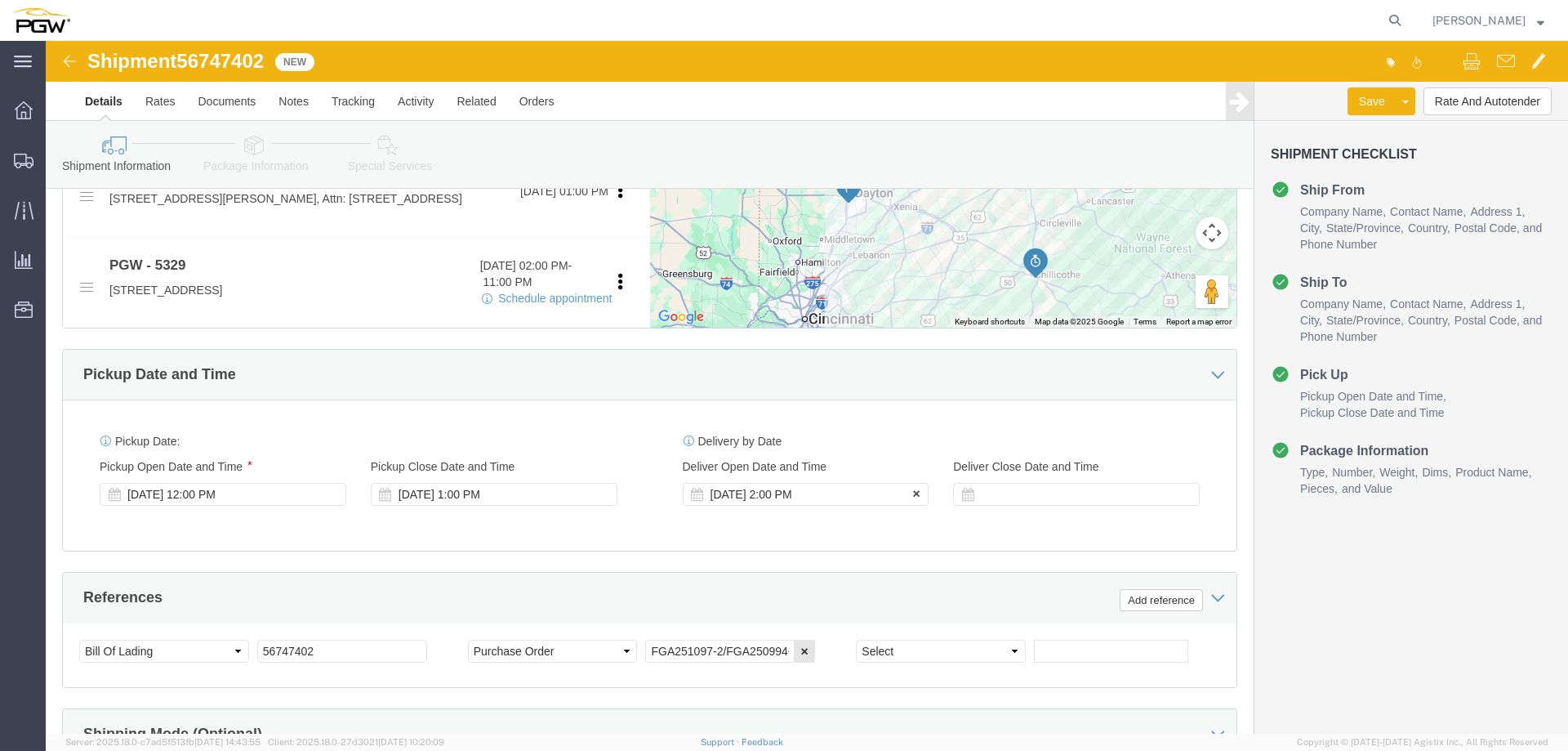
click div "[DATE] 2:00 PM"
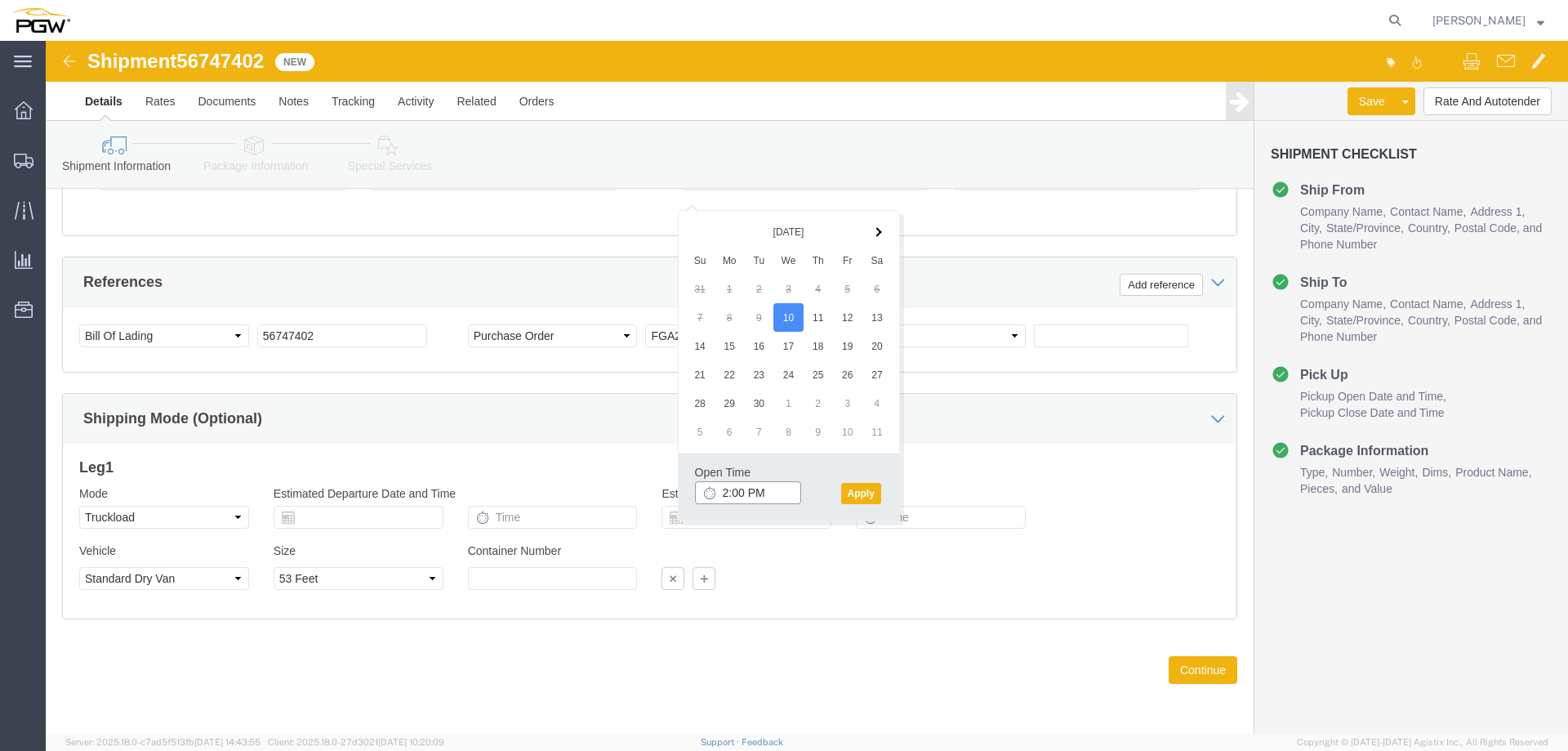
type input "5:00 PM"
click button "Apply"
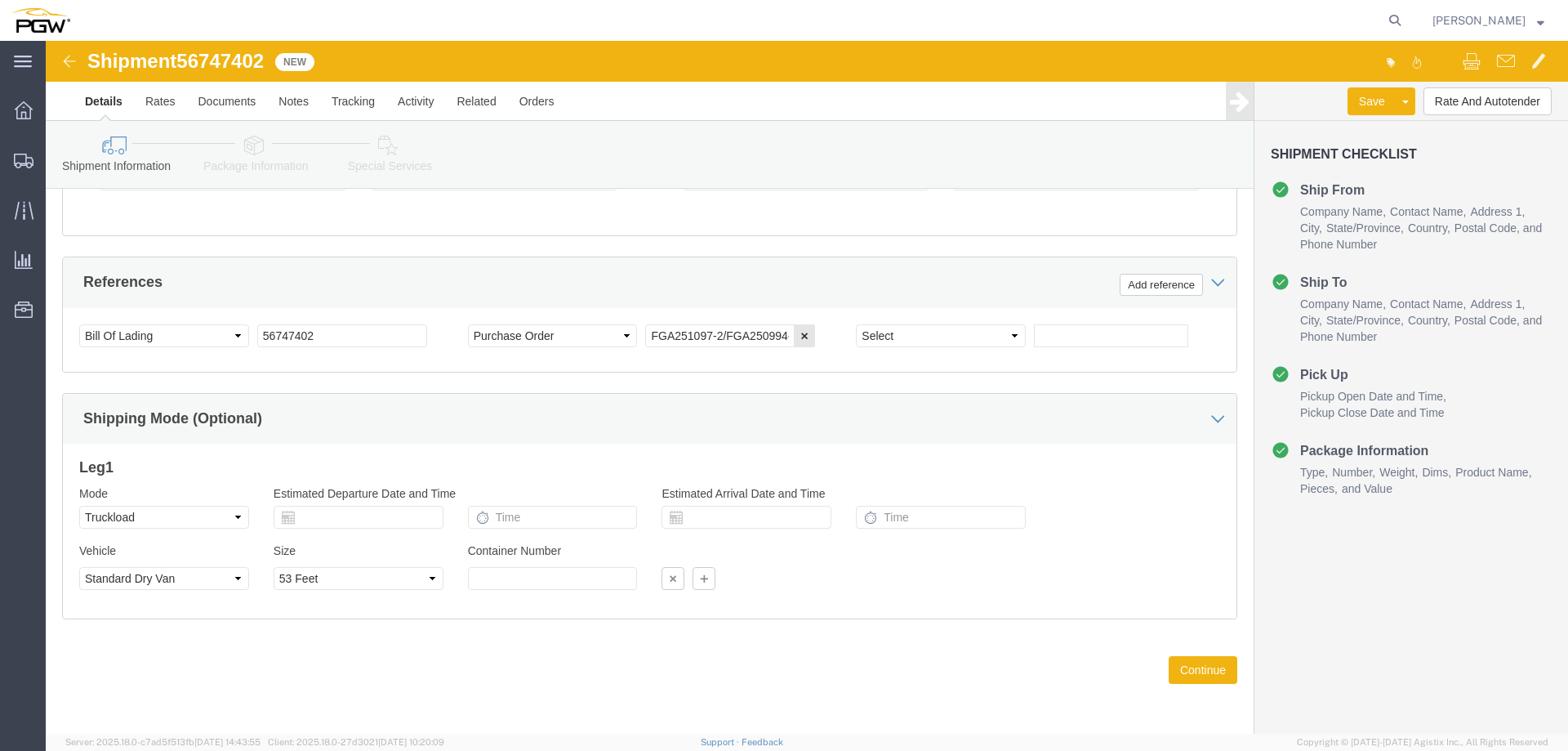
click span "56747402"
copy span "56747402"
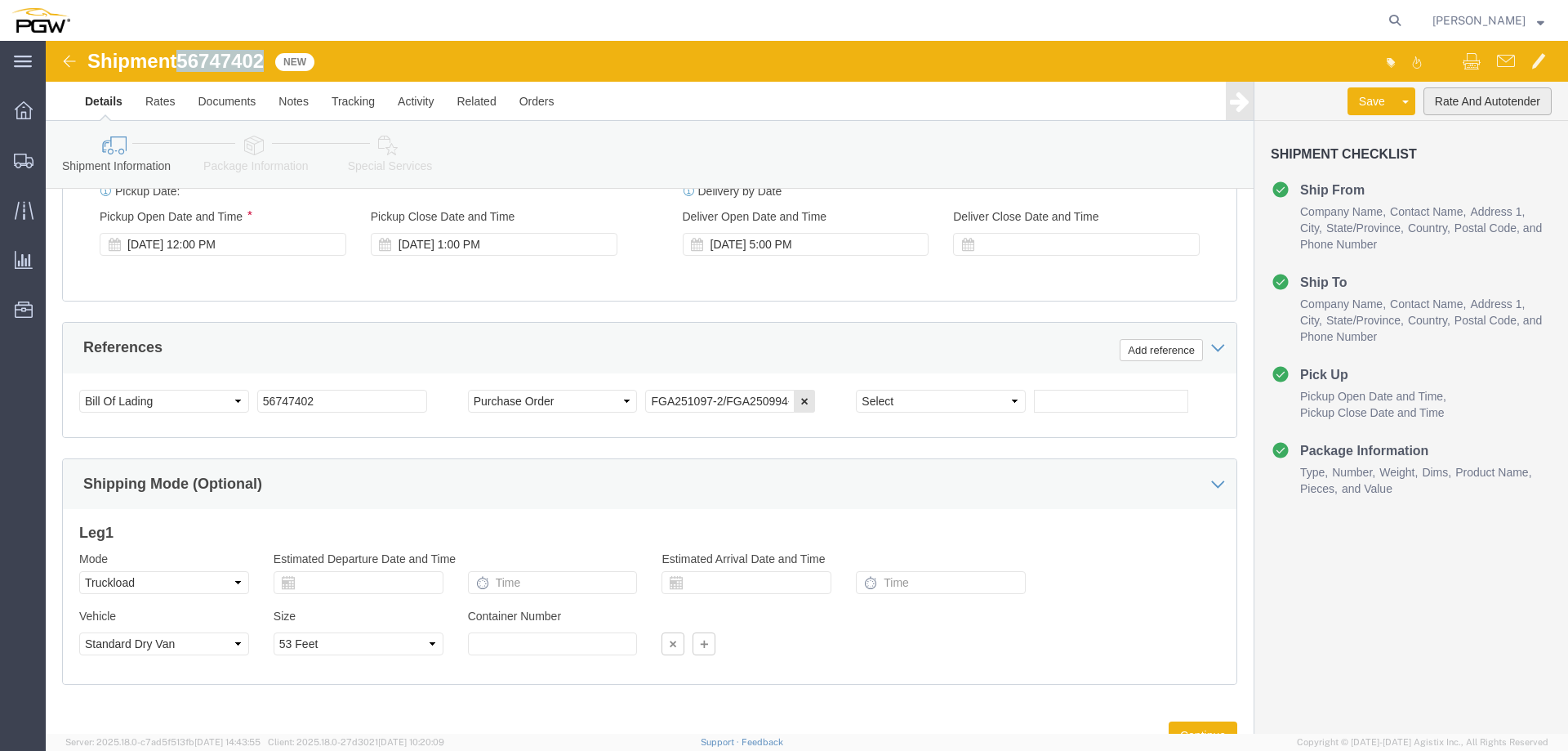
click button "Rate And Autotender"
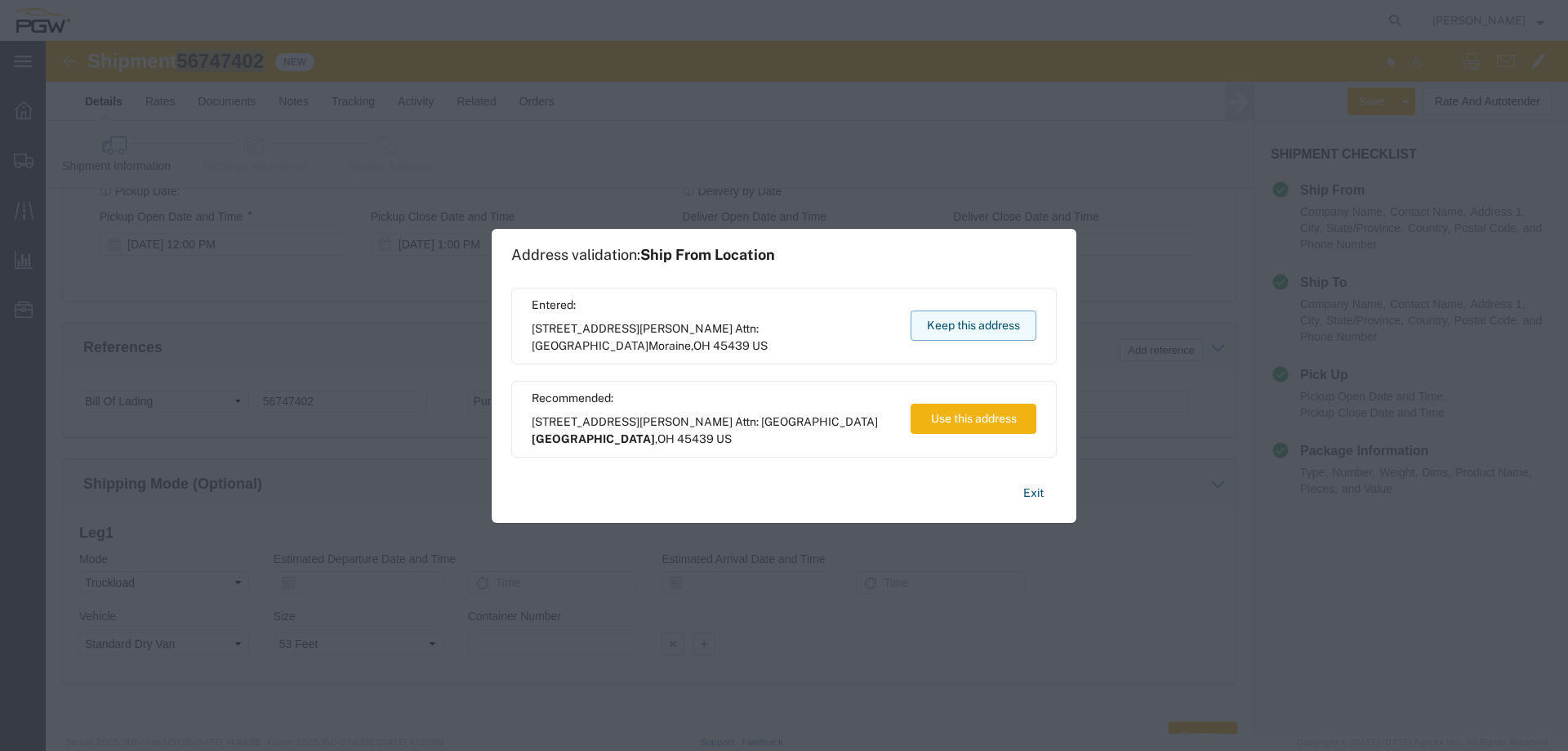
click at [928, 332] on button "Keep this address" at bounding box center [973, 325] width 126 height 30
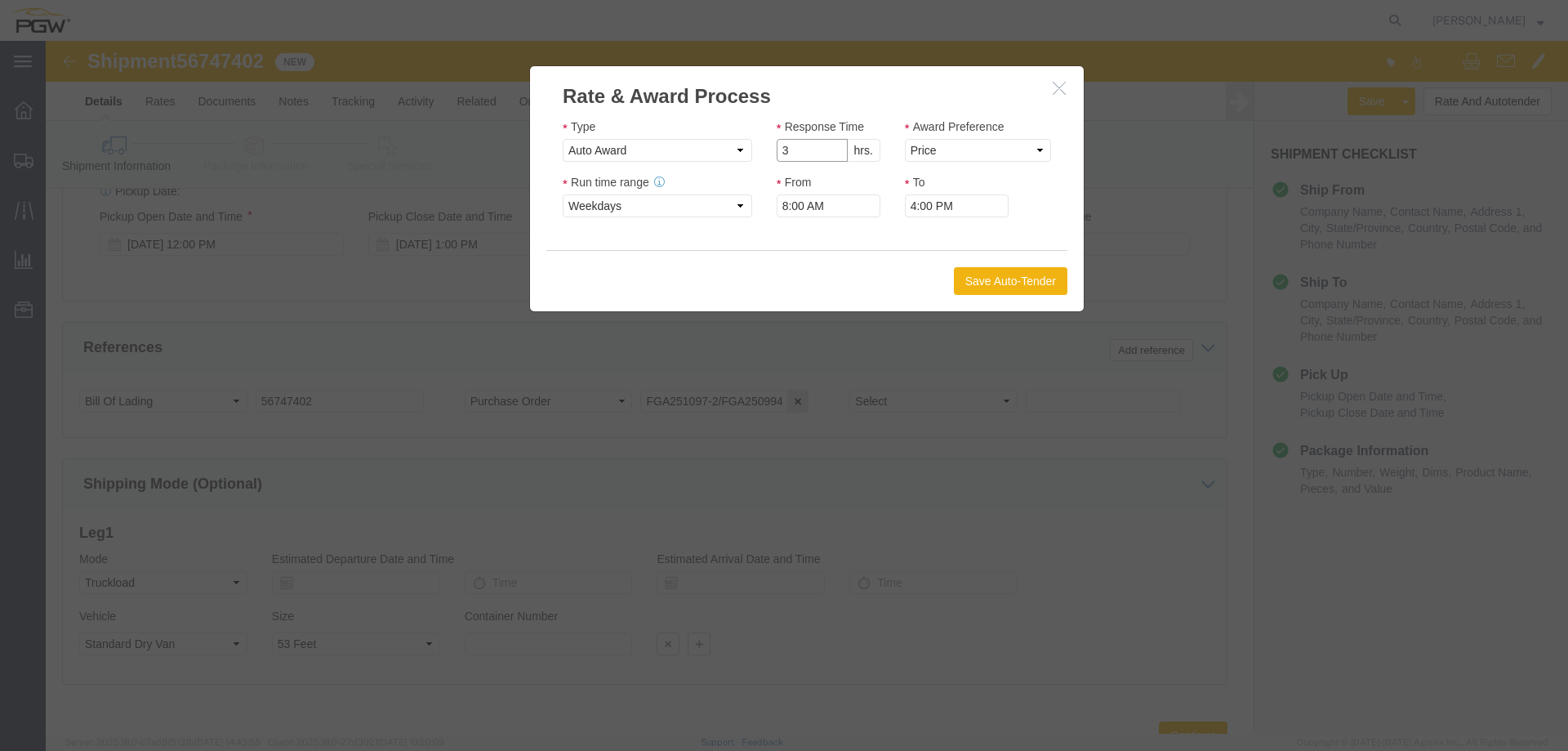
click input "3"
type input "2"
click input "2"
click select "Price Carrier Rank"
select select "LANE_RANK"
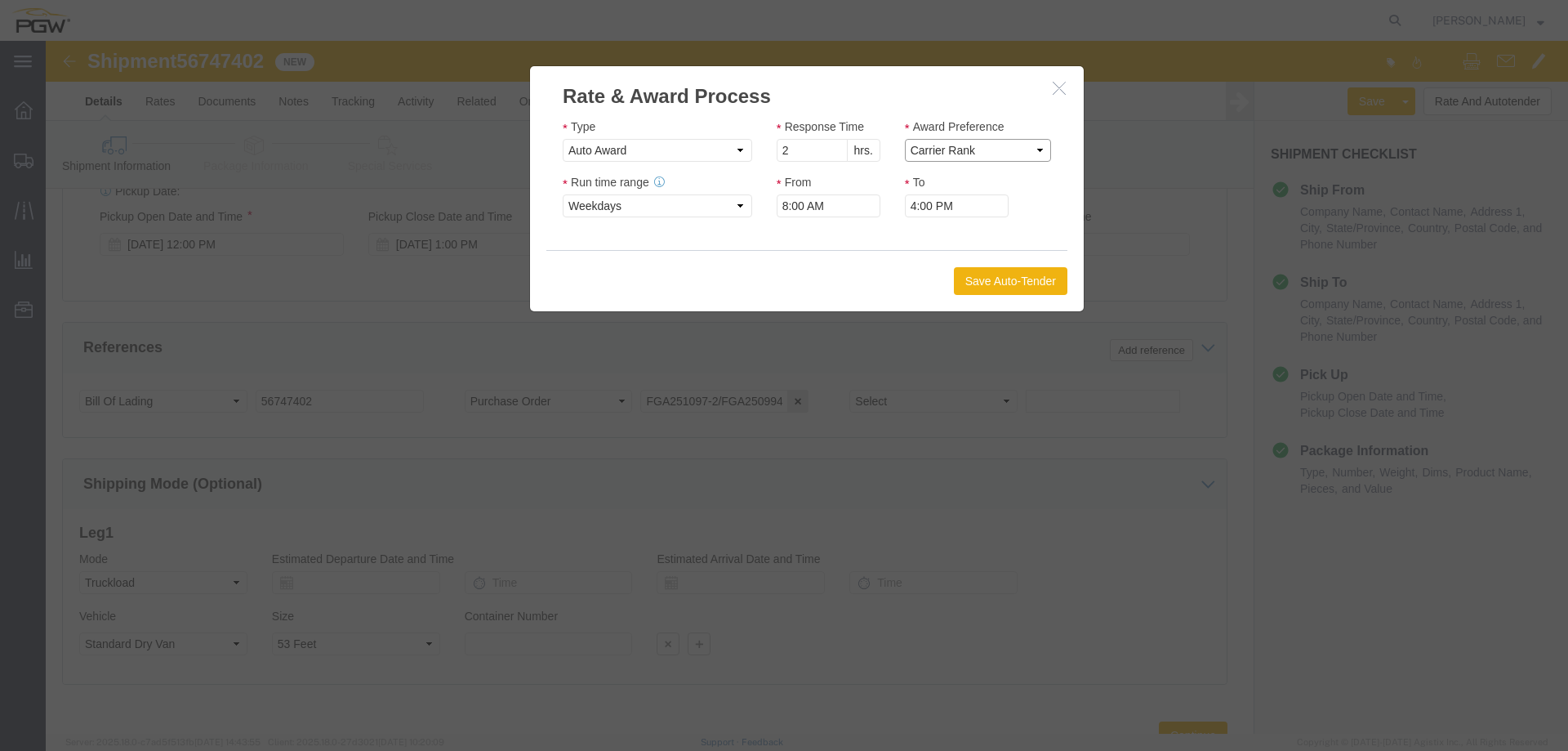
click select "Price Carrier Rank"
click button "Save Auto-Tender"
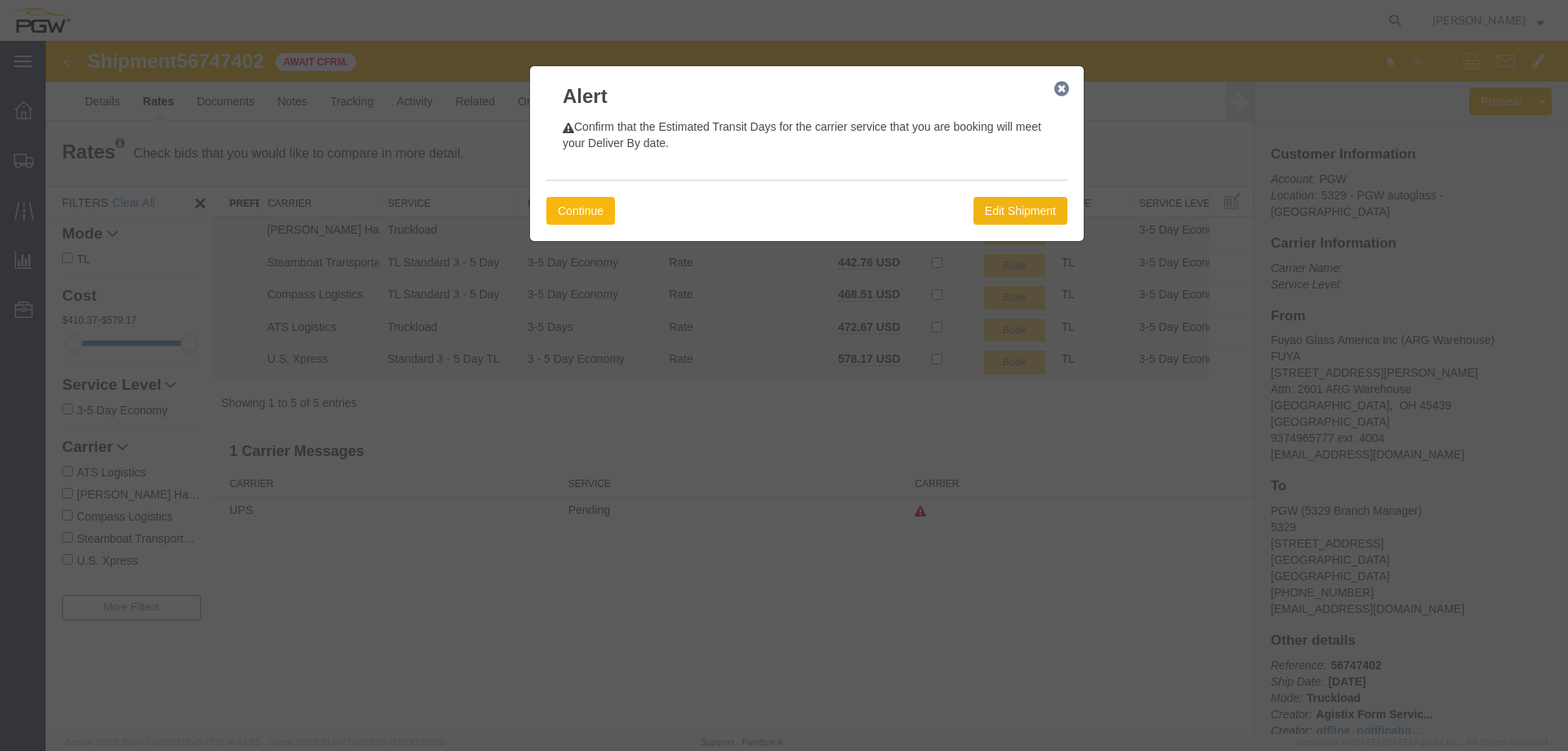
click at [575, 216] on button "Continue" at bounding box center [581, 210] width 68 height 27
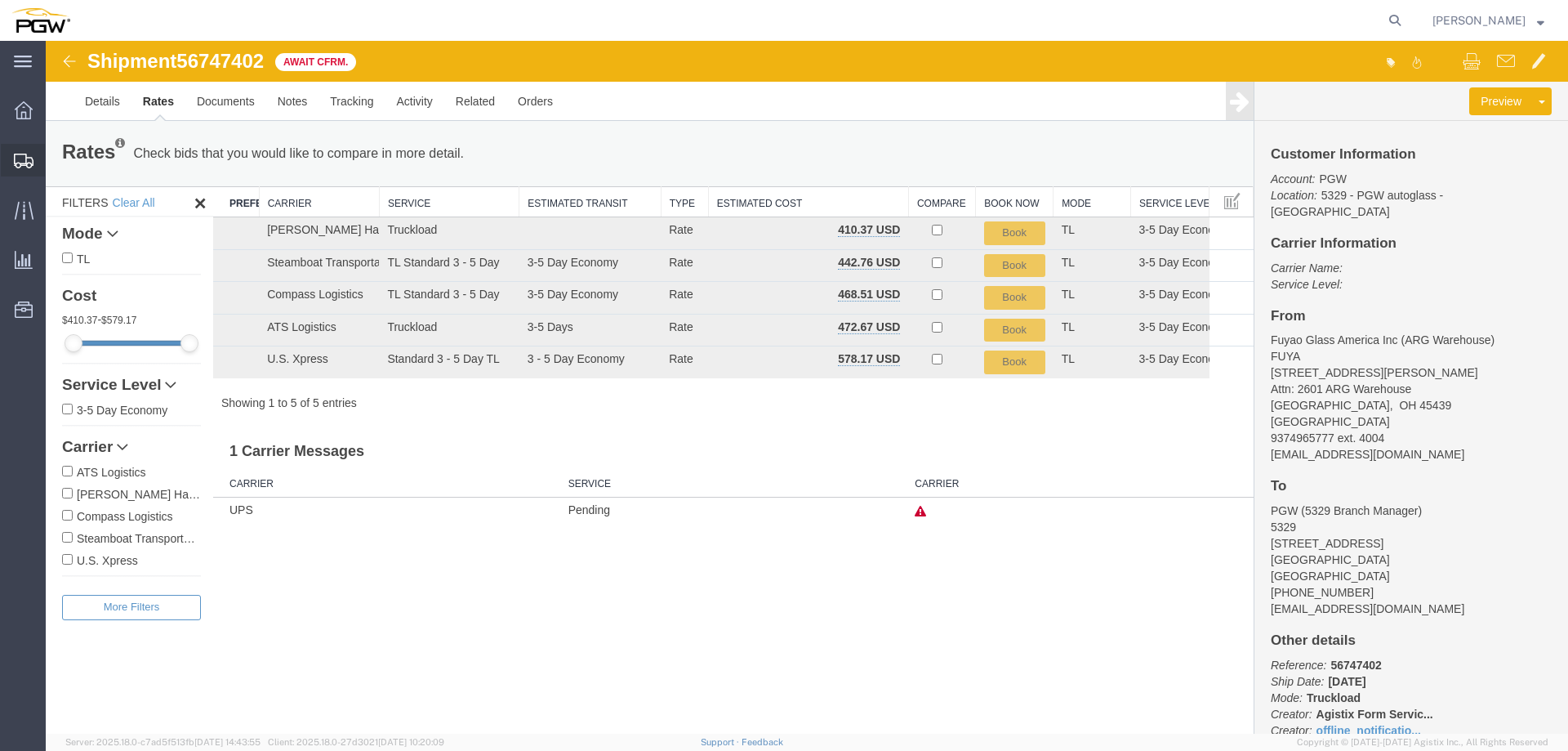
click at [0, 0] on span "Shipment Manager" at bounding box center [0, 0] width 0 height 0
